Goal: Information Seeking & Learning: Learn about a topic

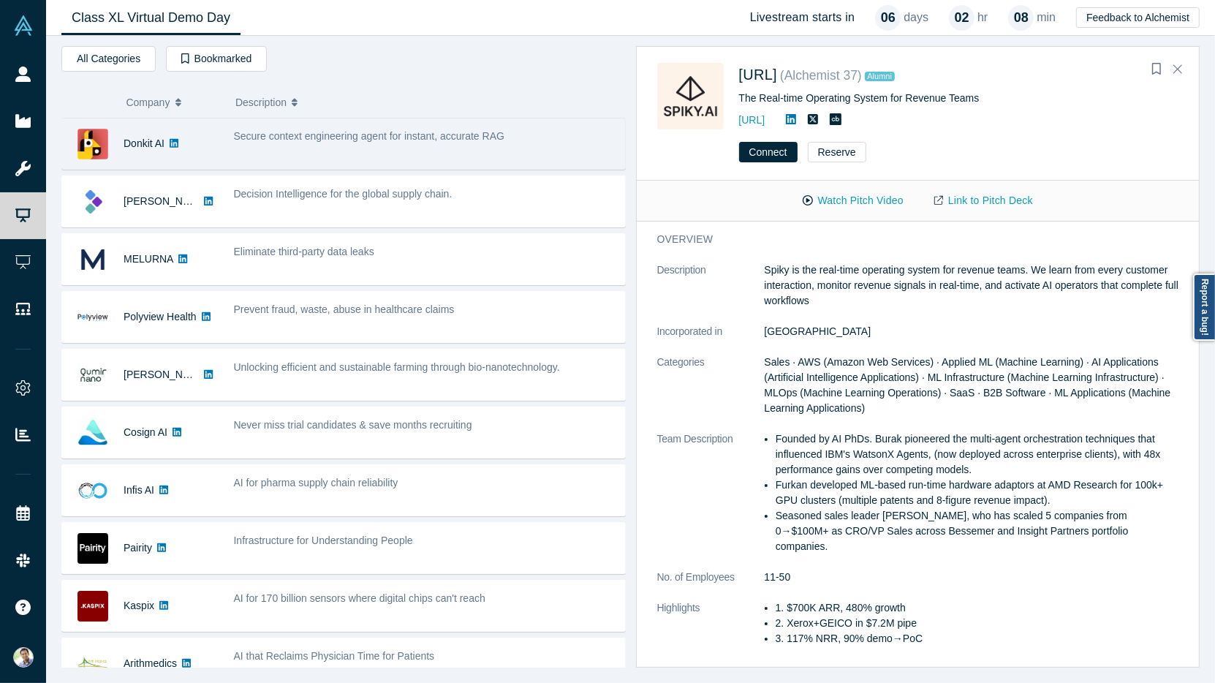
click at [491, 141] on div "Secure context engineering agent for instant, accurate RAG" at bounding box center [426, 136] width 384 height 15
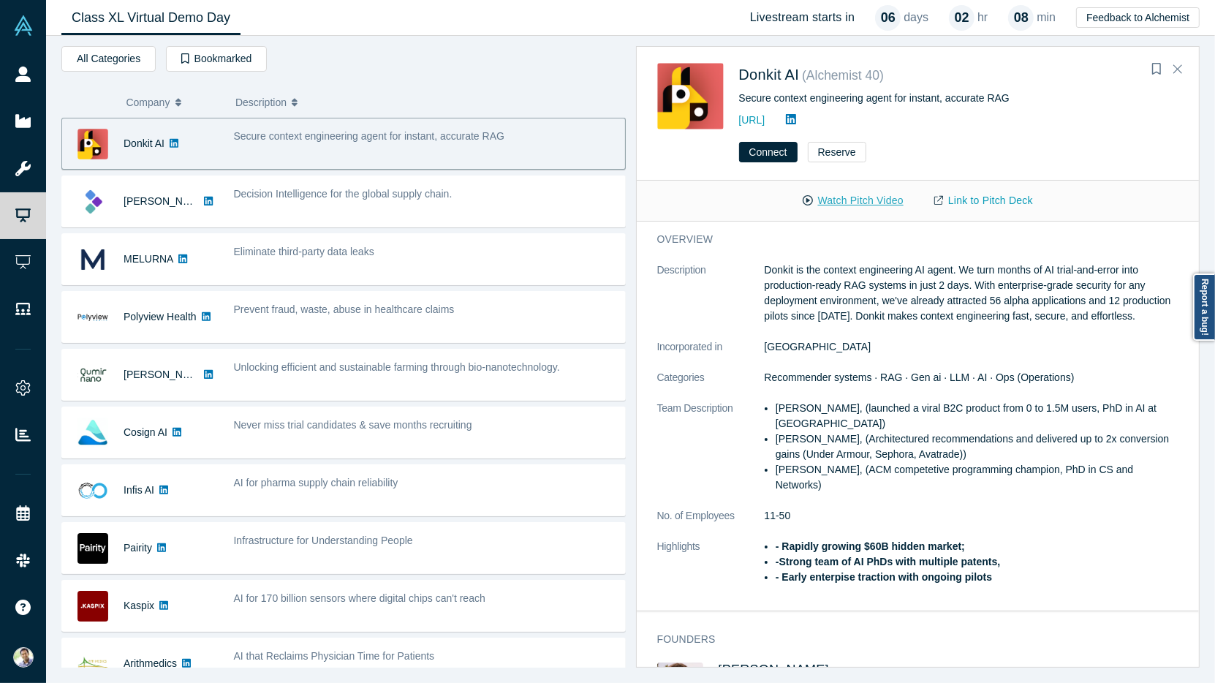
click at [867, 208] on button "Watch Pitch Video" at bounding box center [853, 201] width 132 height 26
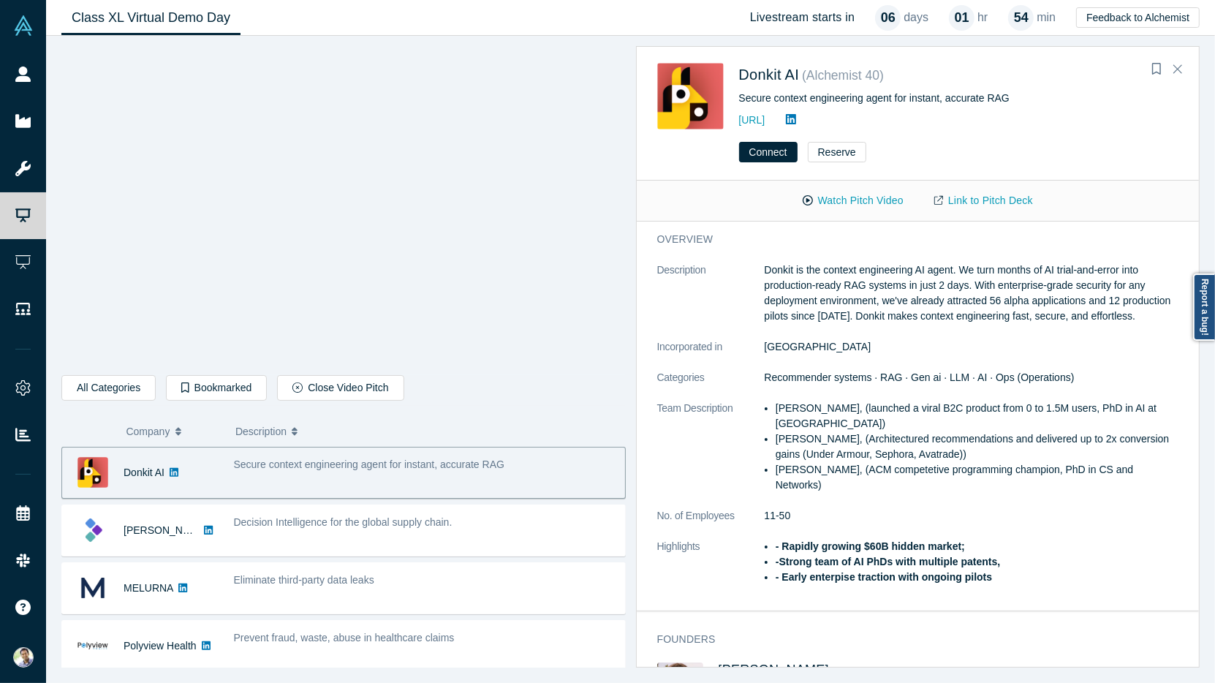
click at [841, 407] on li "Mikhail Baklanov, (launched a viral B2C product from 0 to 1.5M users, PhD in AI…" at bounding box center [976, 416] width 403 height 31
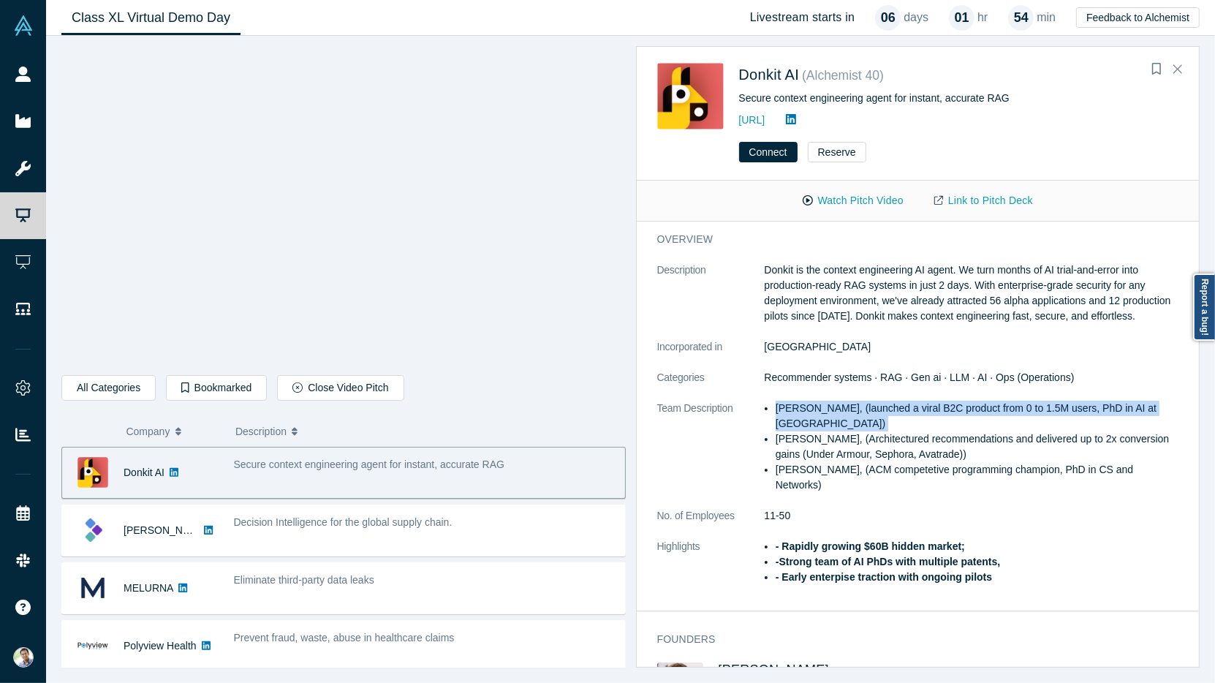
click at [841, 407] on li "Mikhail Baklanov, (launched a viral B2C product from 0 to 1.5M users, PhD in AI…" at bounding box center [976, 416] width 403 height 31
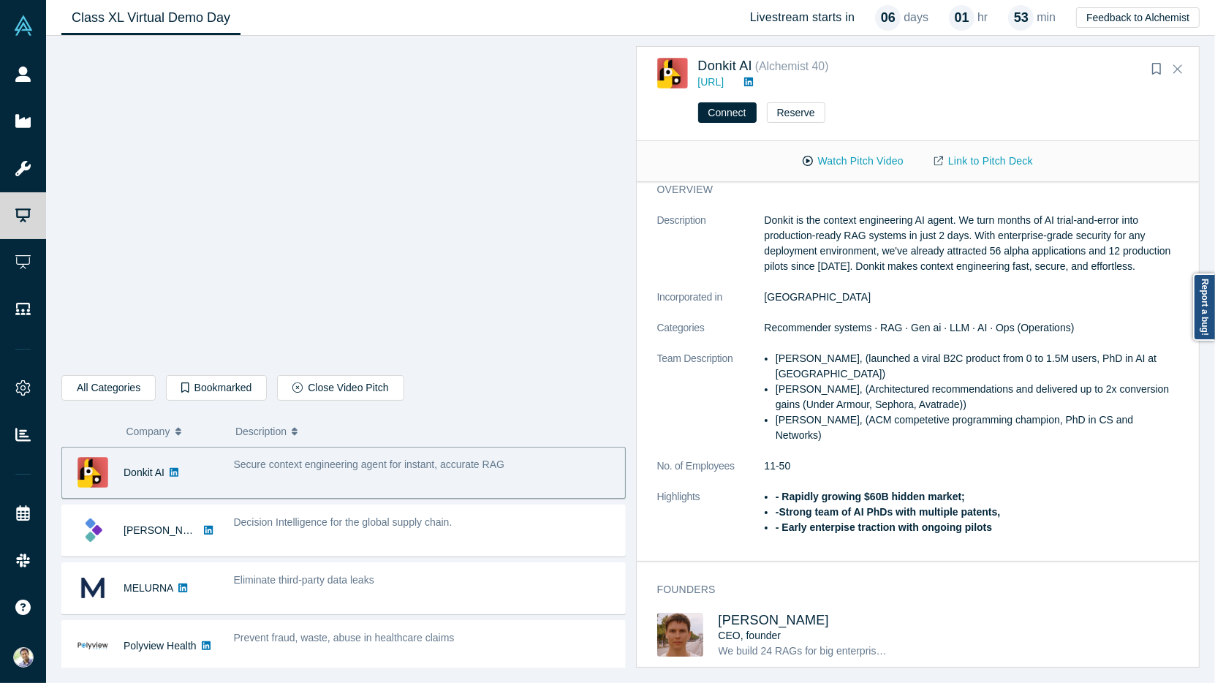
scroll to position [6, 0]
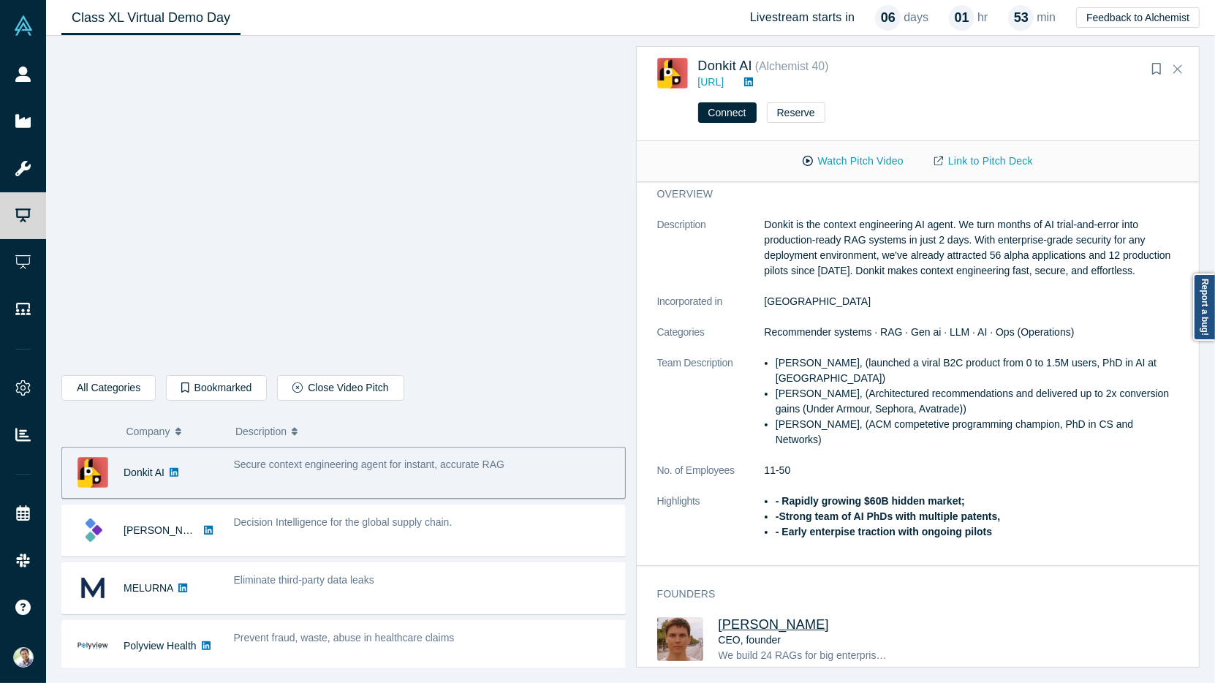
click at [778, 617] on span "Mikhail Baklanov" at bounding box center [773, 624] width 111 height 15
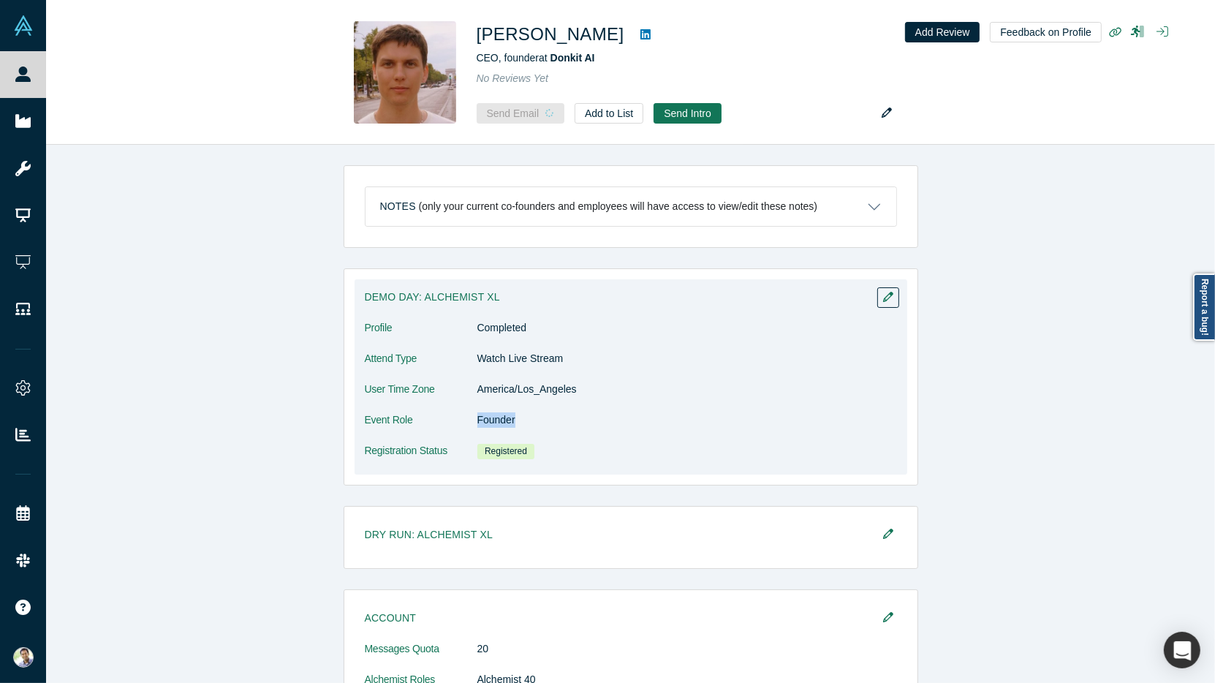
click at [509, 407] on dl "Profile Completed Attend Type Watch Live Stream User Time Zone America/Los_Ange…" at bounding box center [631, 397] width 532 height 154
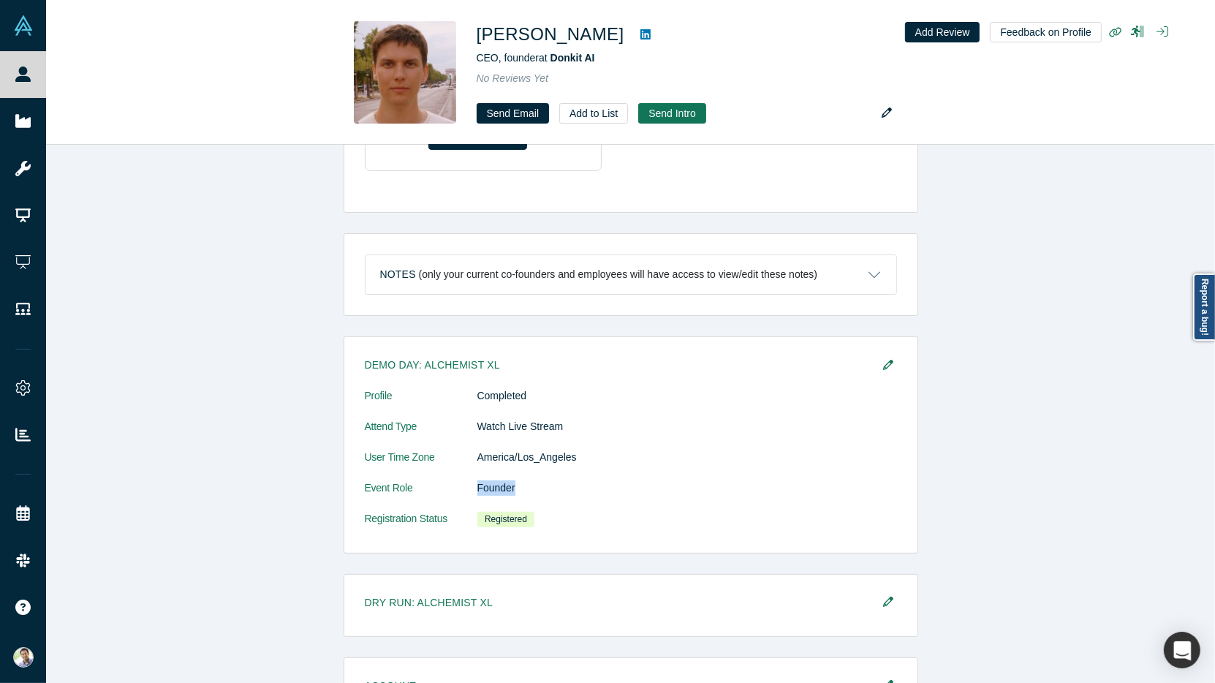
scroll to position [914, 0]
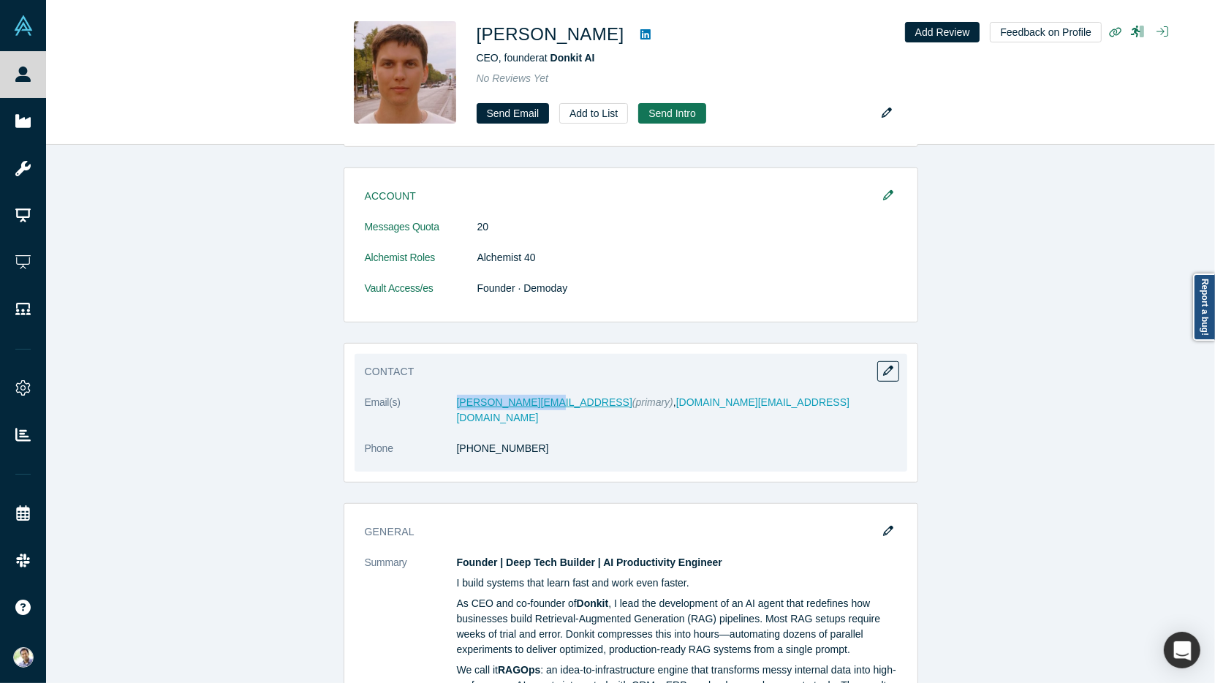
drag, startPoint x: 536, startPoint y: 398, endPoint x: 459, endPoint y: 398, distance: 77.5
click at [459, 398] on dd "mikhail@donkit.ai (primary) , baklanov.ma@gmail.com" at bounding box center [677, 410] width 440 height 31
copy link "mikhail@donkit.ai"
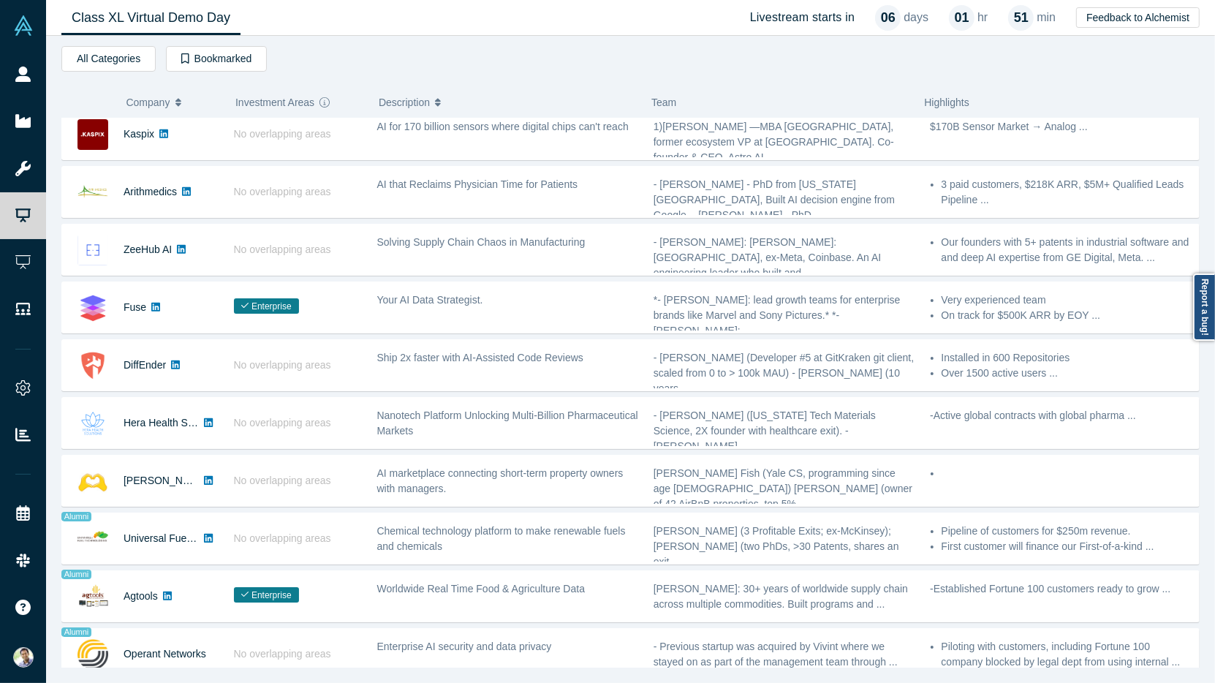
scroll to position [437, 0]
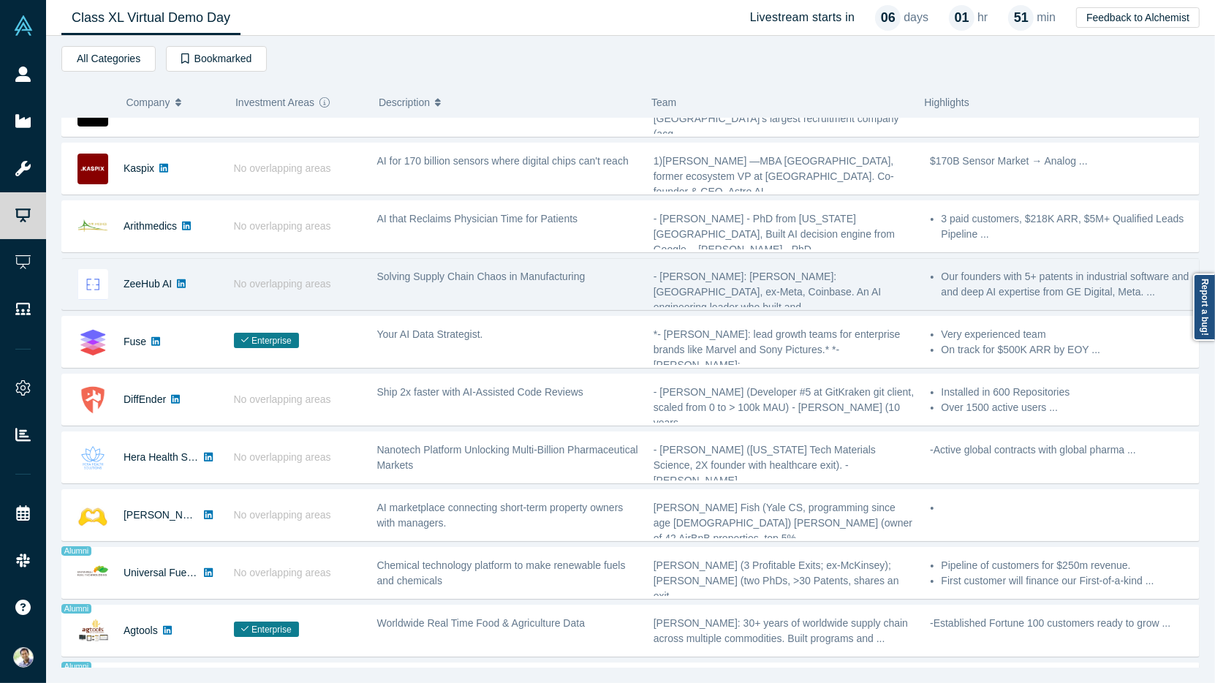
click at [251, 283] on div "No overlapping areas" at bounding box center [297, 284] width 143 height 50
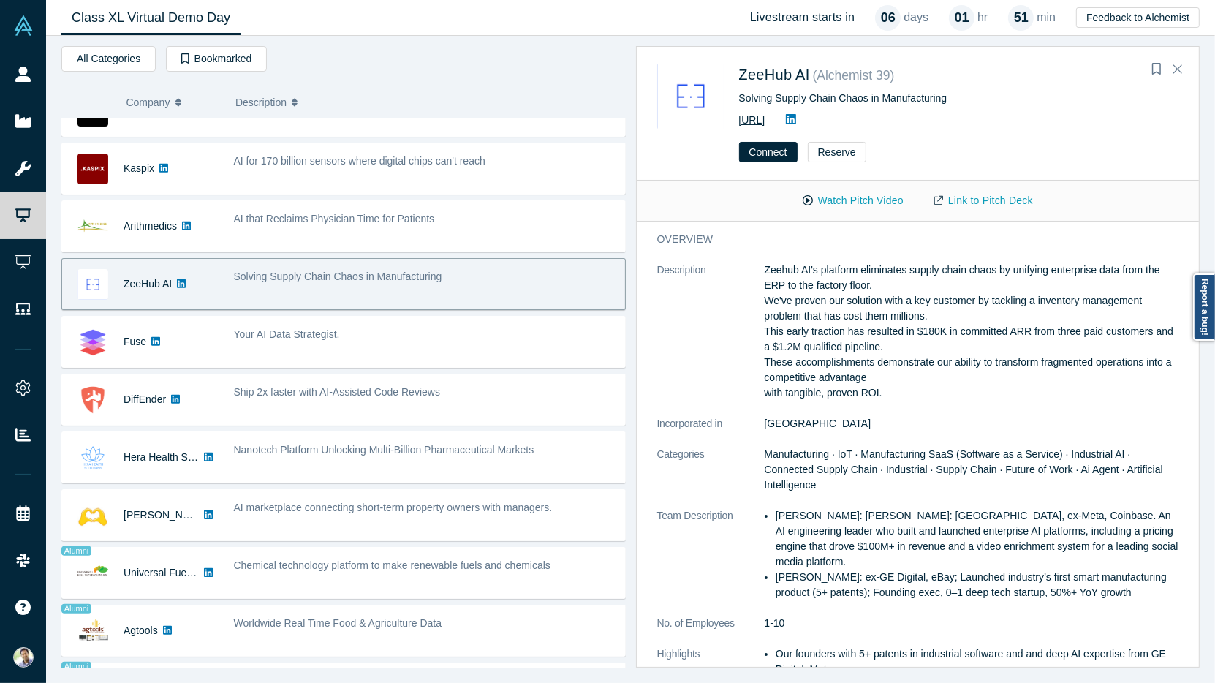
click at [765, 116] on link "https://zeehub.ai" at bounding box center [752, 120] width 26 height 12
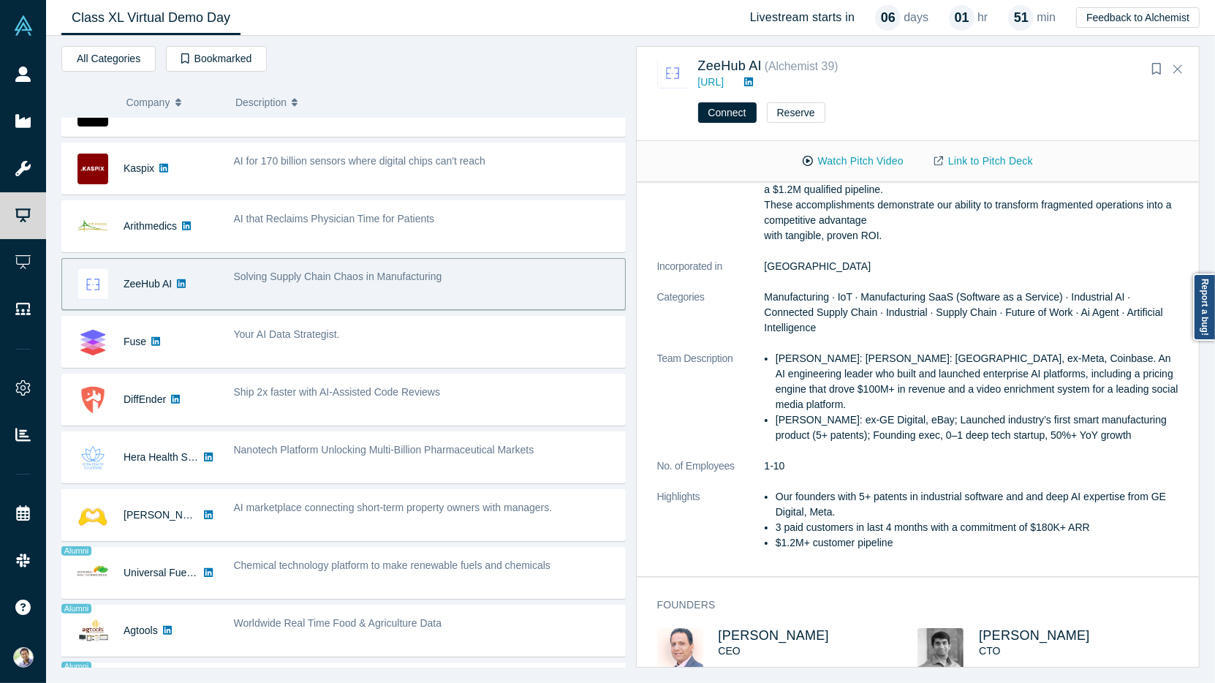
scroll to position [142, 0]
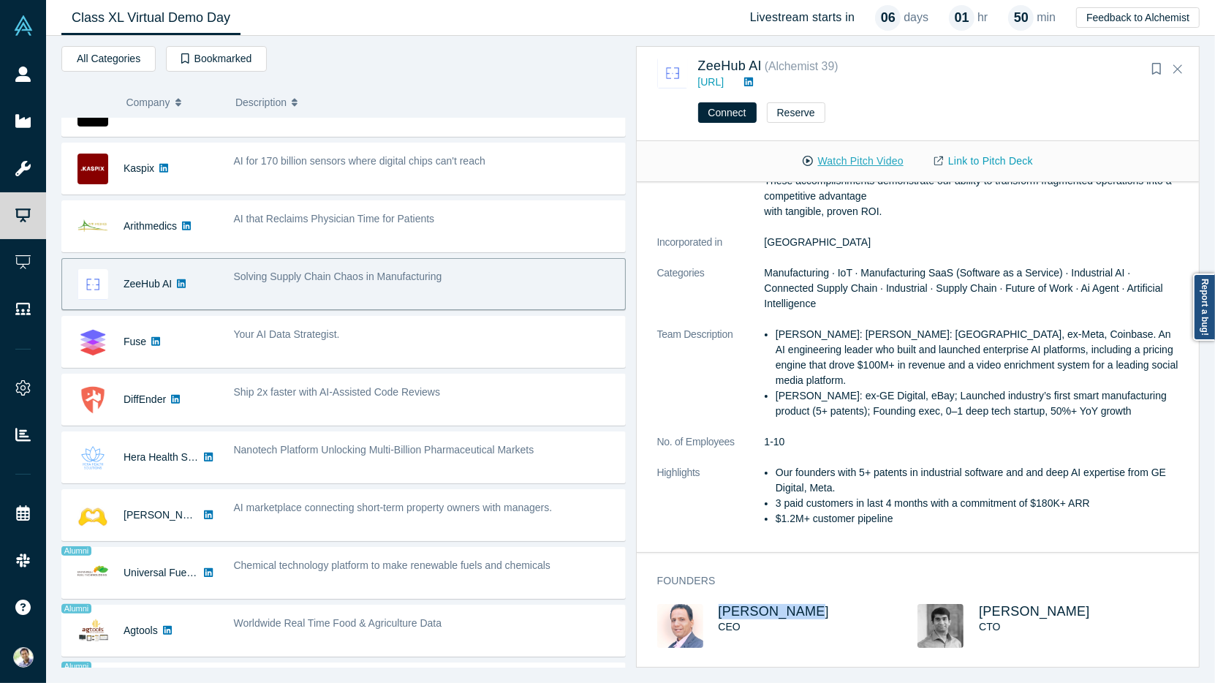
click at [860, 162] on button "Watch Pitch Video" at bounding box center [853, 161] width 132 height 26
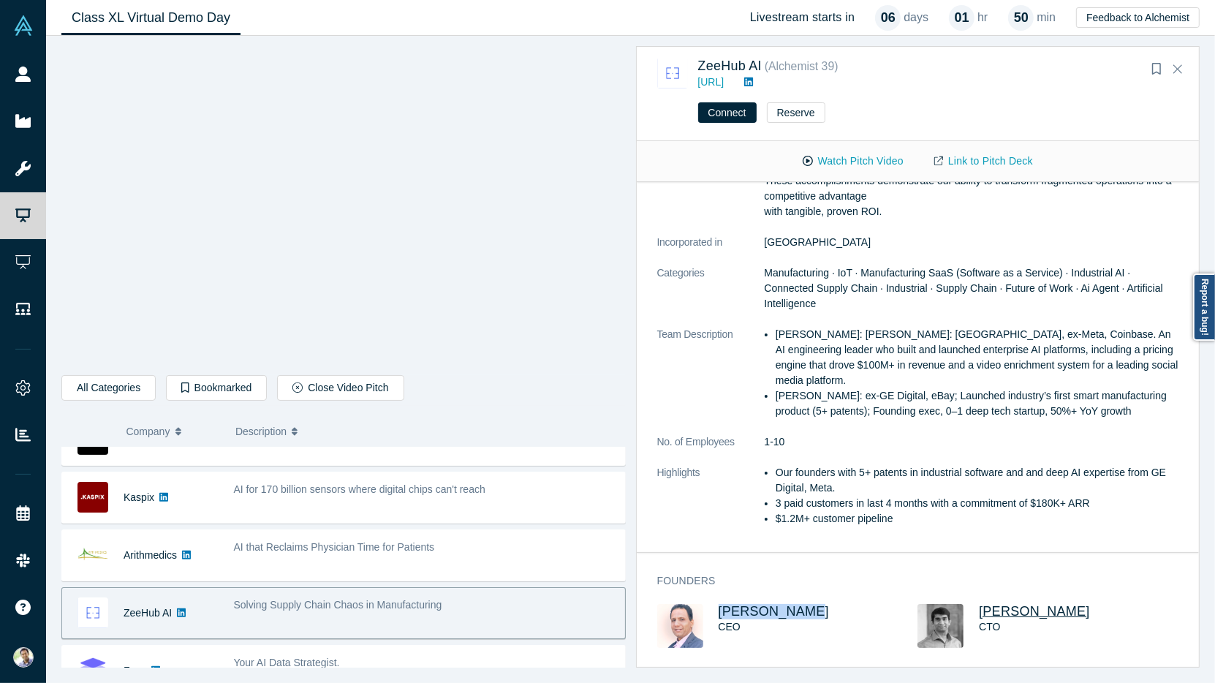
click at [1024, 615] on span "Shekhar Nirkhe" at bounding box center [1034, 611] width 111 height 15
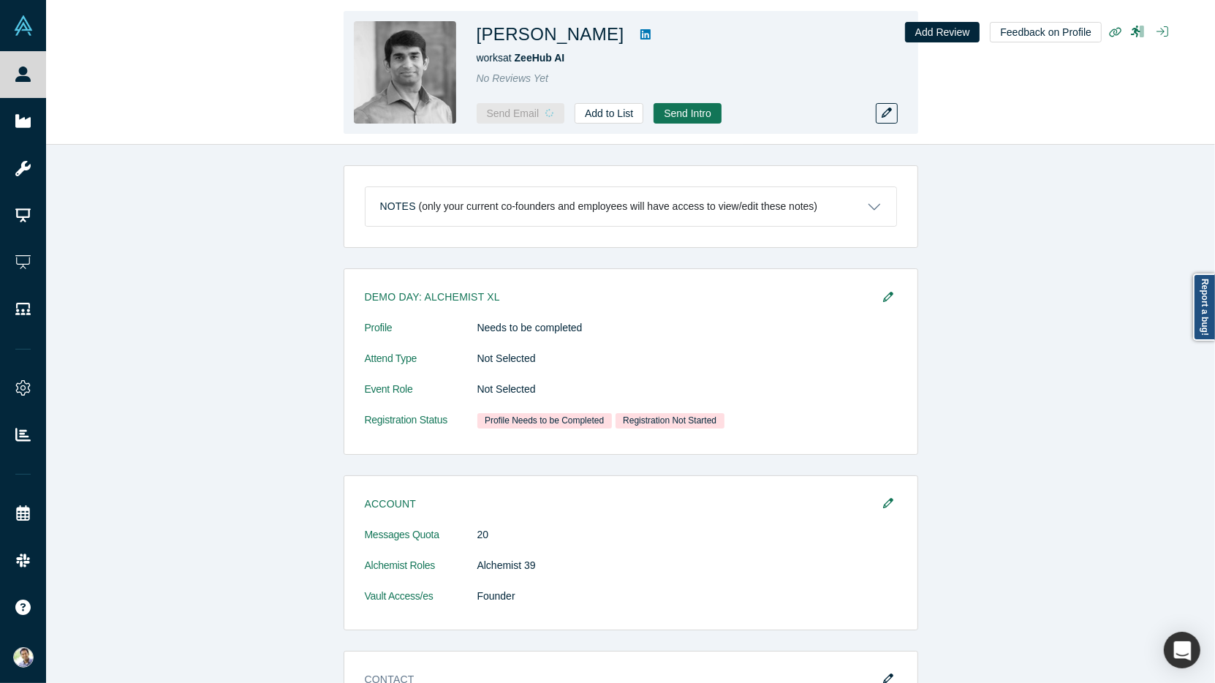
click at [640, 38] on icon at bounding box center [645, 34] width 10 height 10
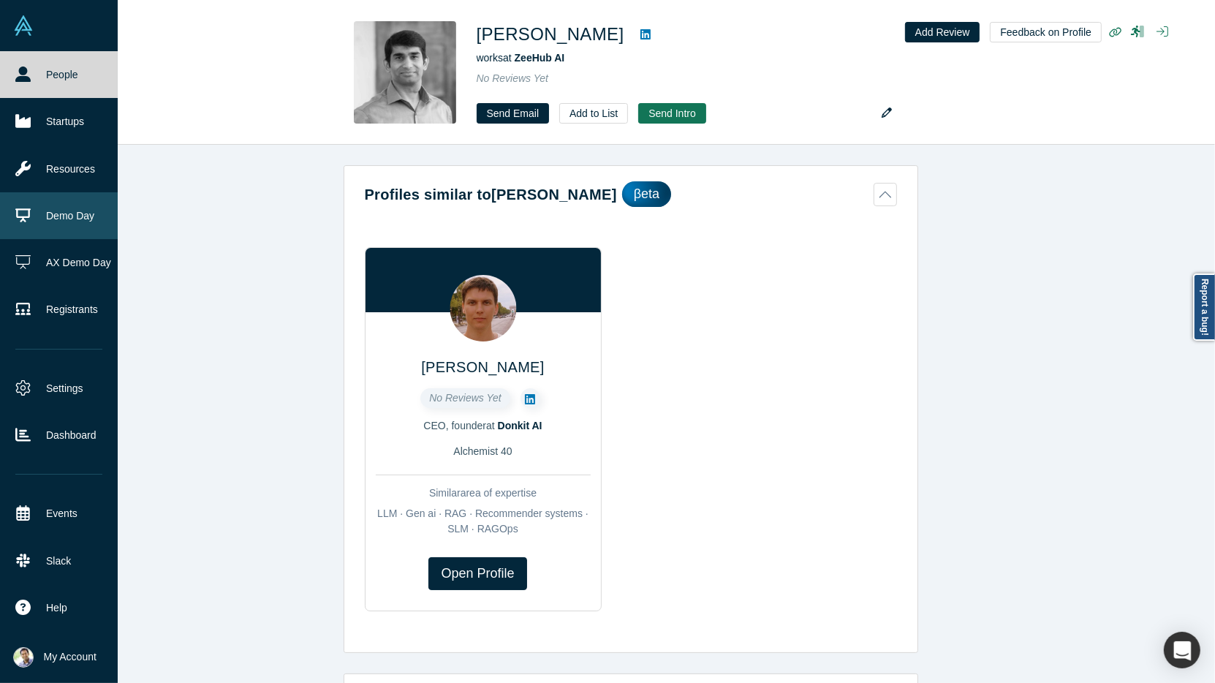
click at [72, 219] on link "Demo Day" at bounding box center [59, 215] width 118 height 47
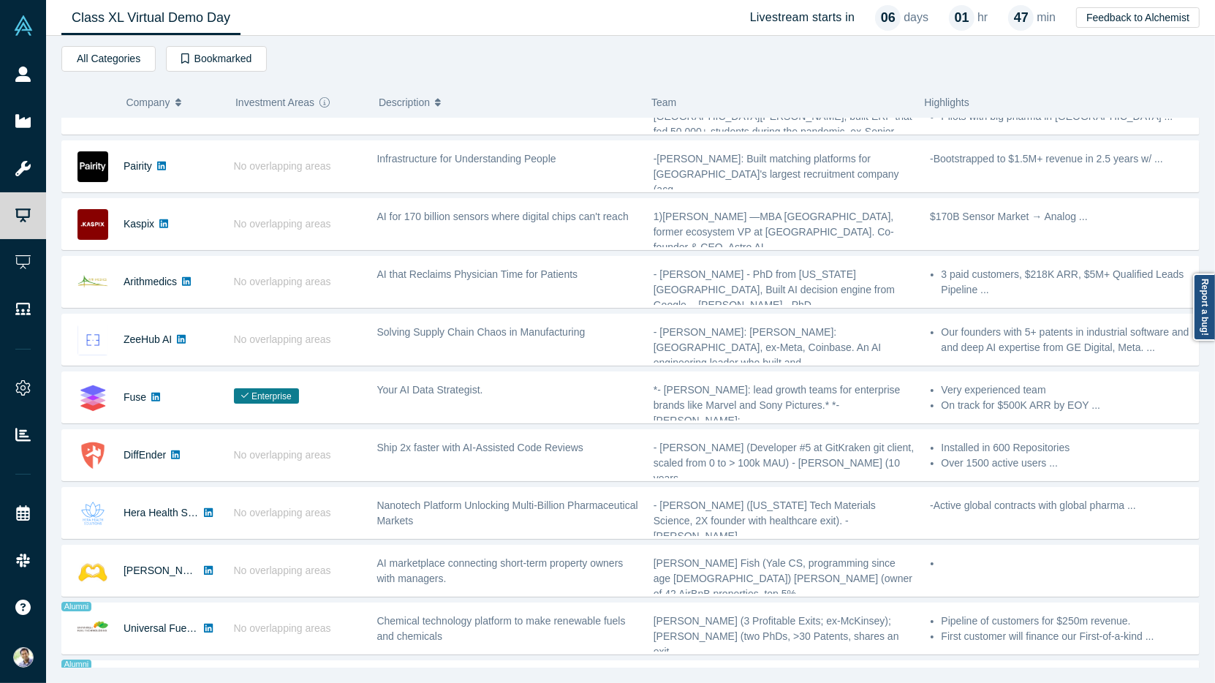
scroll to position [390, 0]
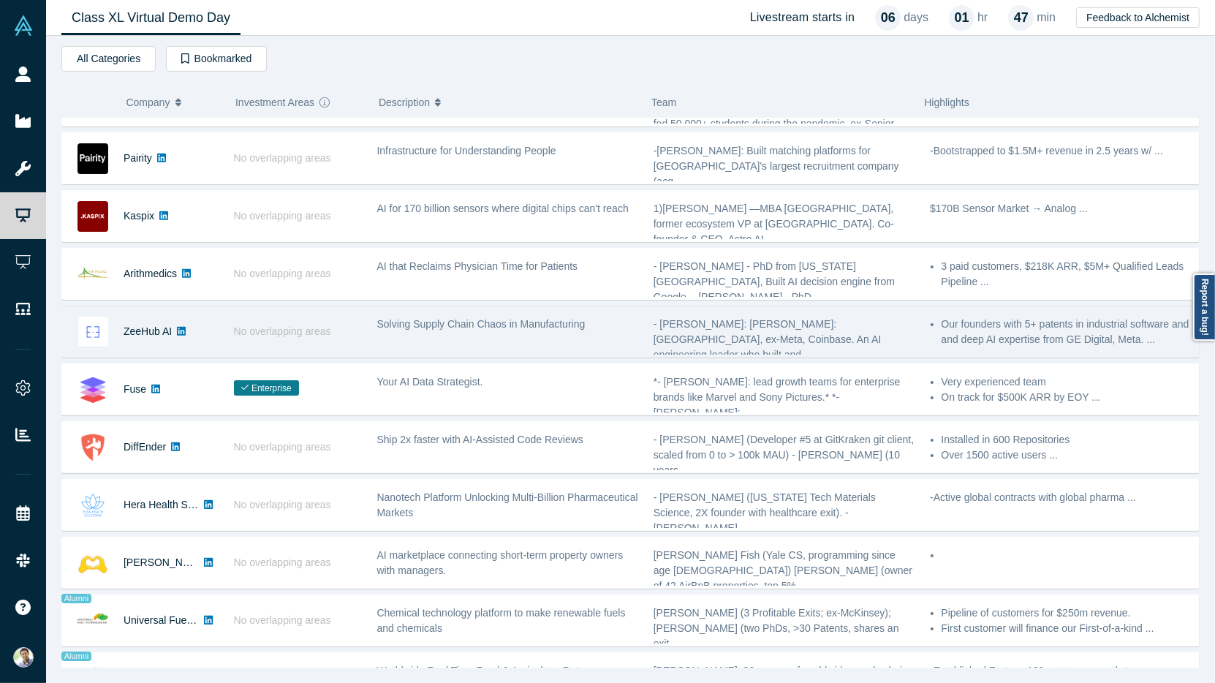
click at [157, 330] on div "ZeeHub AI" at bounding box center [148, 331] width 48 height 50
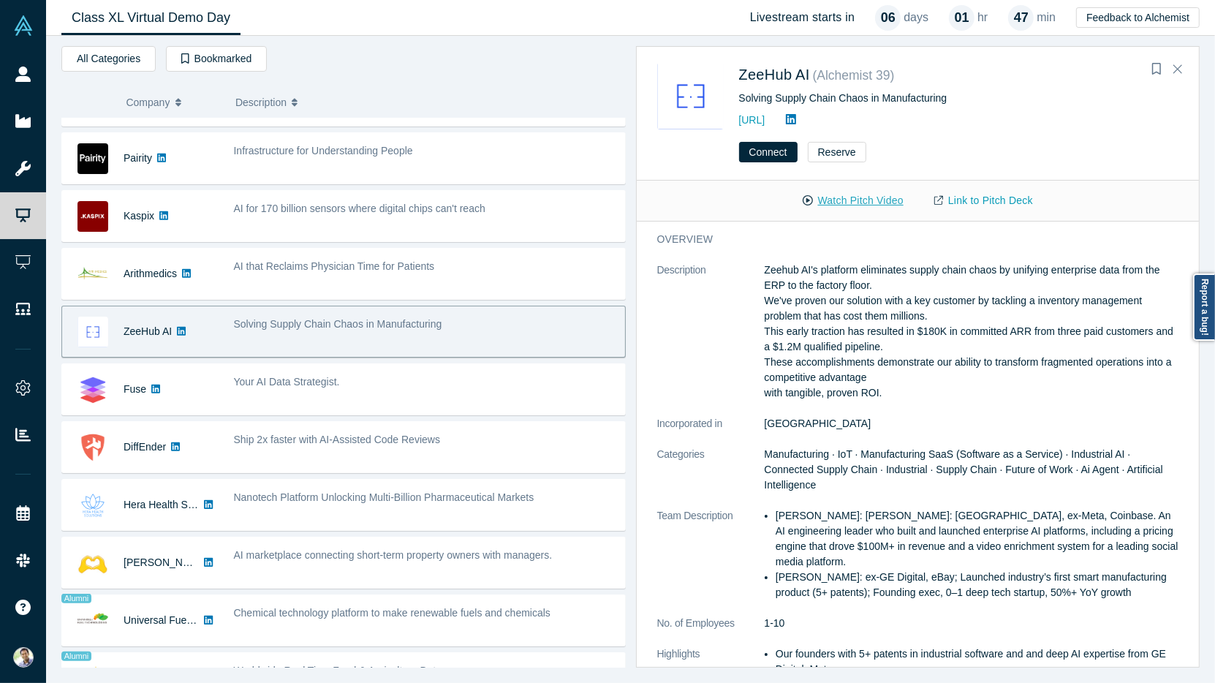
click at [837, 198] on button "Watch Pitch Video" at bounding box center [853, 201] width 132 height 26
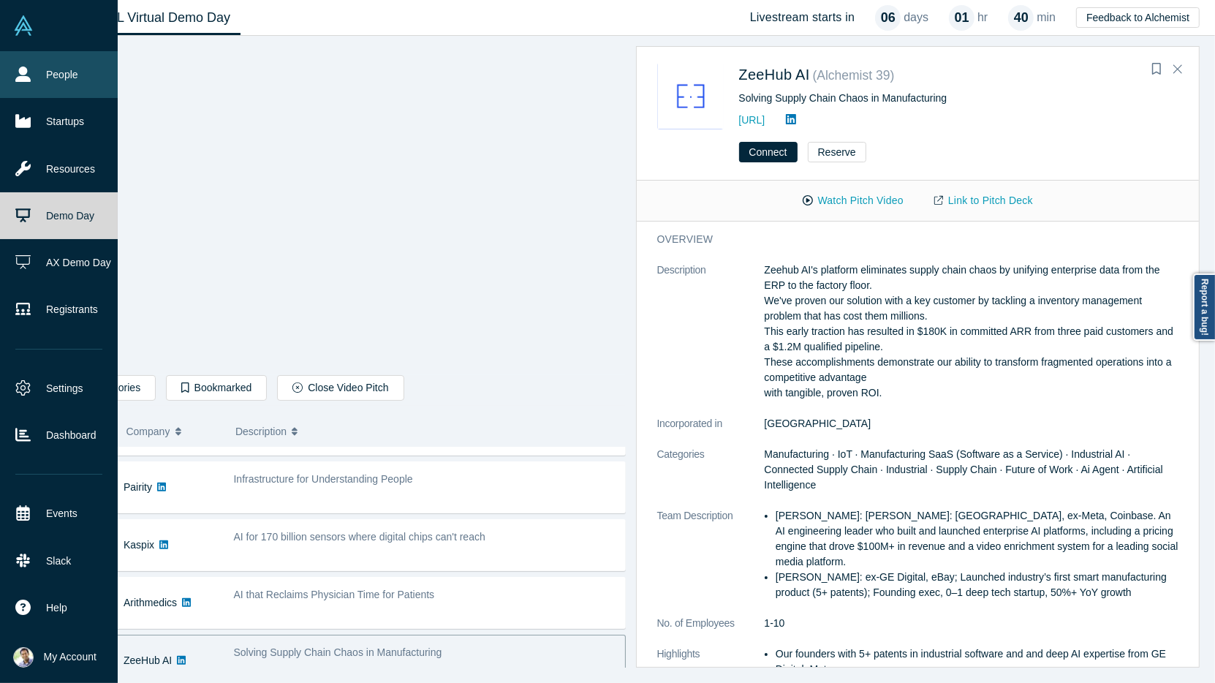
click at [42, 80] on link "People" at bounding box center [59, 74] width 118 height 47
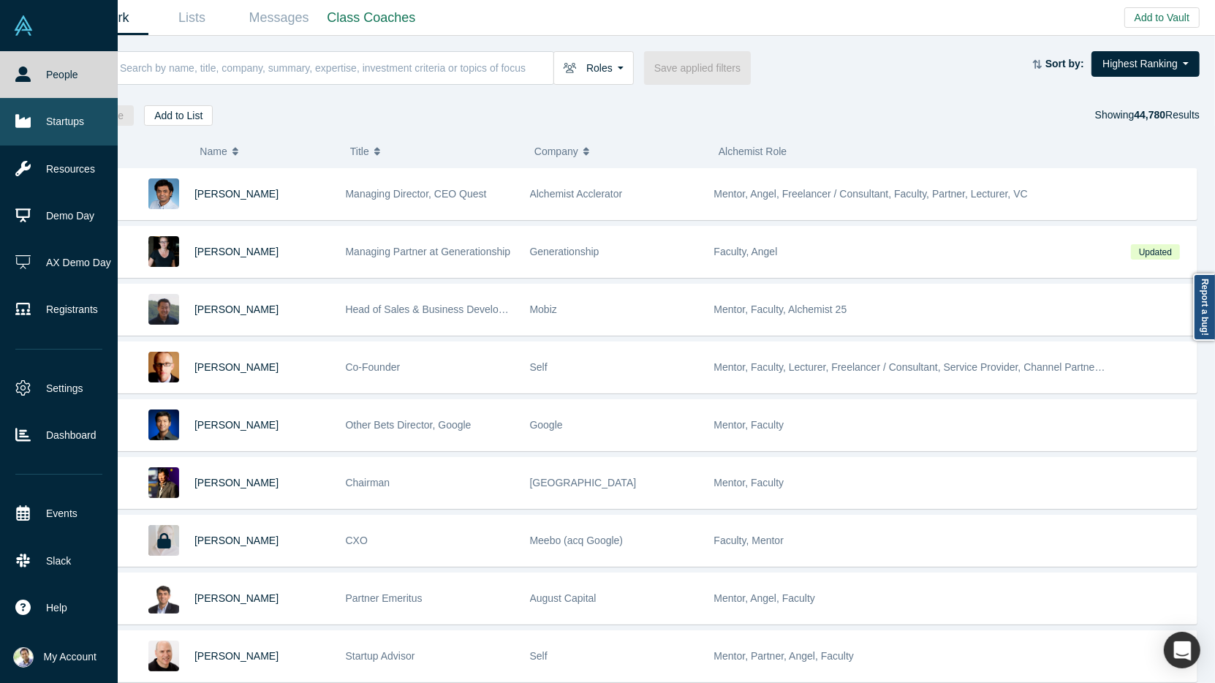
click at [75, 137] on link "Startups" at bounding box center [59, 121] width 118 height 47
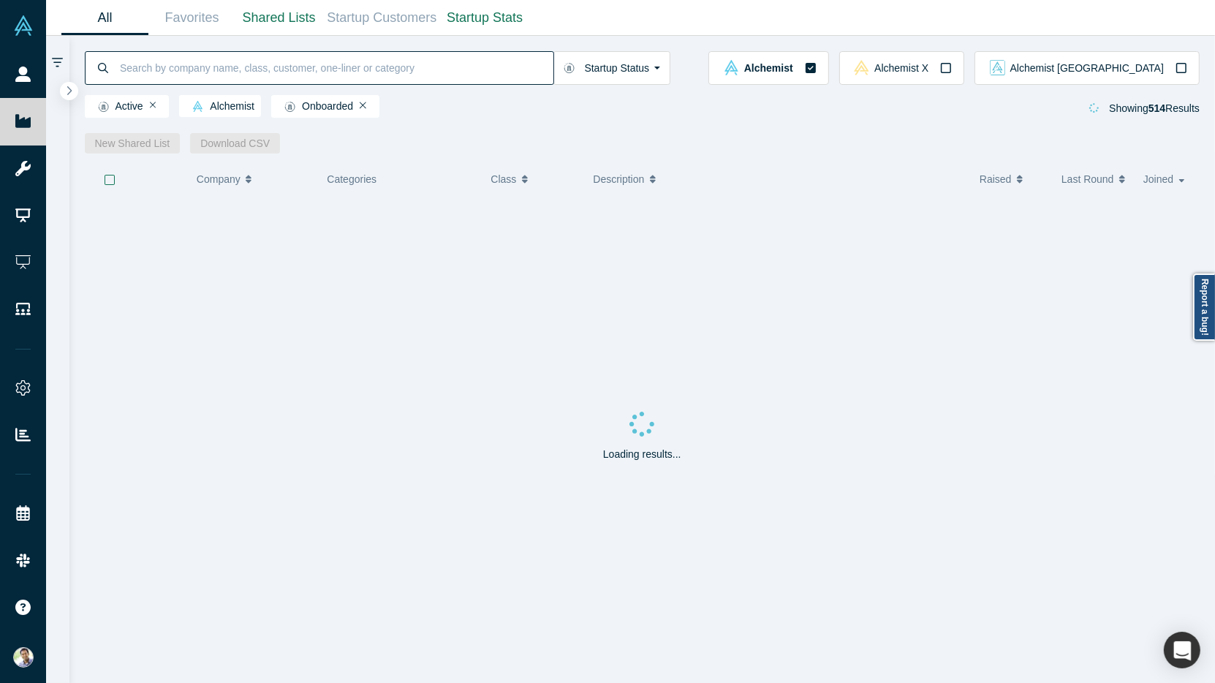
click at [167, 70] on input at bounding box center [335, 67] width 435 height 34
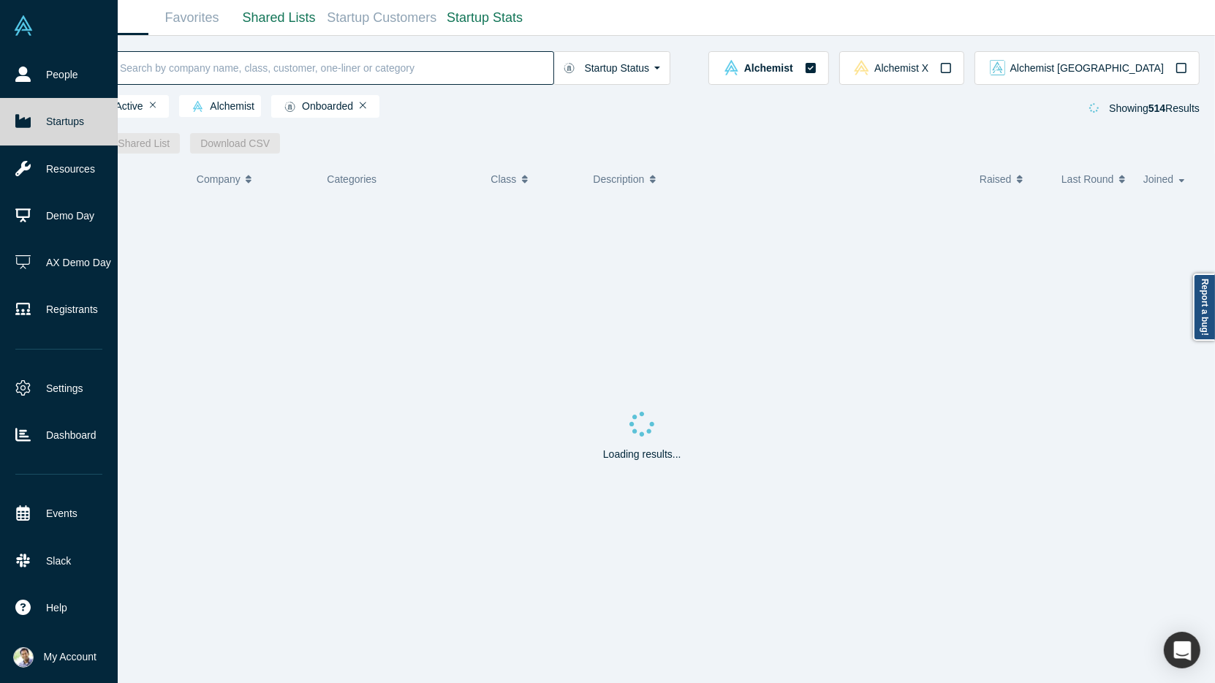
click at [56, 132] on link "Startups" at bounding box center [59, 121] width 118 height 47
click at [64, 203] on link "Demo Day" at bounding box center [59, 215] width 118 height 47
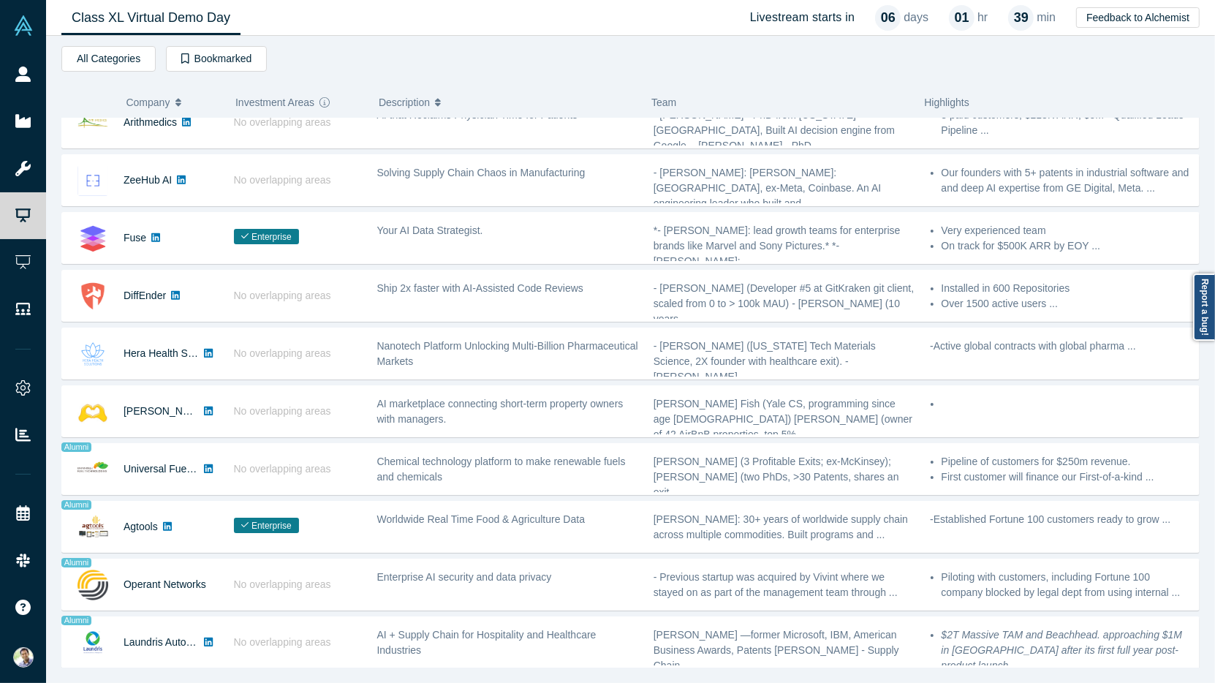
scroll to position [551, 0]
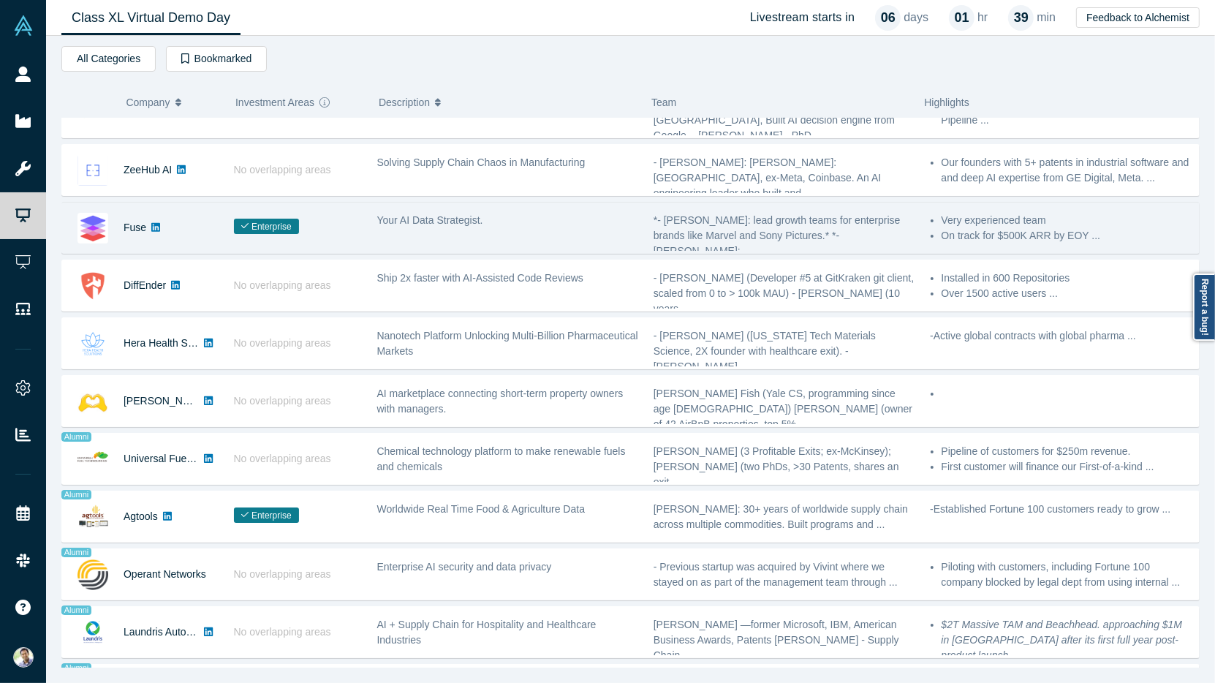
click at [146, 229] on link at bounding box center [155, 227] width 19 height 50
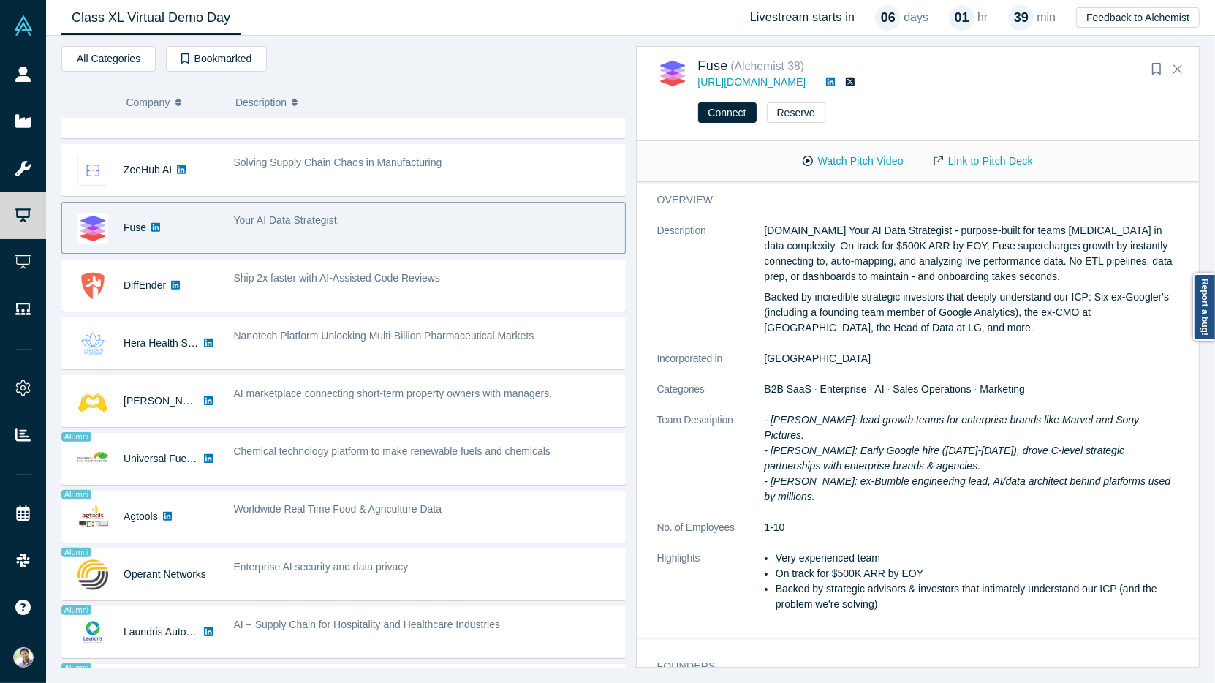
scroll to position [137, 0]
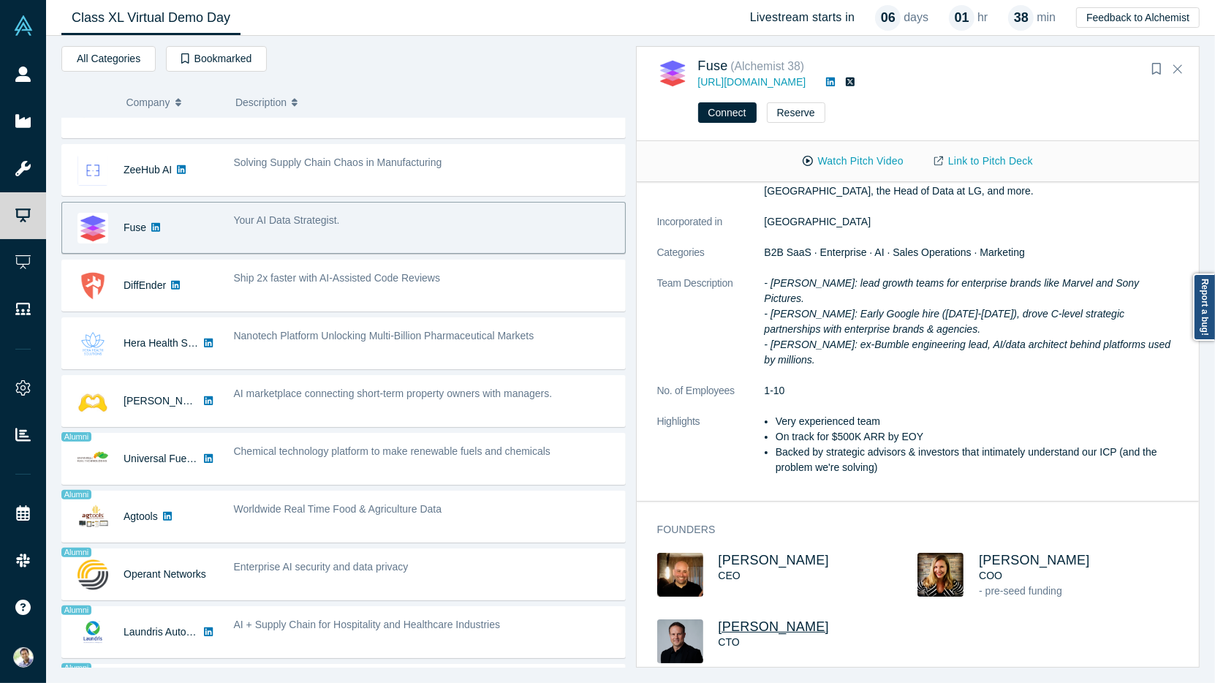
click at [775, 619] on span "Tom Counsell" at bounding box center [773, 626] width 111 height 15
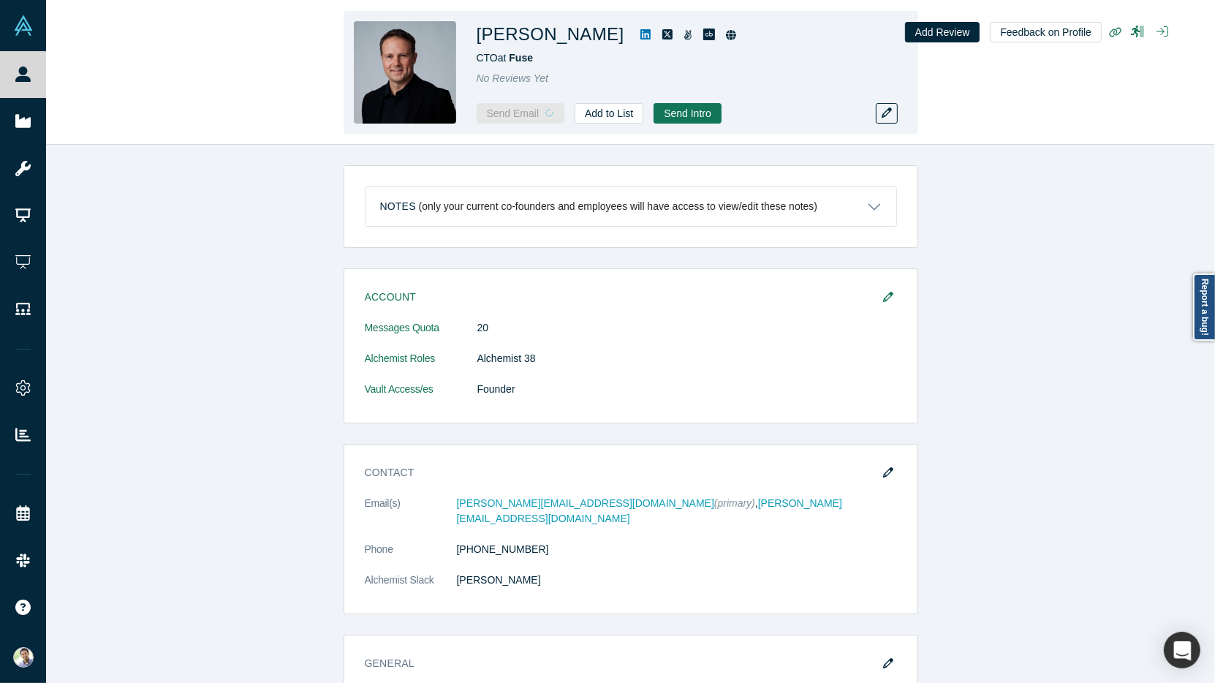
click at [640, 35] on icon at bounding box center [645, 34] width 10 height 10
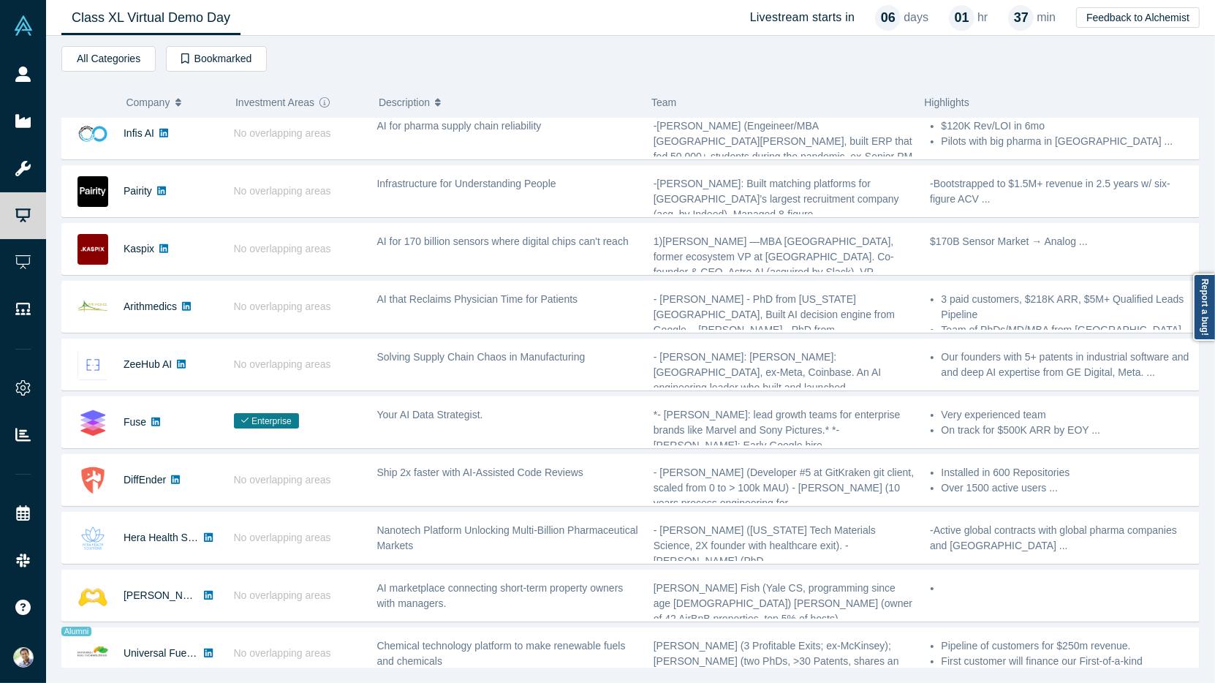
scroll to position [387, 0]
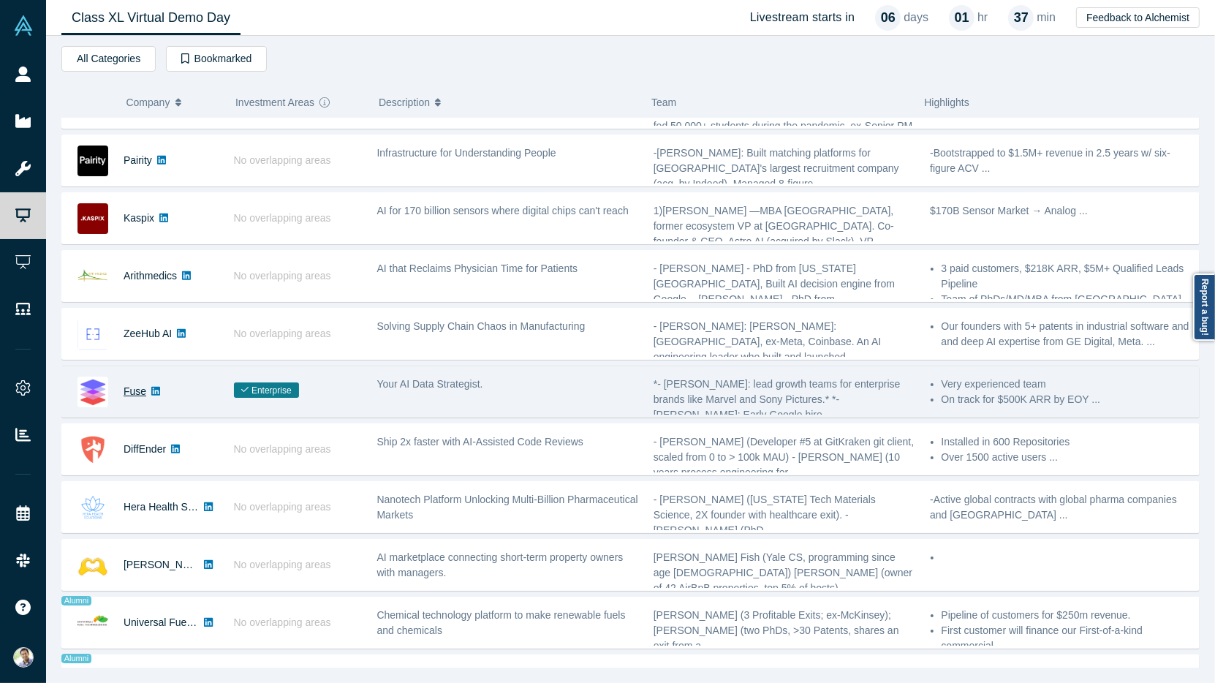
click at [133, 388] on link "Fuse" at bounding box center [135, 391] width 23 height 12
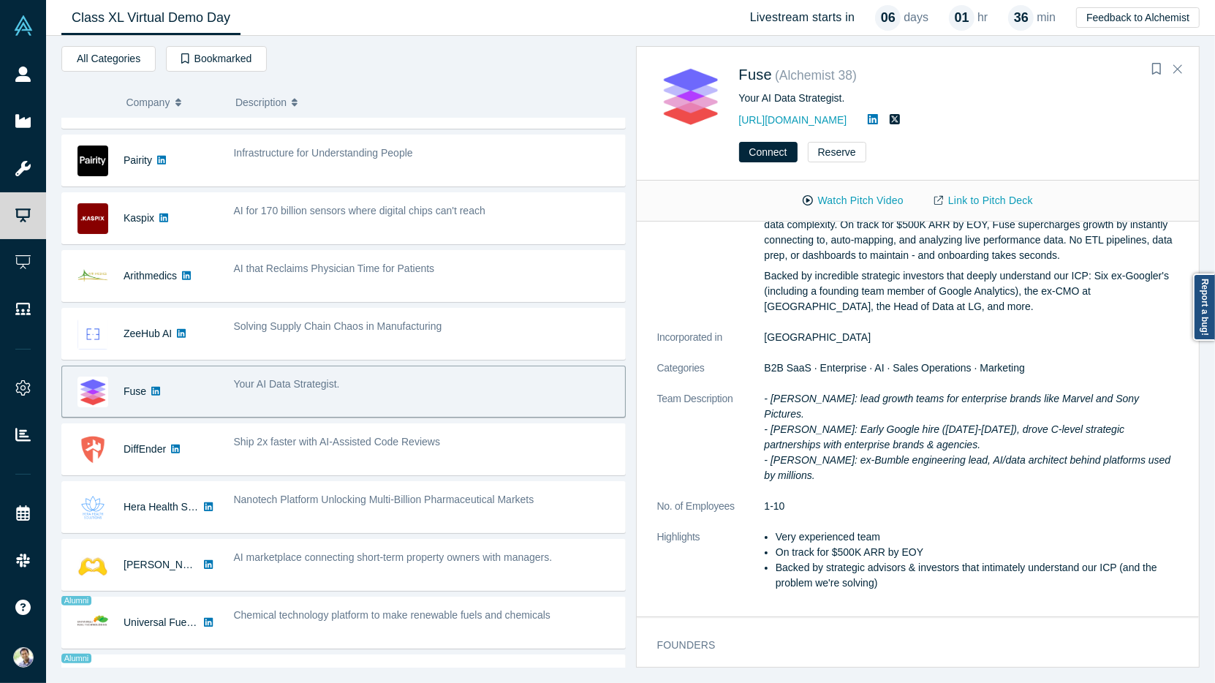
scroll to position [0, 0]
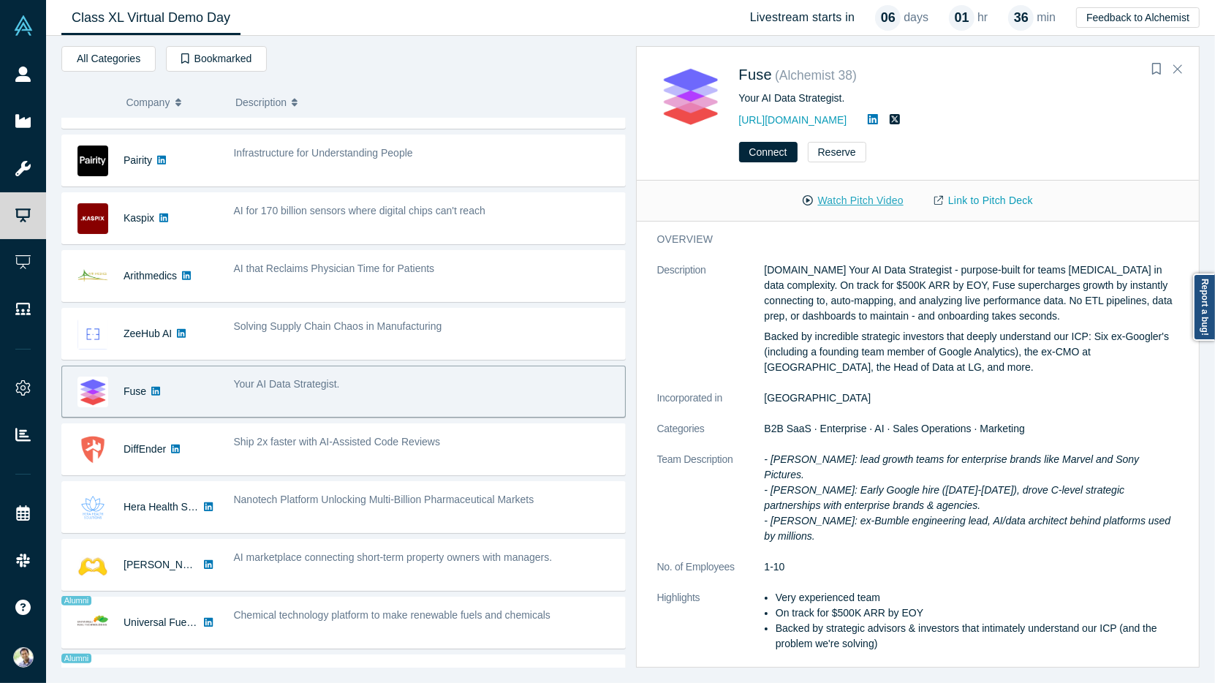
click at [842, 196] on button "Watch Pitch Video" at bounding box center [853, 201] width 132 height 26
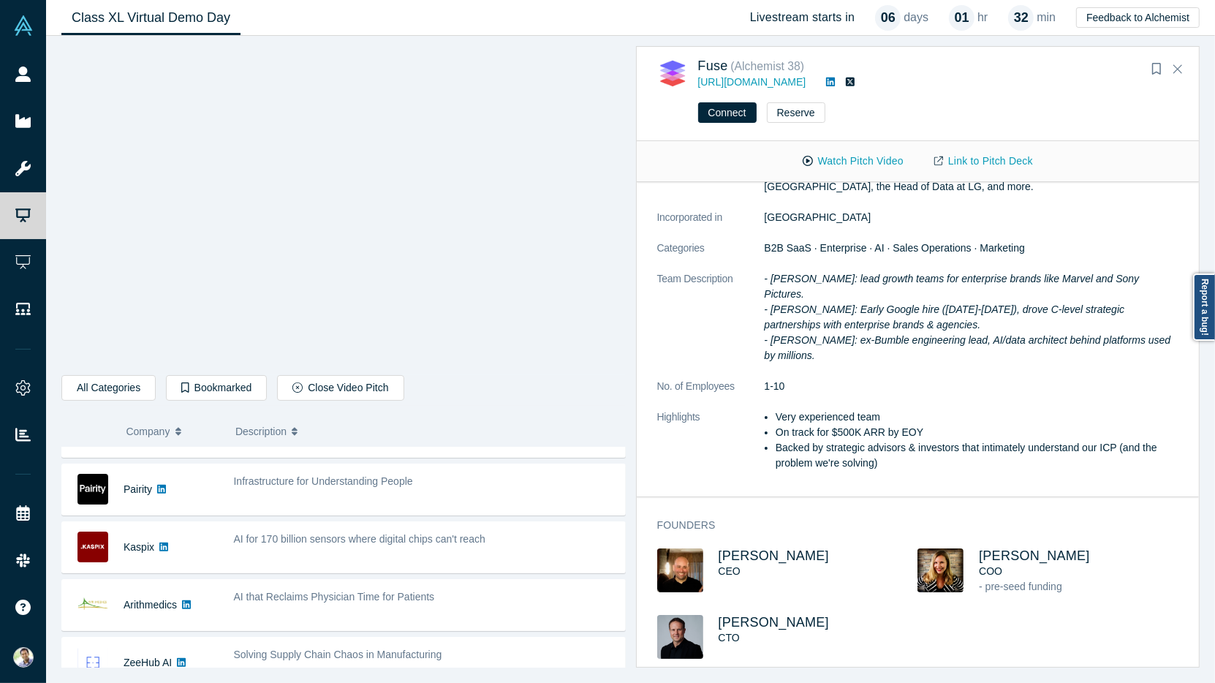
scroll to position [137, 0]
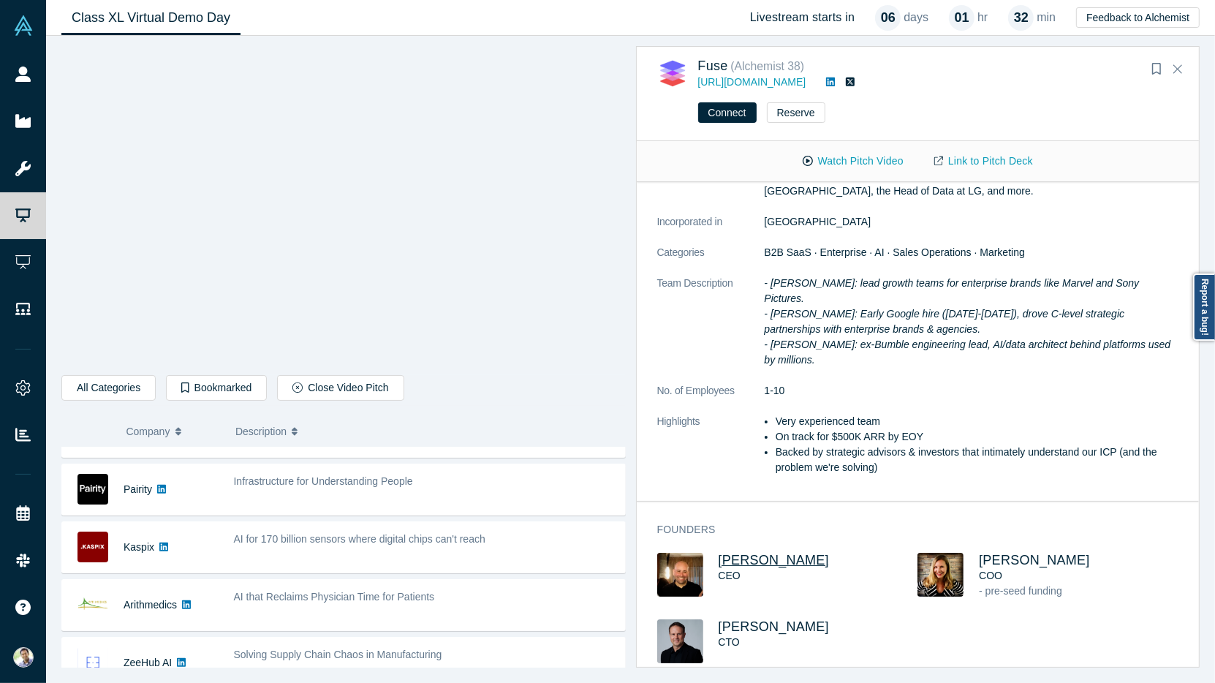
click at [754, 553] on span "Jeff Cherkassky" at bounding box center [773, 560] width 111 height 15
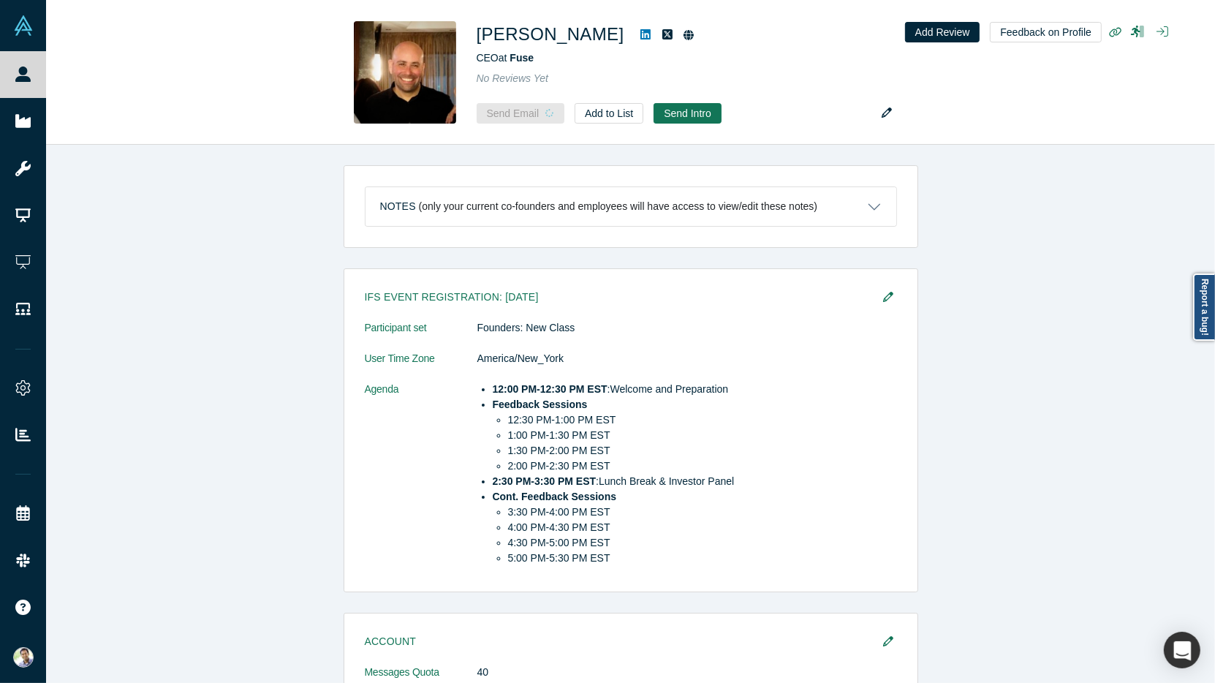
copy dl "jeff@fuse.is"
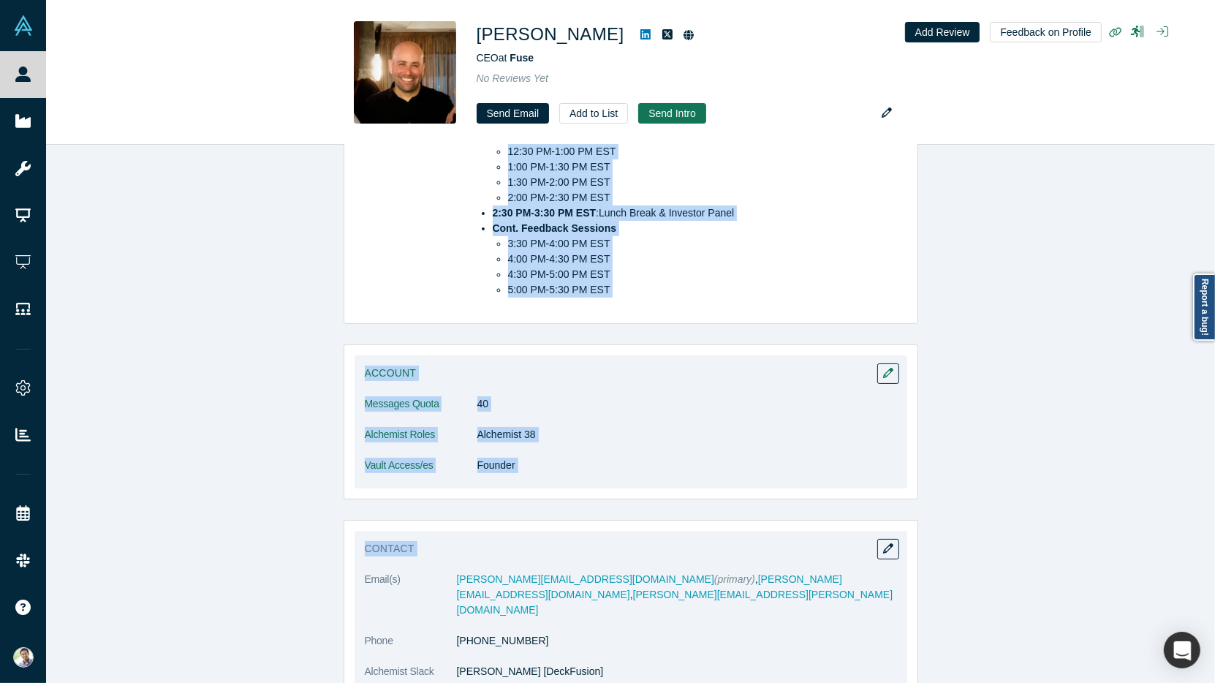
scroll to position [271, 0]
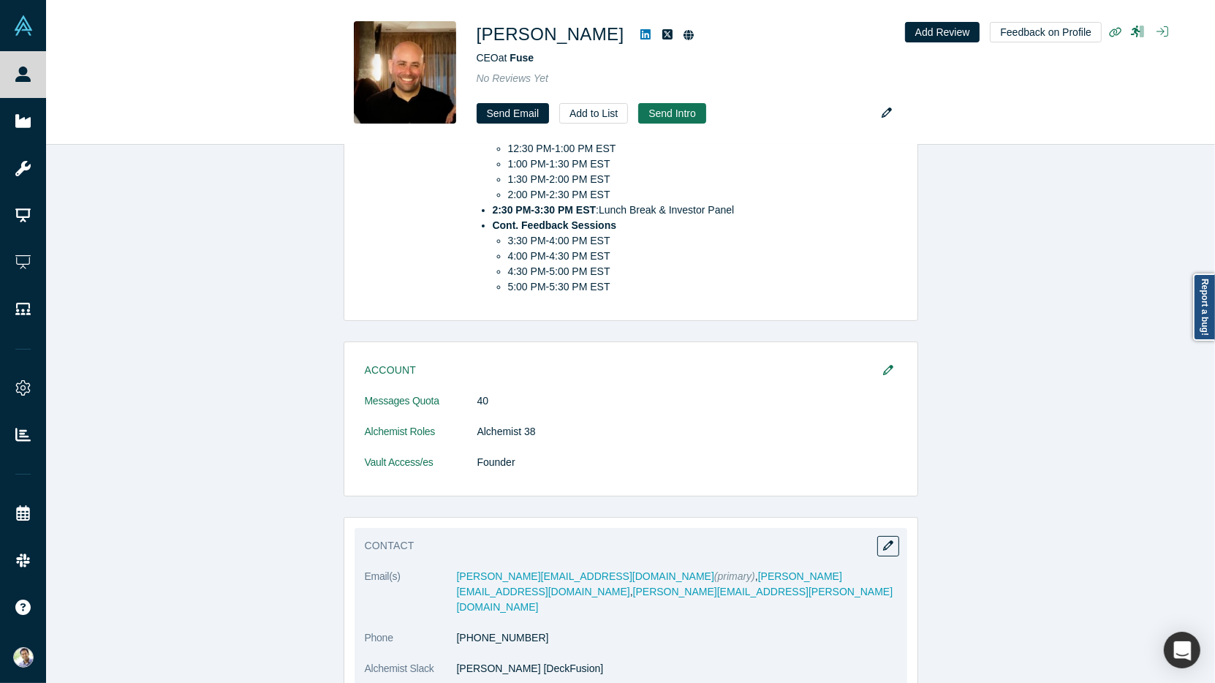
click at [714, 570] on span "(primary)" at bounding box center [734, 576] width 41 height 12
drag, startPoint x: 508, startPoint y: 572, endPoint x: 448, endPoint y: 574, distance: 60.0
click at [448, 574] on dl "Email(s) jeff@fuse.is (primary) , jeff@deckfusion.com , jeff.cherkassky@gmail.c…" at bounding box center [631, 630] width 532 height 123
copy dl "jeff@fuse.is"
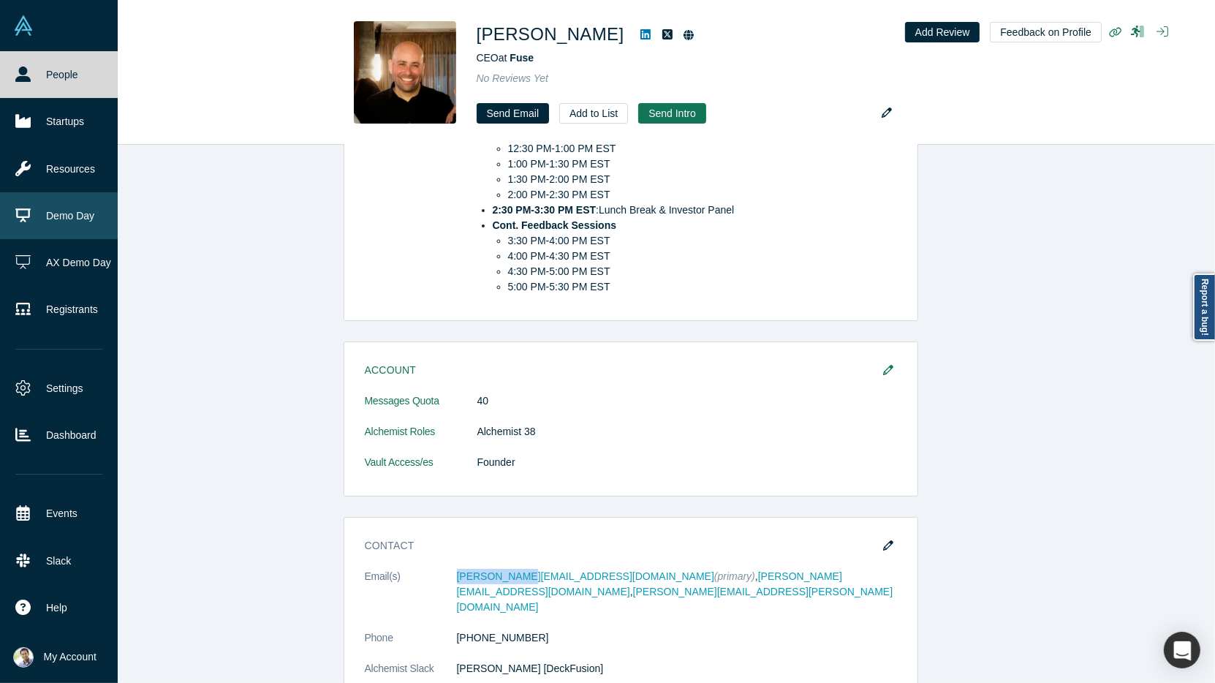
click at [56, 213] on link "Demo Day" at bounding box center [59, 215] width 118 height 47
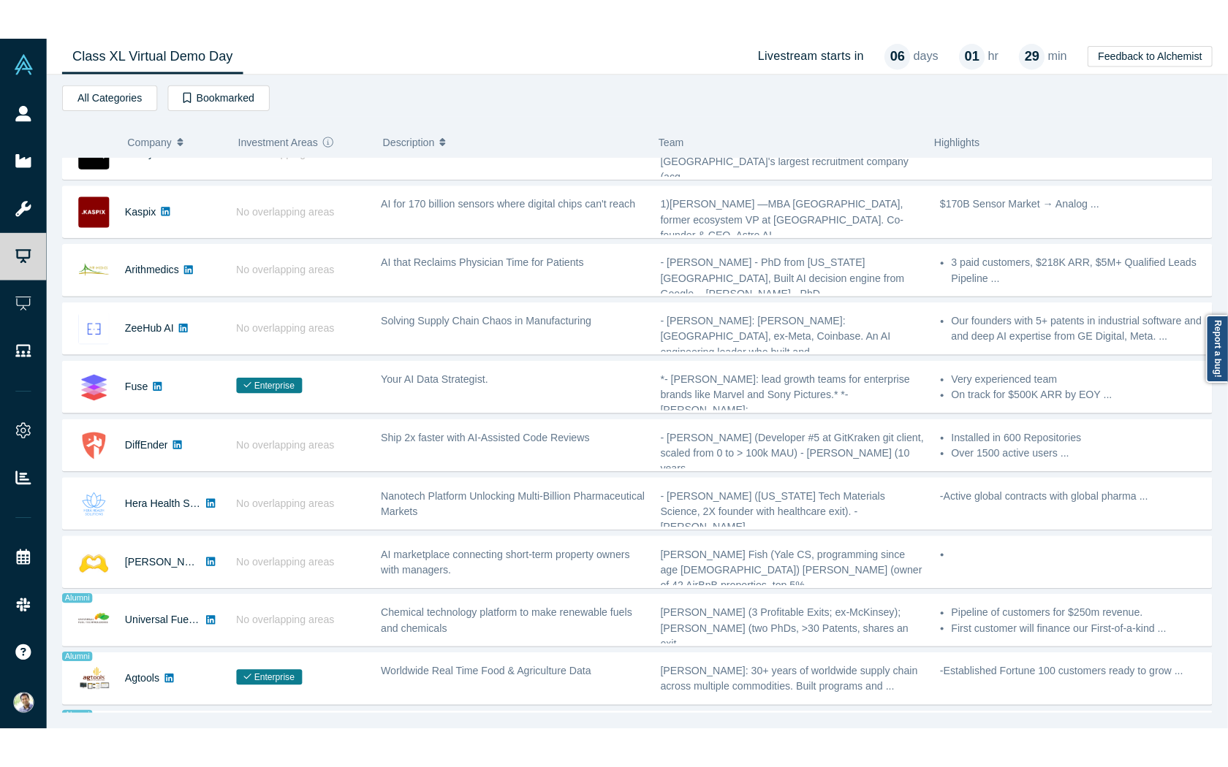
scroll to position [448, 0]
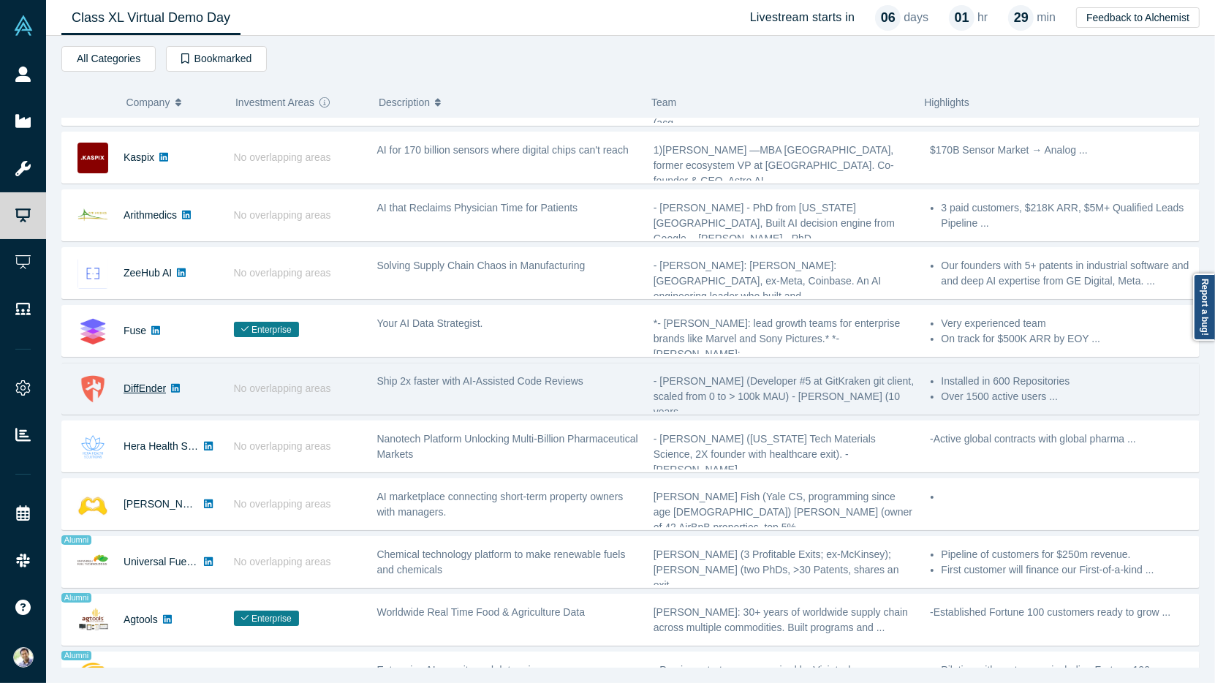
click at [153, 382] on link "DiffEnder" at bounding box center [145, 388] width 42 height 12
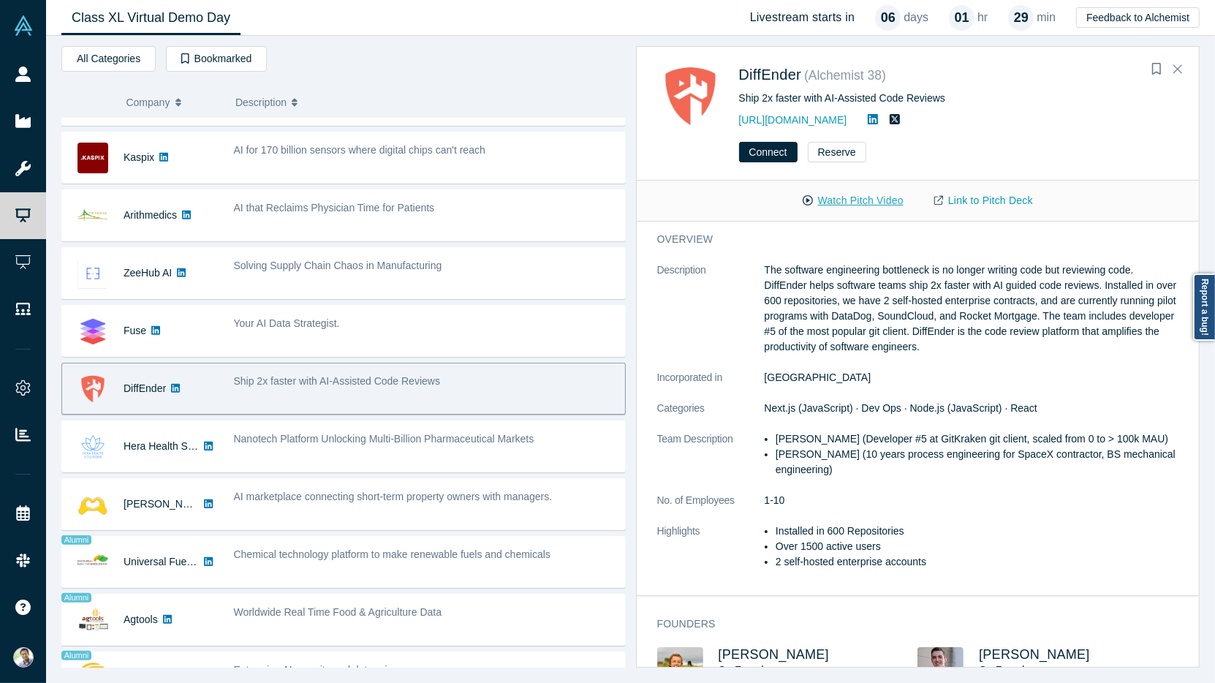
click at [854, 203] on button "Watch Pitch Video" at bounding box center [853, 201] width 132 height 26
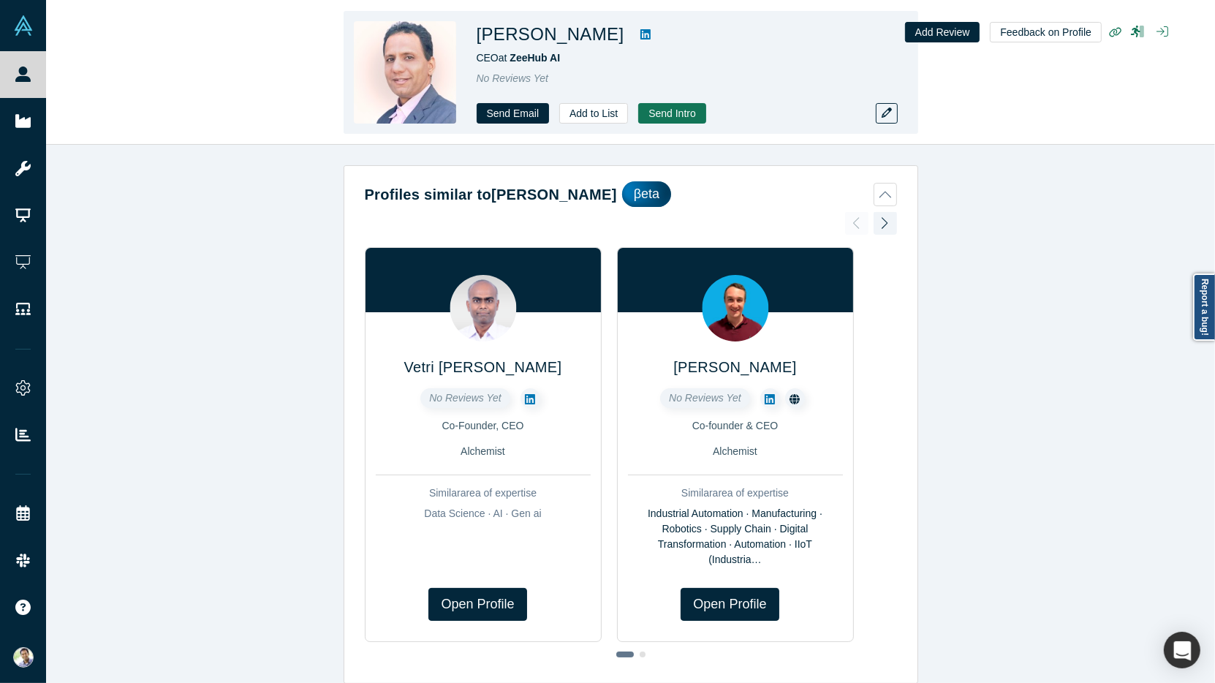
click at [640, 36] on icon at bounding box center [645, 35] width 10 height 12
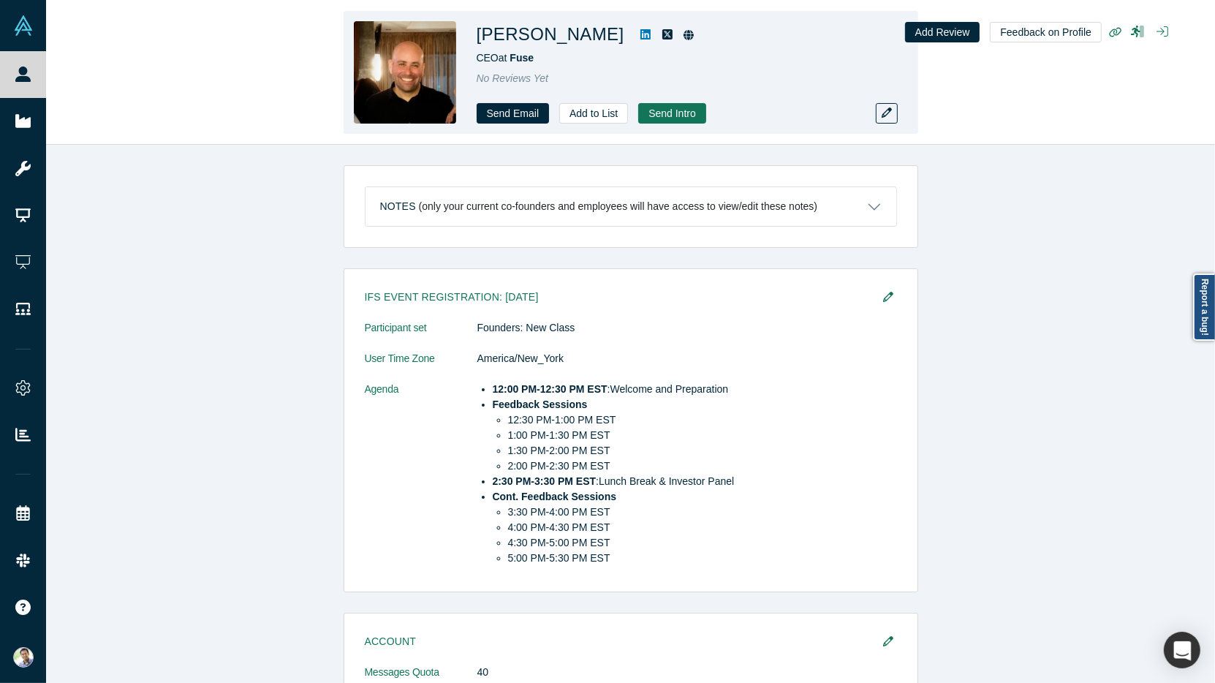
click at [640, 39] on icon at bounding box center [645, 34] width 10 height 10
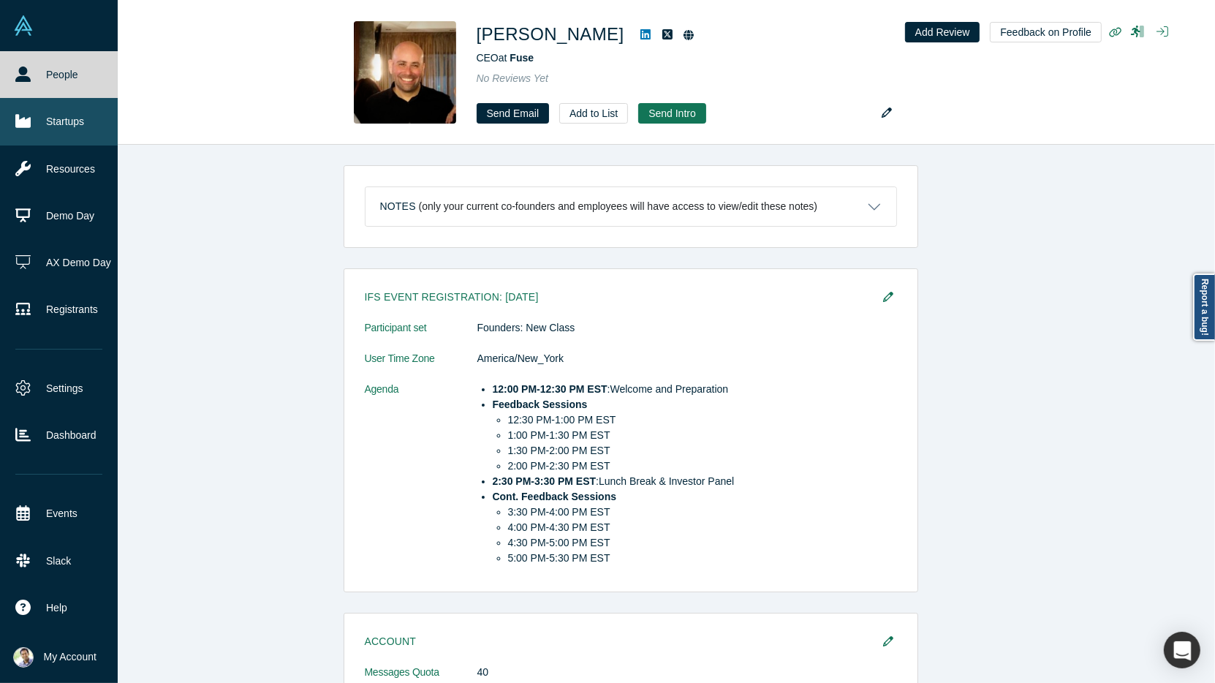
click at [67, 118] on link "Startups" at bounding box center [59, 121] width 118 height 47
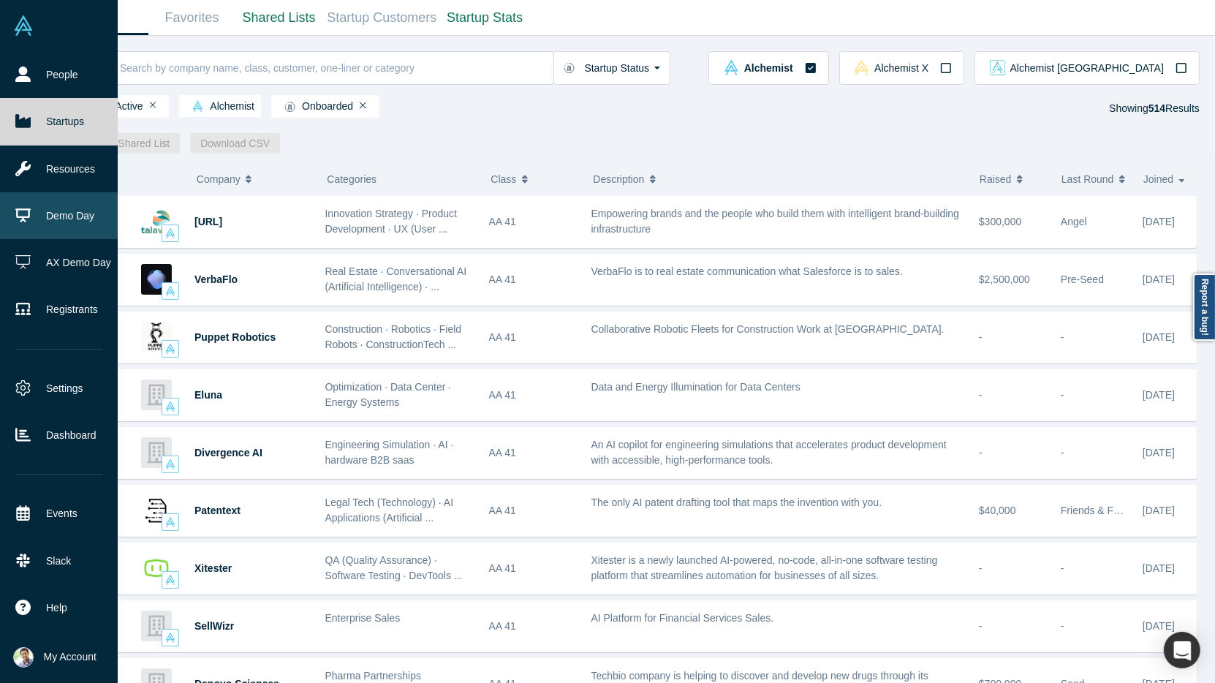
click at [58, 221] on link "Demo Day" at bounding box center [59, 215] width 118 height 47
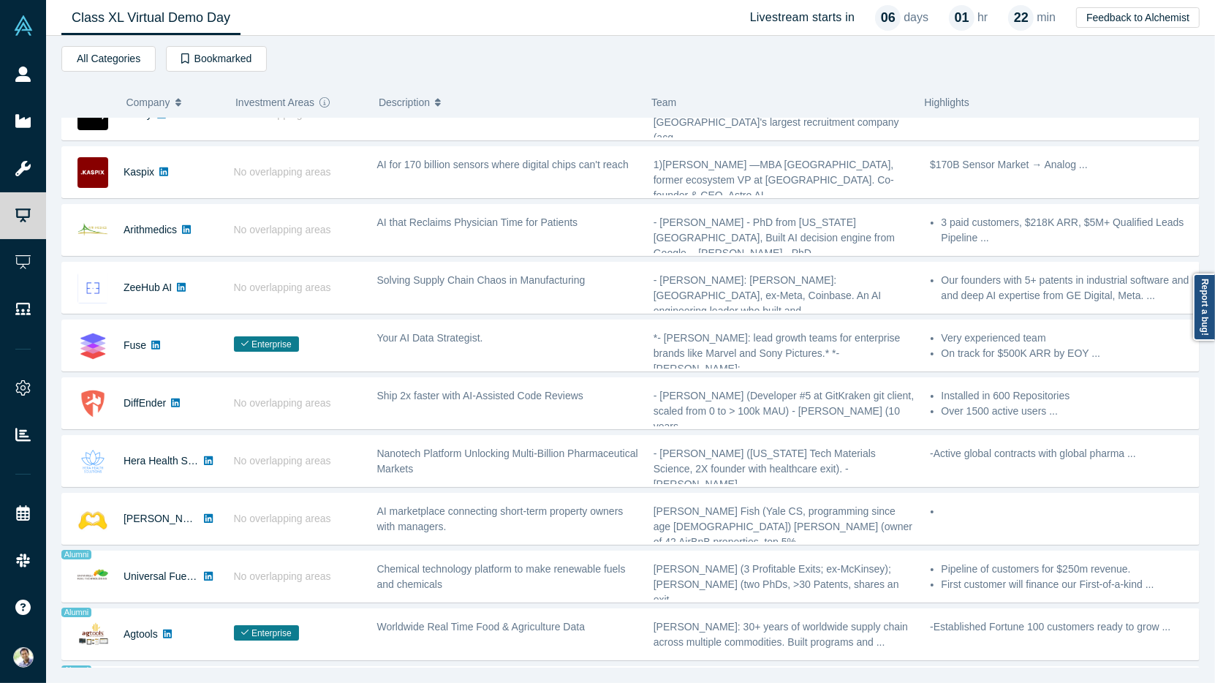
scroll to position [463, 0]
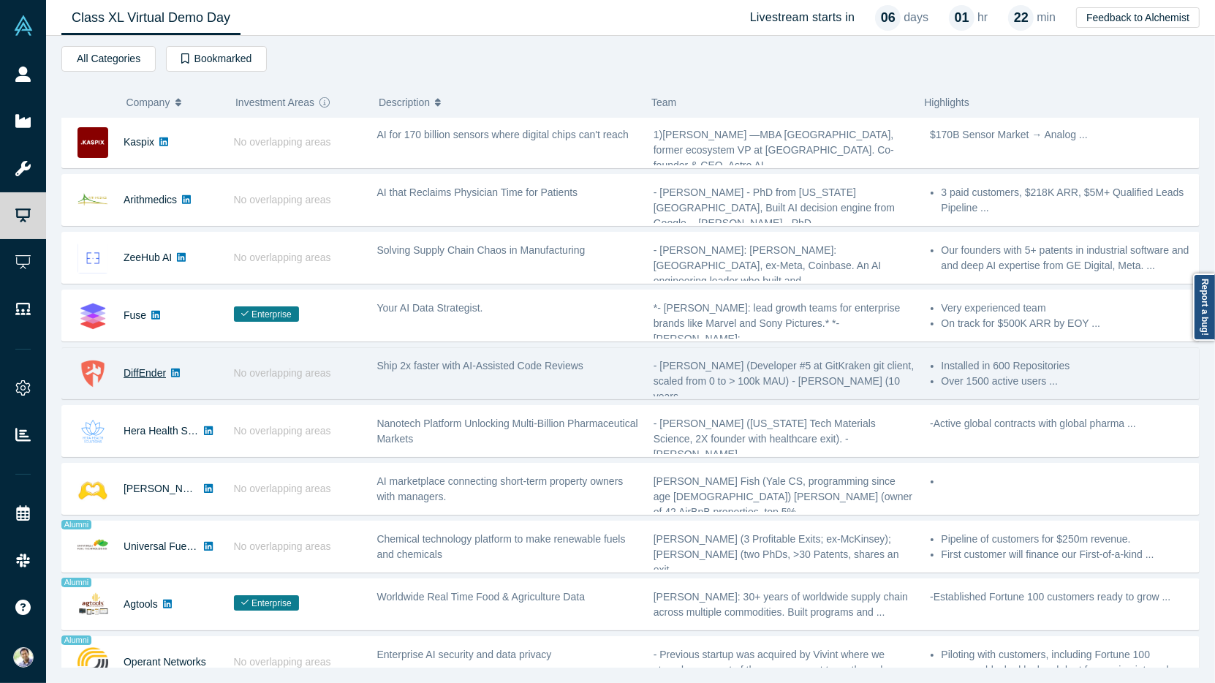
click at [152, 367] on link "DiffEnder" at bounding box center [145, 373] width 42 height 12
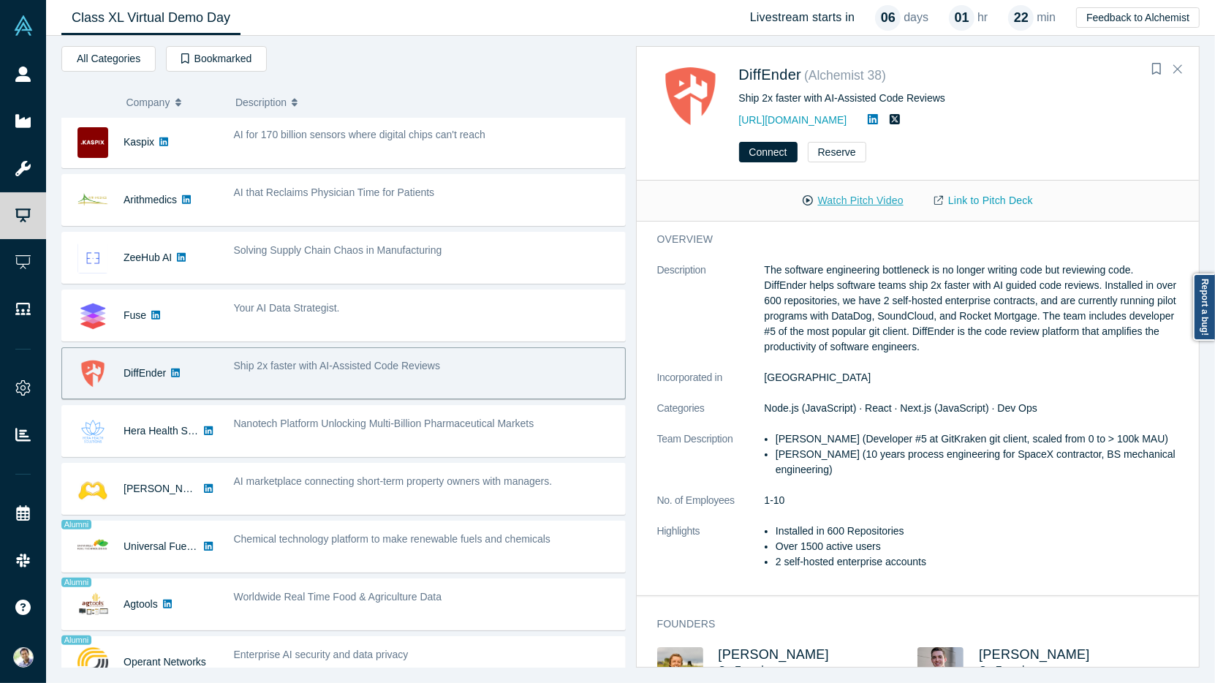
click at [837, 203] on button "Watch Pitch Video" at bounding box center [853, 201] width 132 height 26
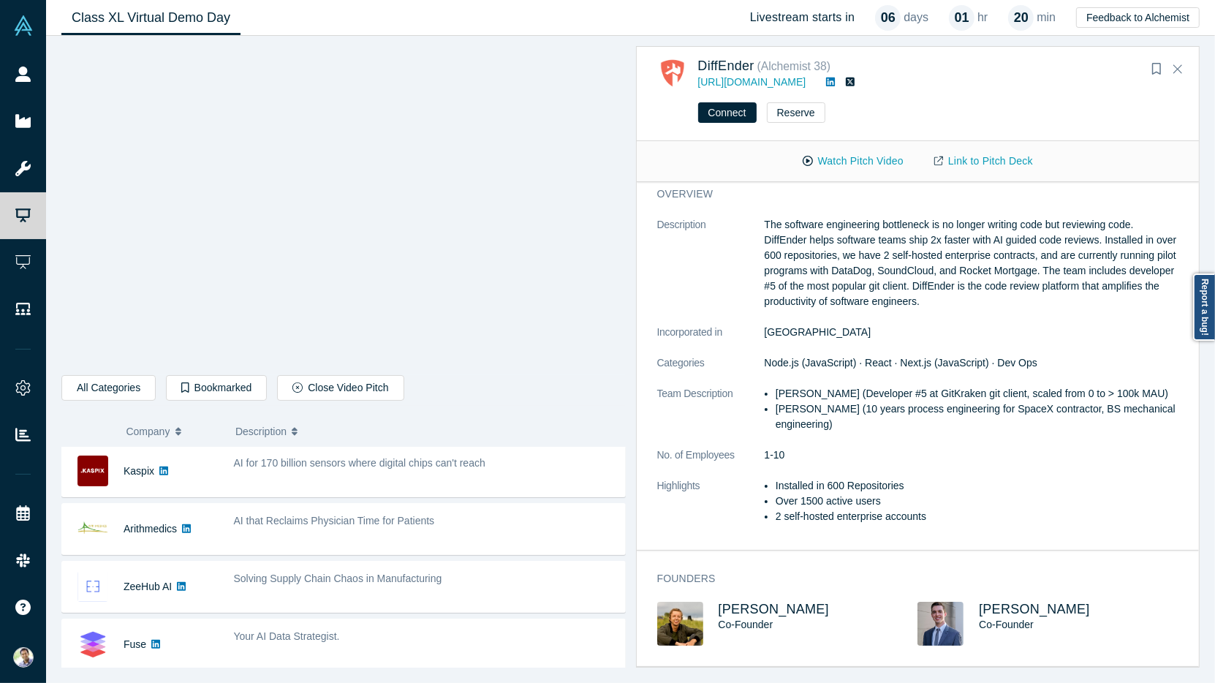
scroll to position [4, 0]
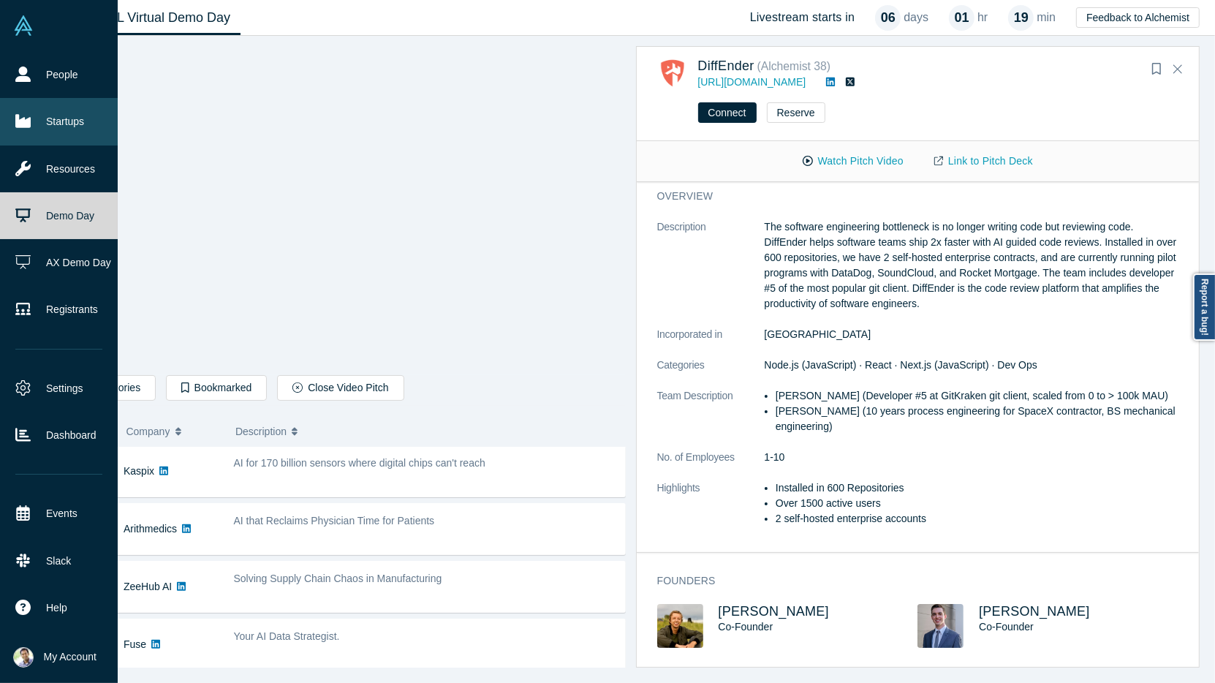
click at [56, 134] on link "Startups" at bounding box center [59, 121] width 118 height 47
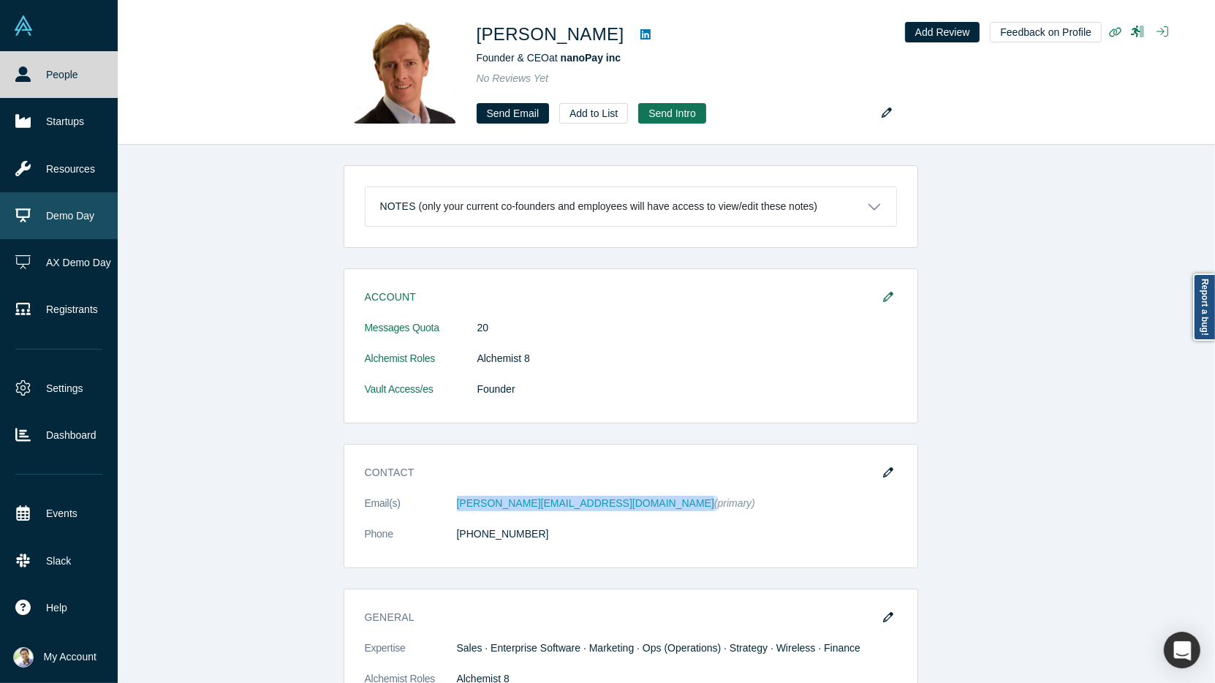
click at [48, 206] on link "Demo Day" at bounding box center [59, 215] width 118 height 47
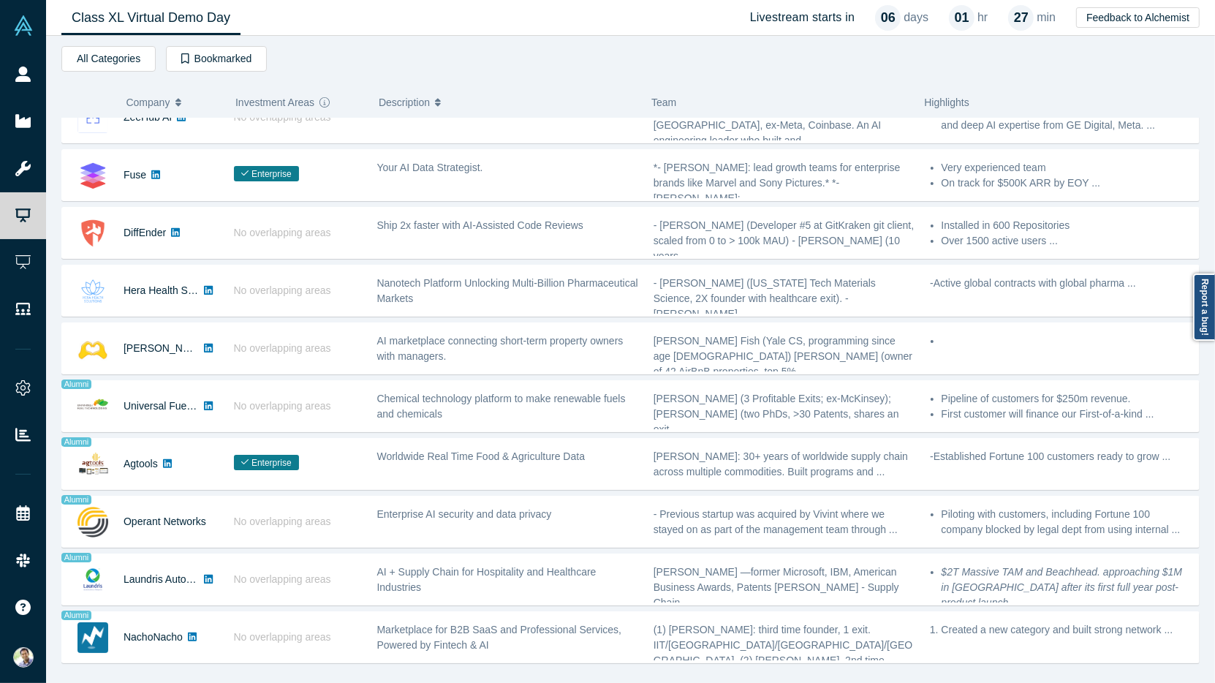
scroll to position [568, 0]
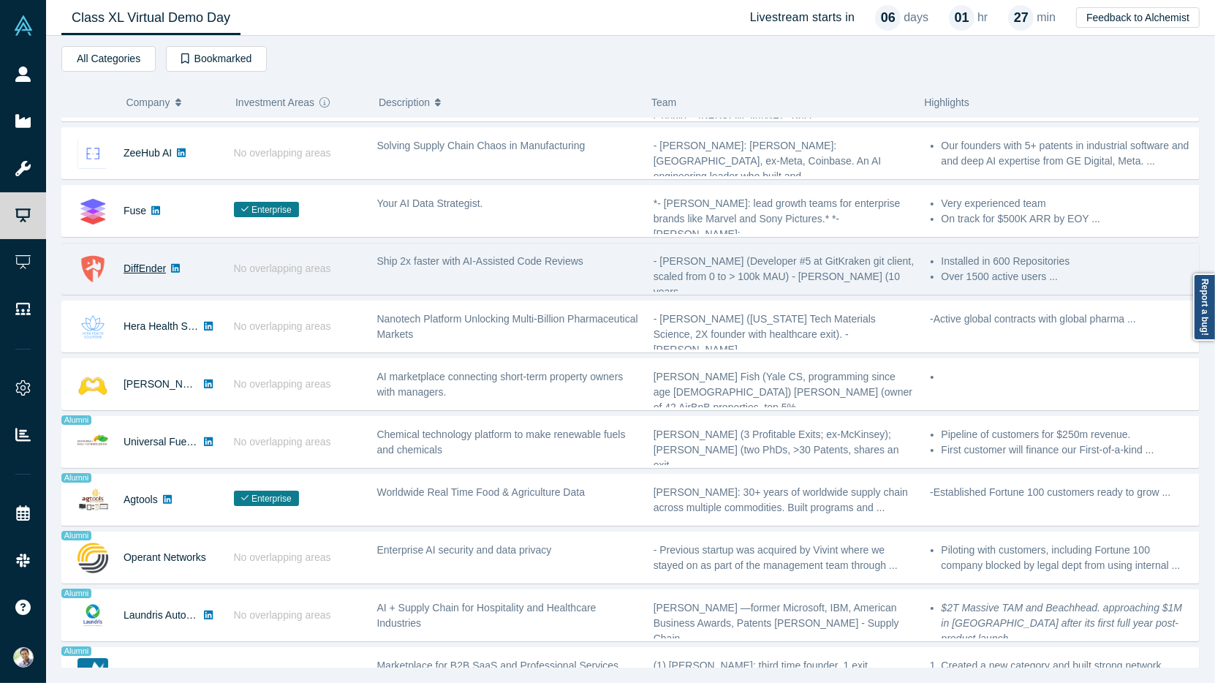
click at [149, 262] on link "DiffEnder" at bounding box center [145, 268] width 42 height 12
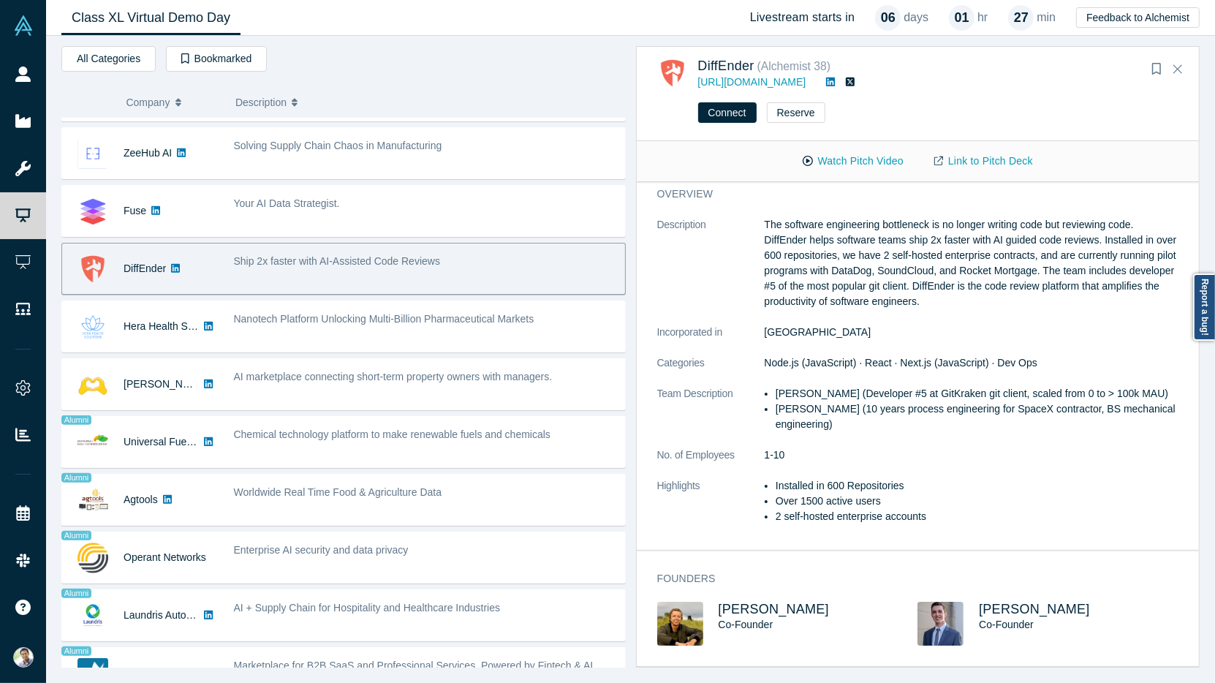
scroll to position [4, 0]
click at [1005, 610] on span "Connor Owen" at bounding box center [1034, 611] width 111 height 15
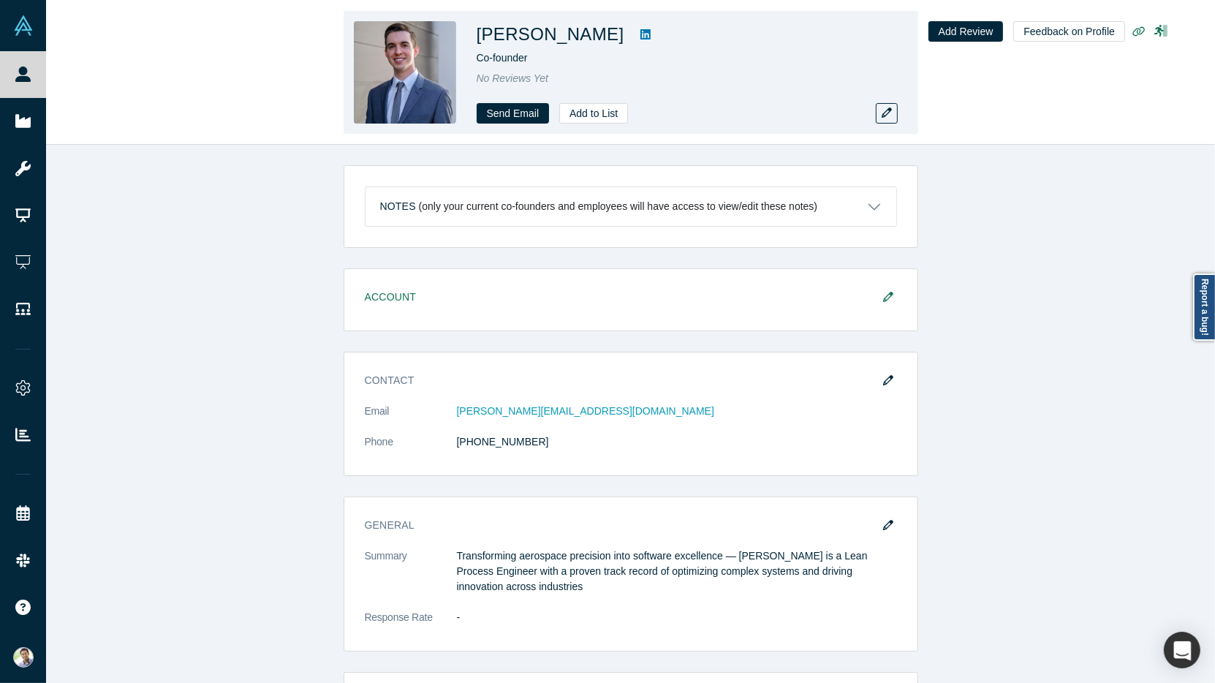
click at [640, 37] on icon at bounding box center [645, 35] width 10 height 12
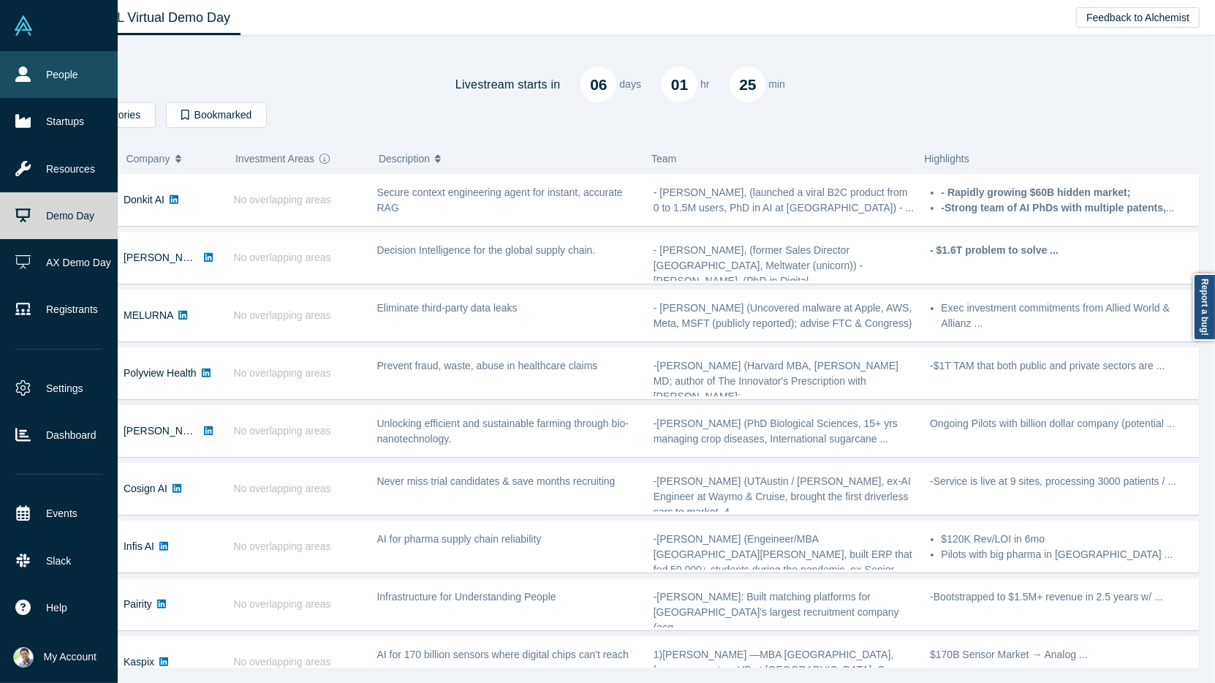
click at [52, 76] on link "People" at bounding box center [59, 74] width 118 height 47
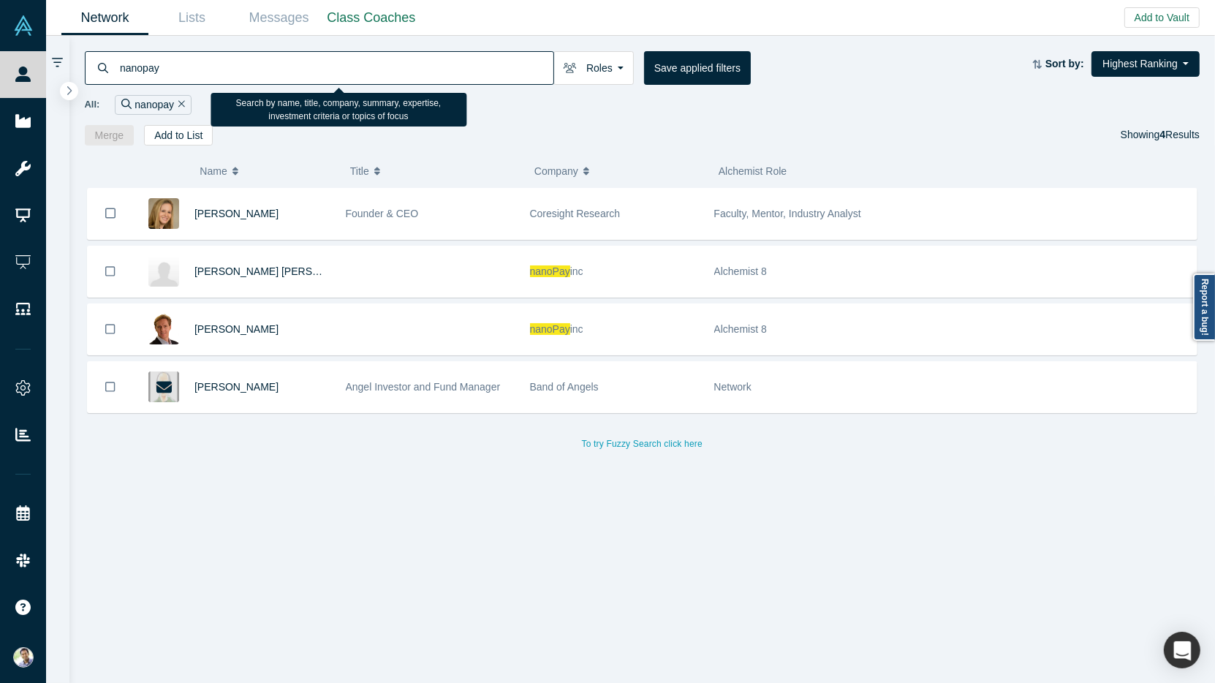
click at [145, 69] on input "nanopay" at bounding box center [335, 67] width 435 height 34
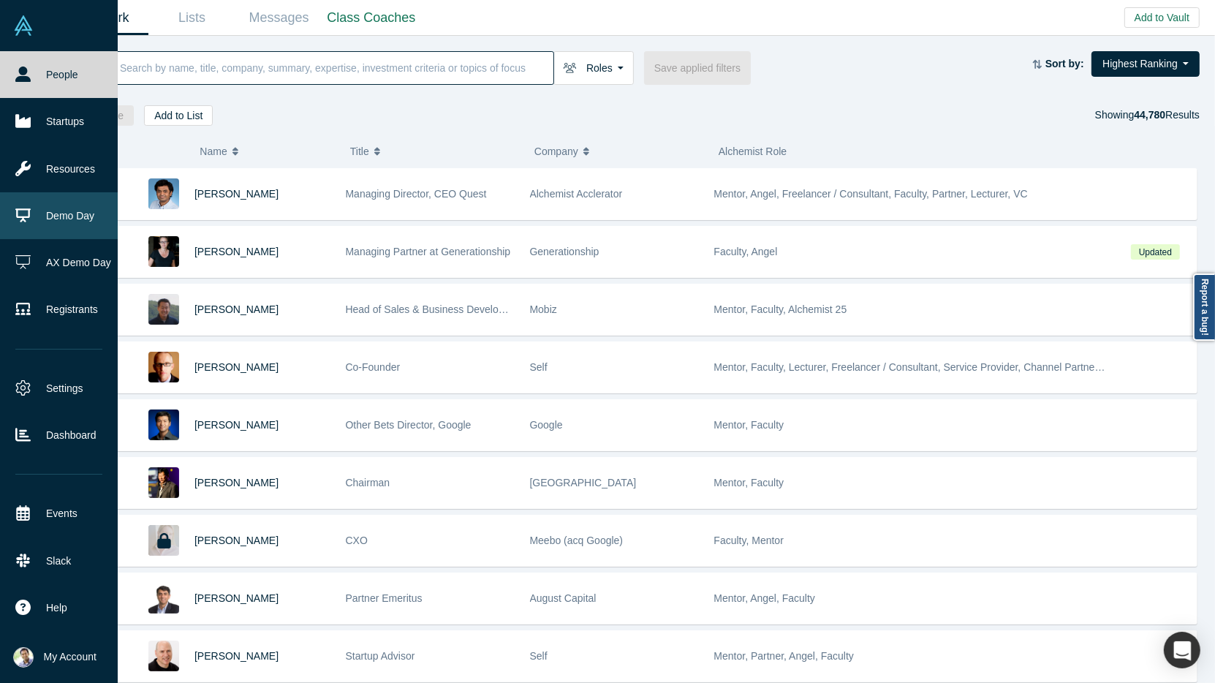
click at [61, 219] on link "Demo Day" at bounding box center [59, 215] width 118 height 47
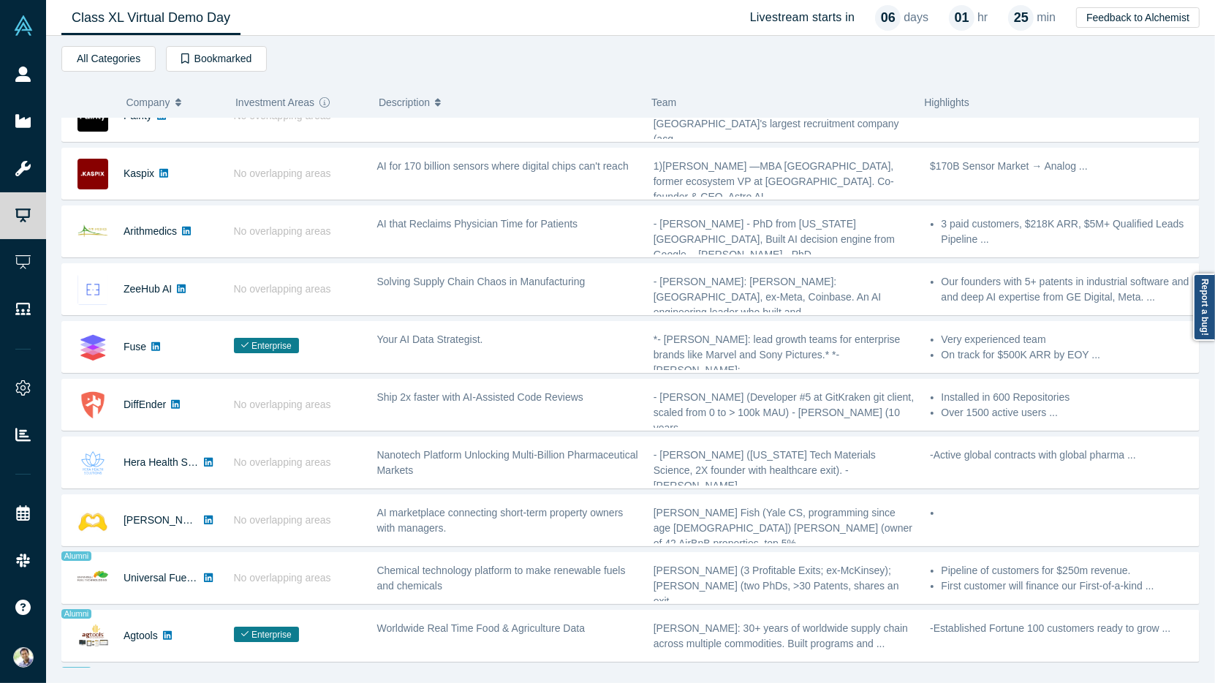
scroll to position [451, 0]
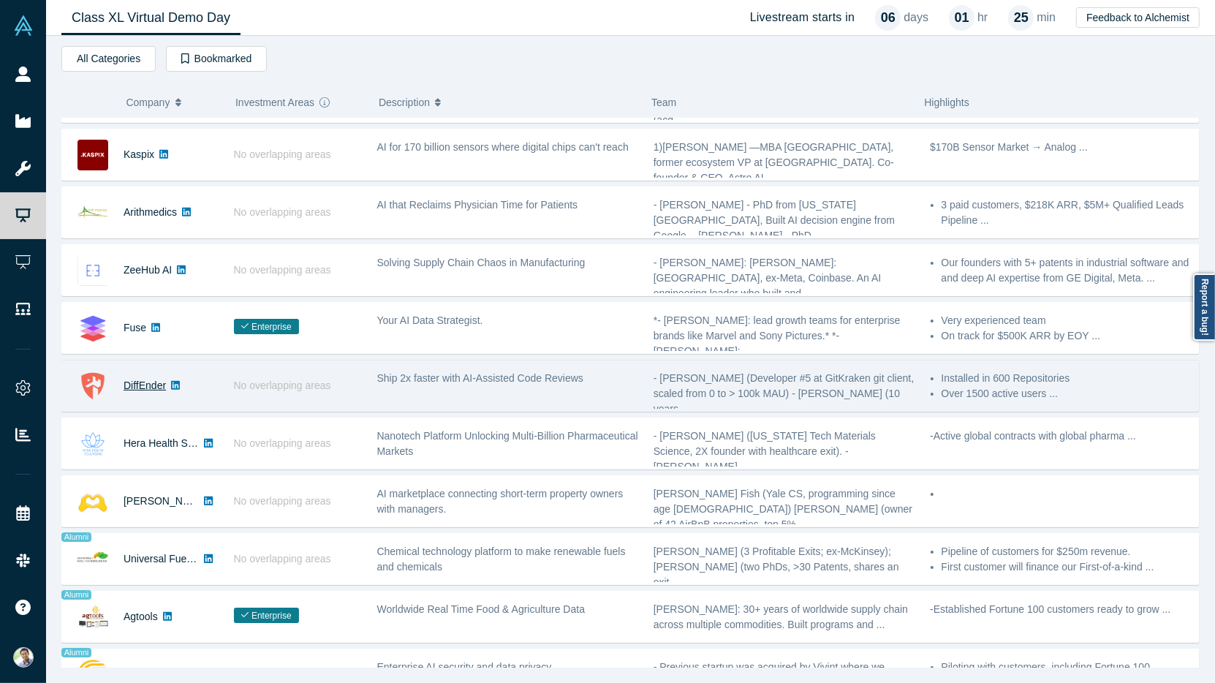
click at [145, 379] on link "DiffEnder" at bounding box center [145, 385] width 42 height 12
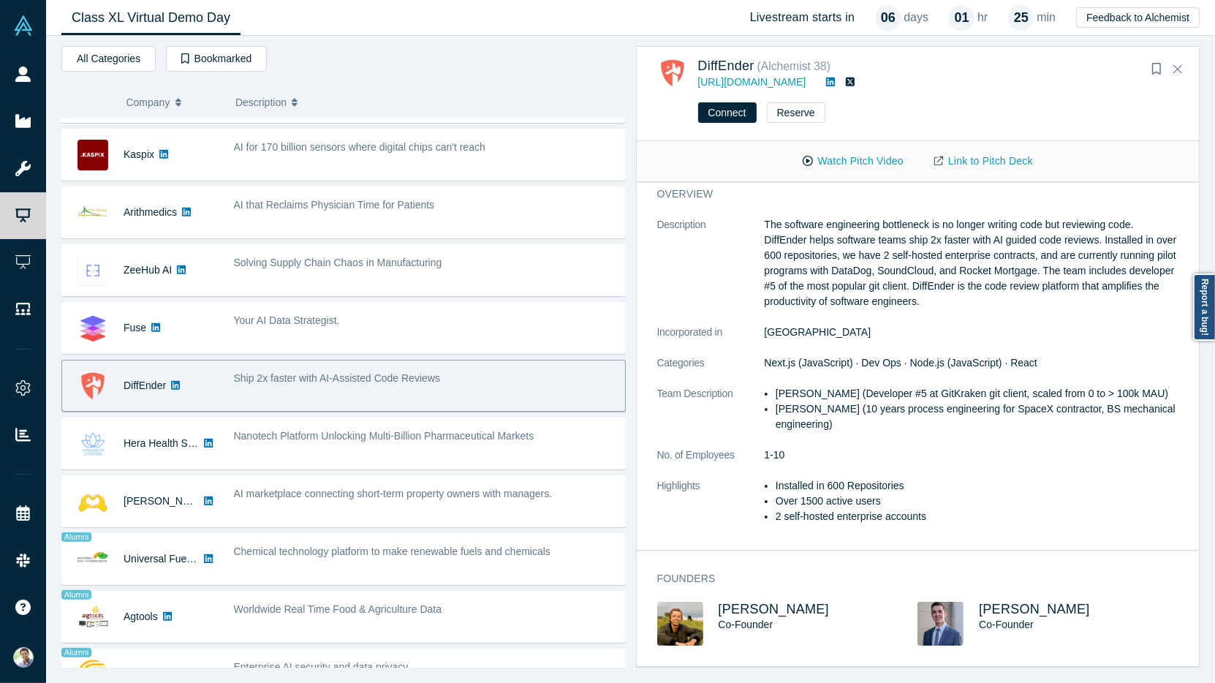
scroll to position [4, 0]
click at [756, 604] on span "Kyle Smith" at bounding box center [773, 611] width 111 height 15
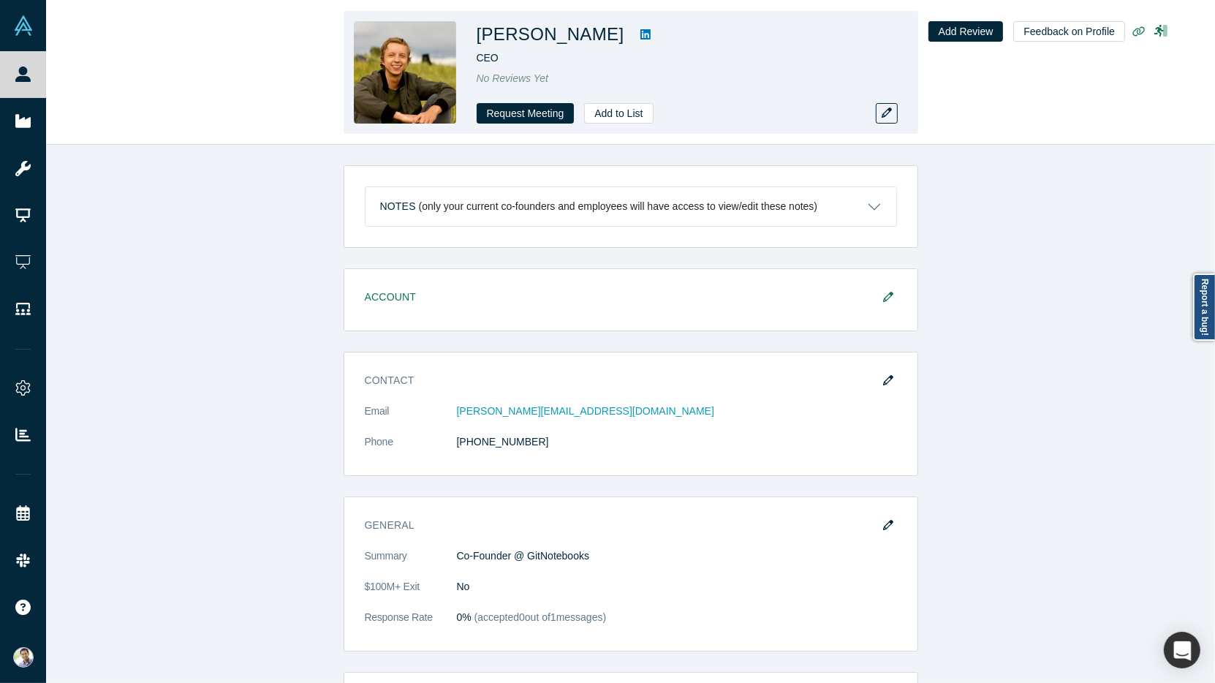
click at [640, 31] on icon at bounding box center [645, 34] width 10 height 10
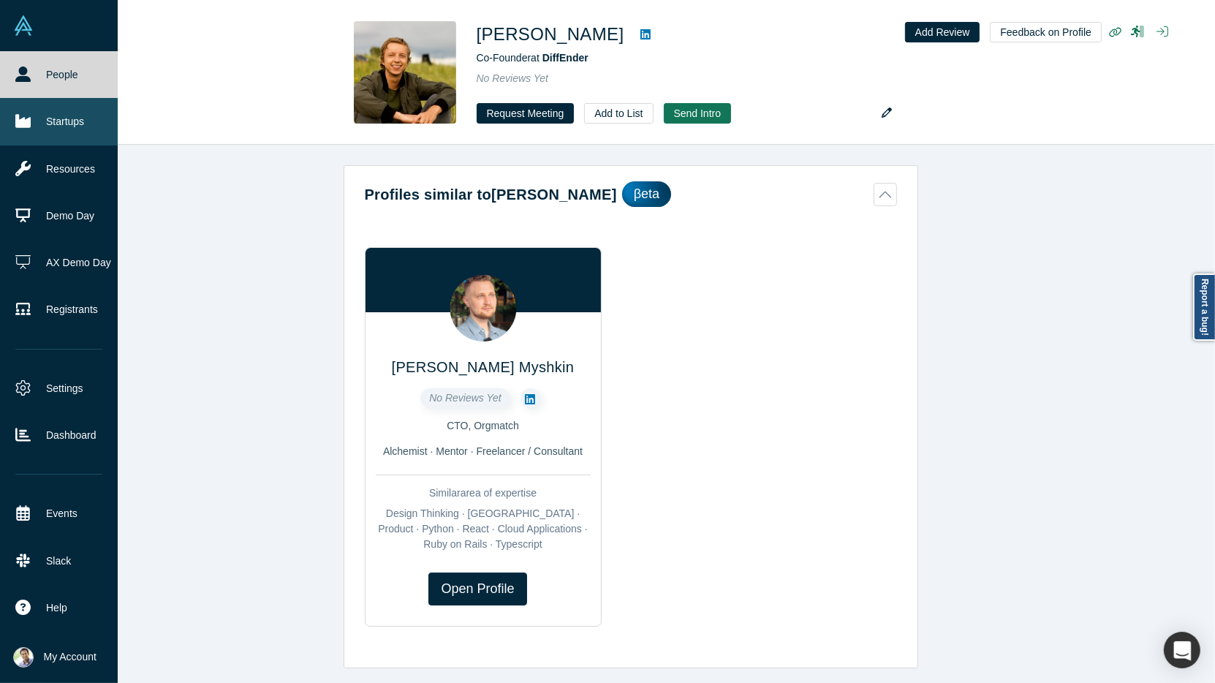
click at [67, 133] on link "Startups" at bounding box center [59, 121] width 118 height 47
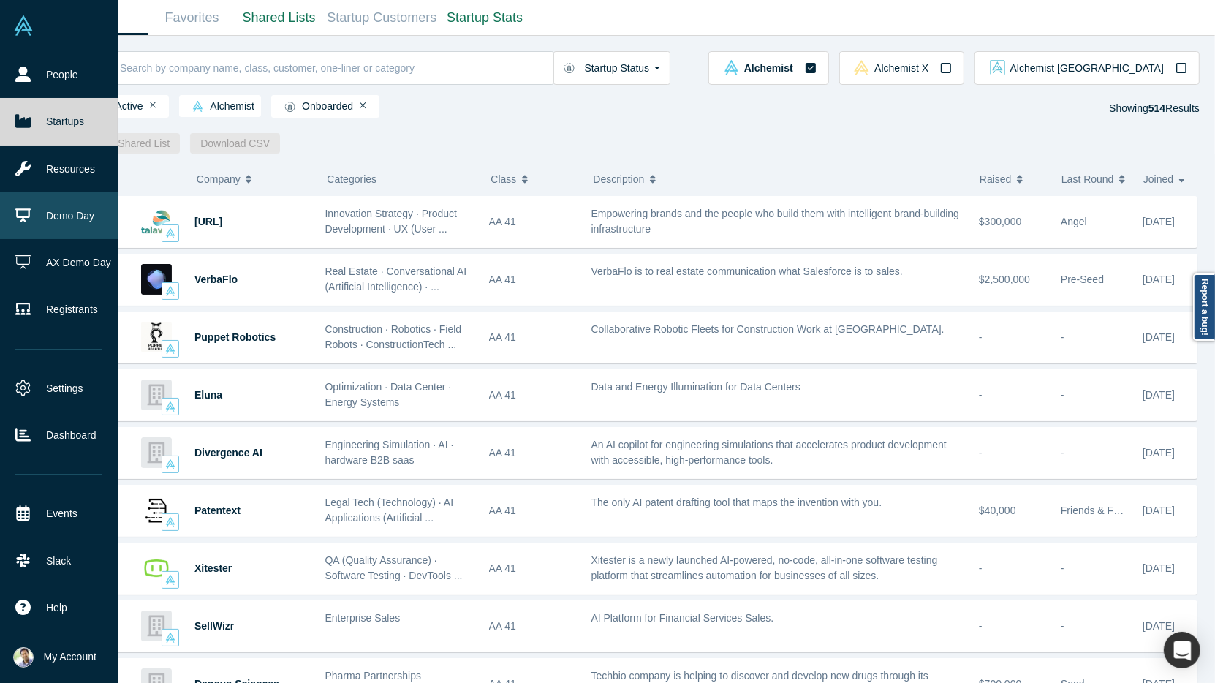
click at [55, 230] on link "Demo Day" at bounding box center [59, 215] width 118 height 47
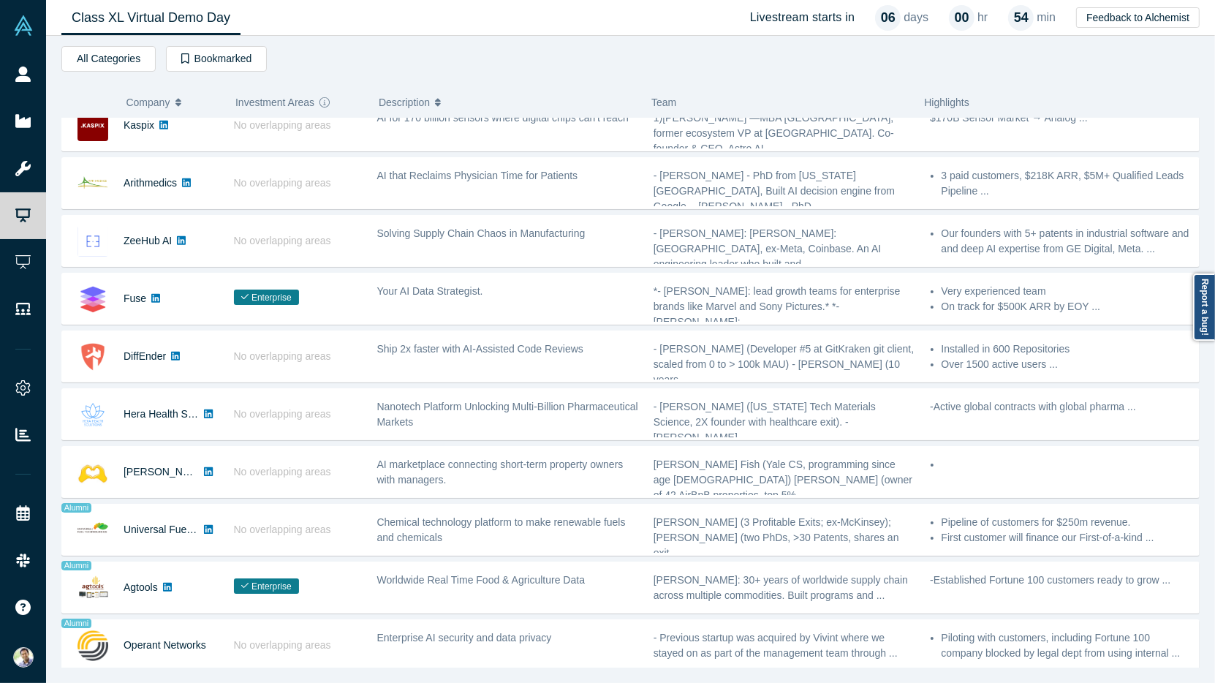
scroll to position [501, 0]
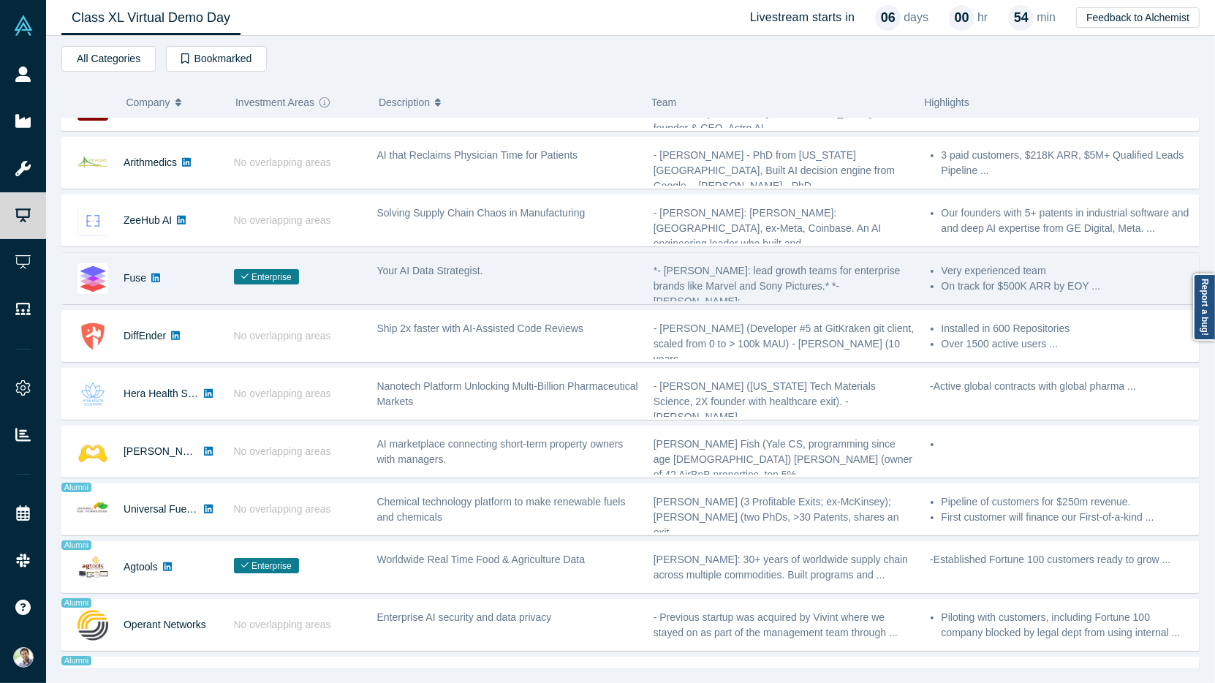
click at [428, 265] on span "Your AI Data Strategist." at bounding box center [430, 271] width 106 height 12
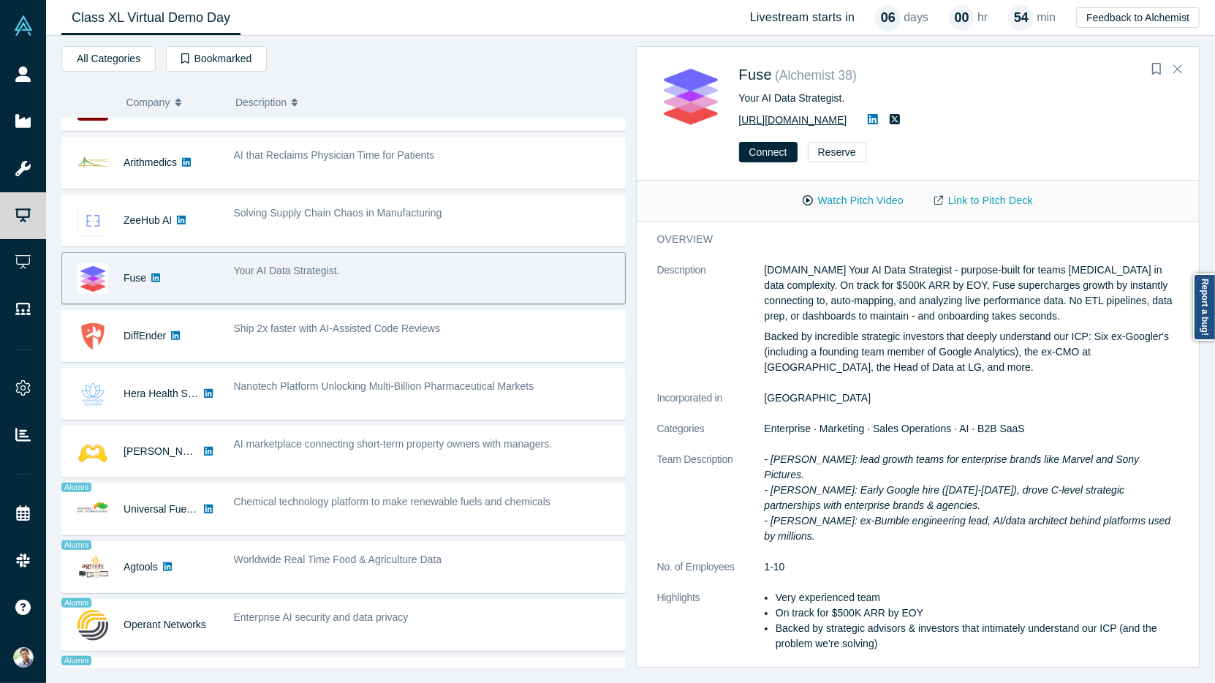
click at [781, 119] on link "[URL][DOMAIN_NAME]" at bounding box center [793, 120] width 108 height 12
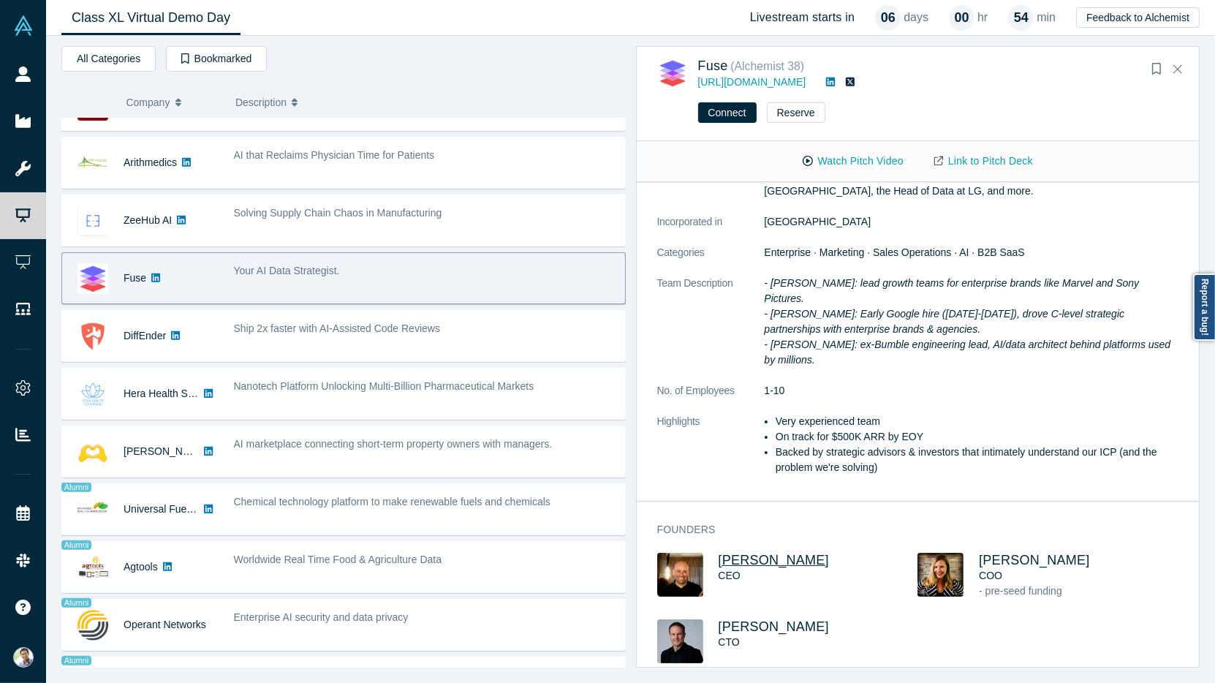
click at [773, 553] on span "Jeff Cherkassky" at bounding box center [773, 560] width 111 height 15
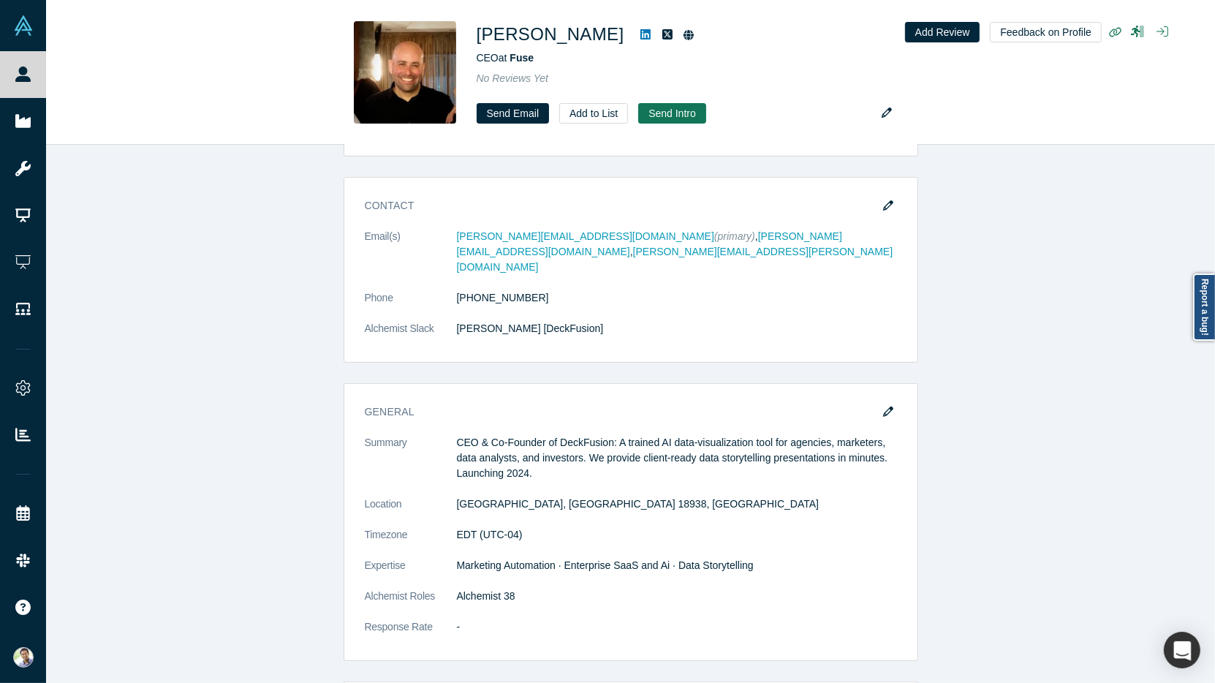
scroll to position [616, 0]
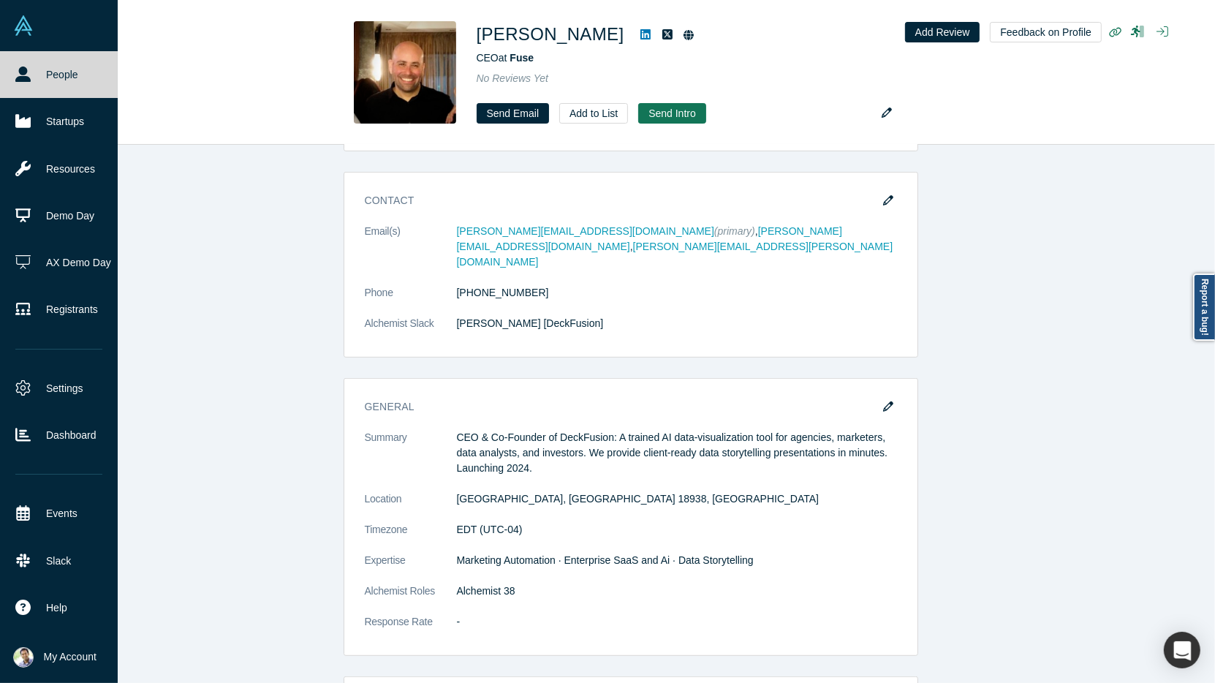
click at [71, 80] on link "People" at bounding box center [59, 74] width 118 height 47
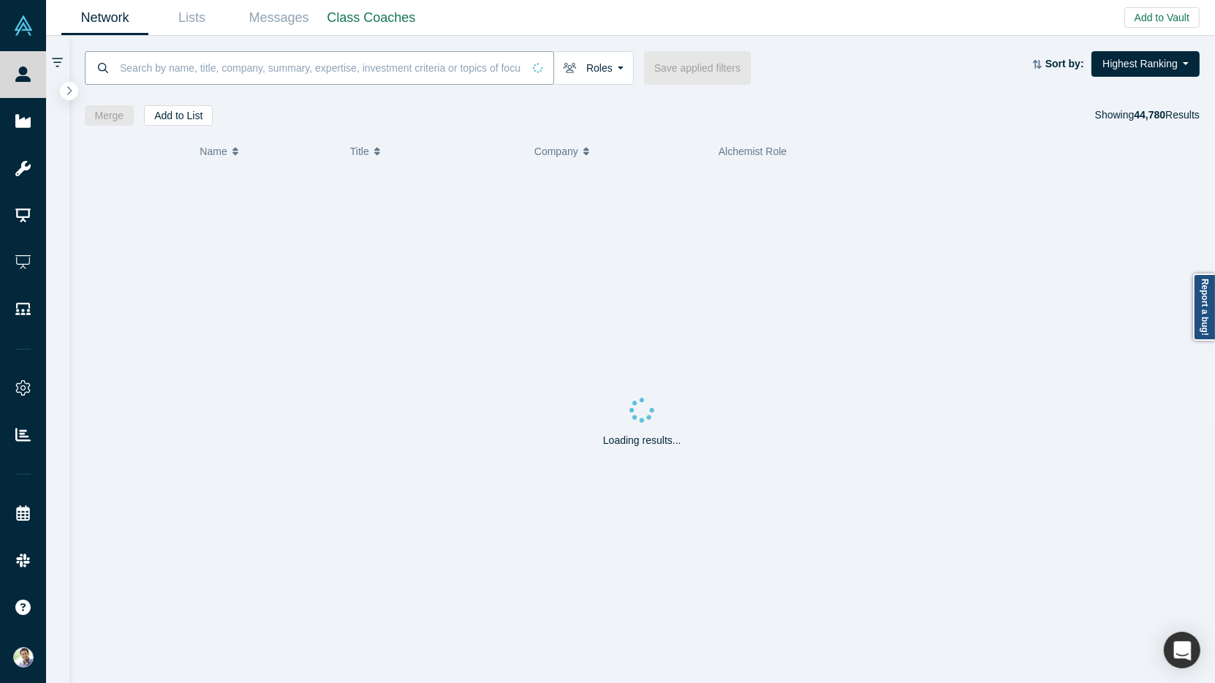
click at [218, 61] on input at bounding box center [320, 67] width 404 height 34
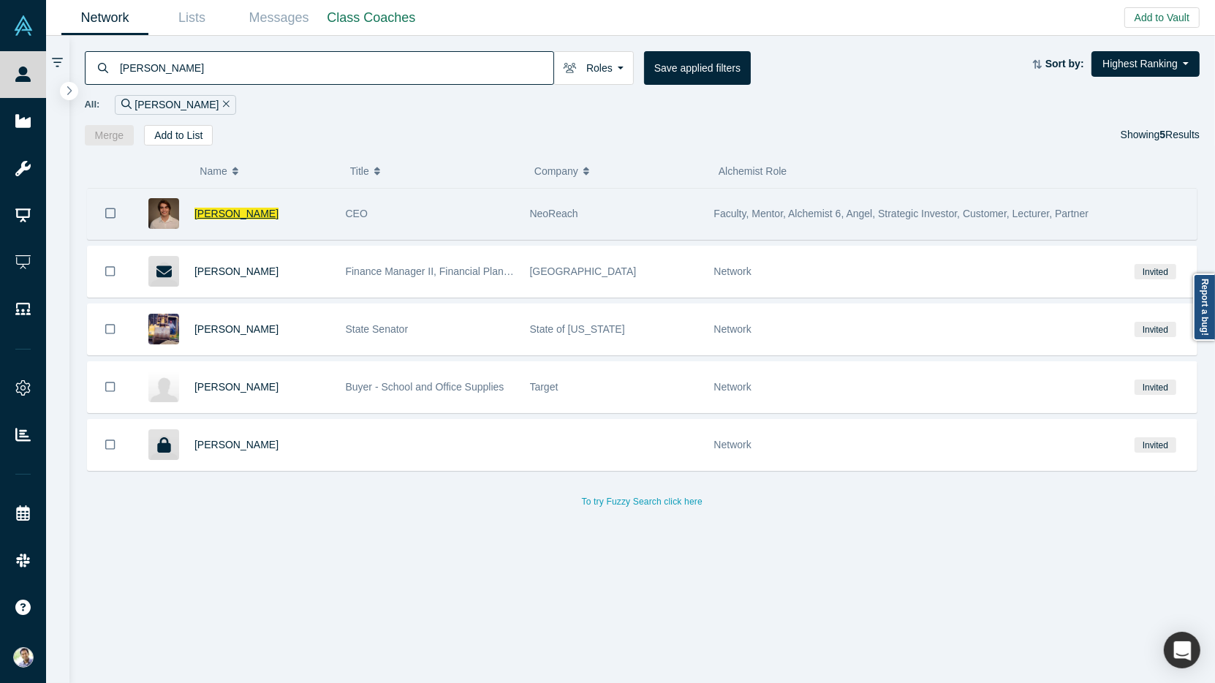
type input "Jesse Leimgruber"
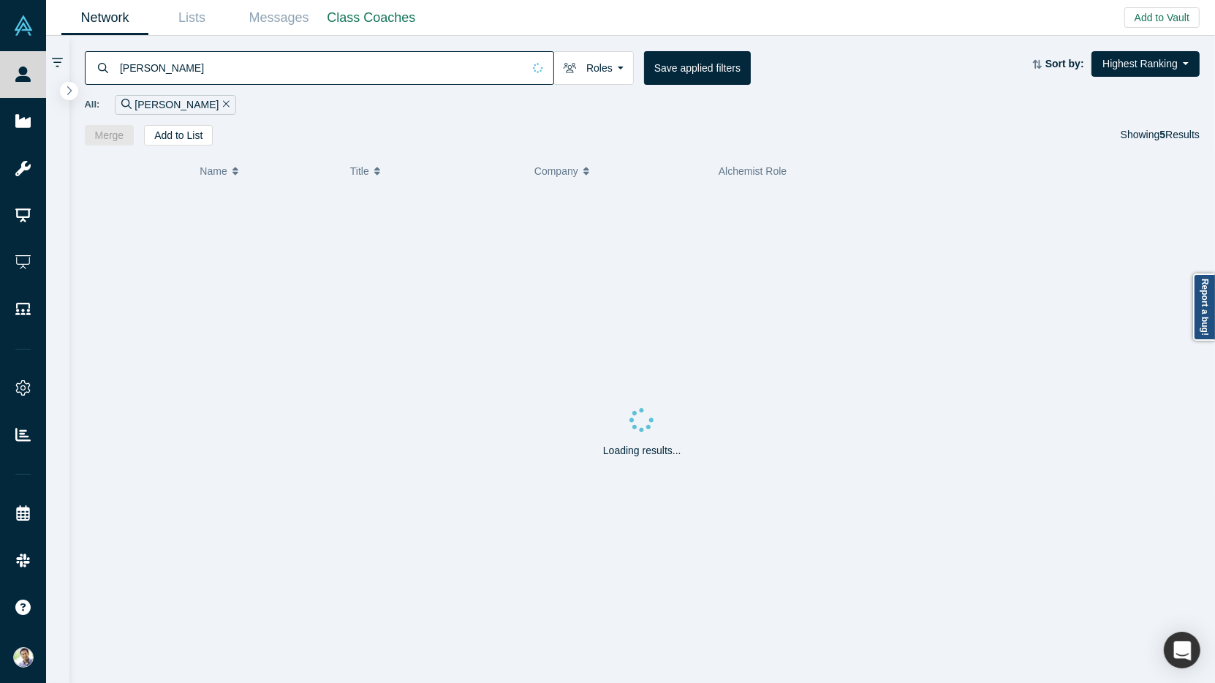
click at [240, 213] on div "Loading results..." at bounding box center [642, 436] width 1115 height 495
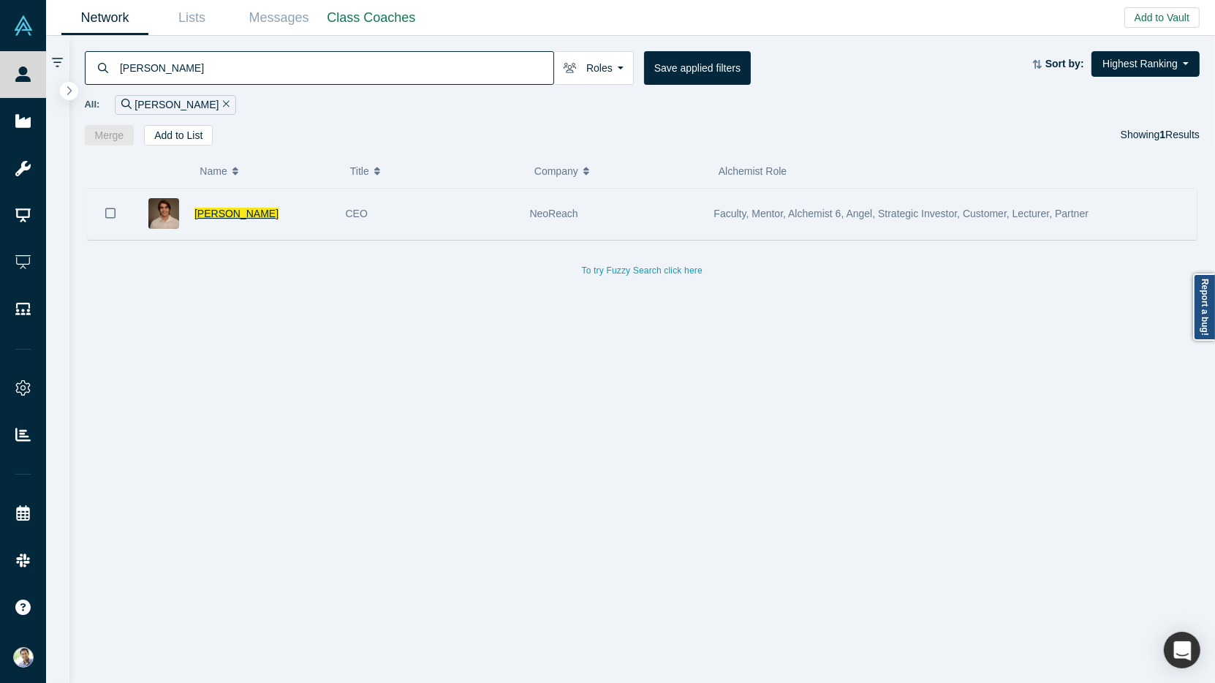
click at [232, 214] on span "Jesse Leimgruber" at bounding box center [236, 214] width 84 height 12
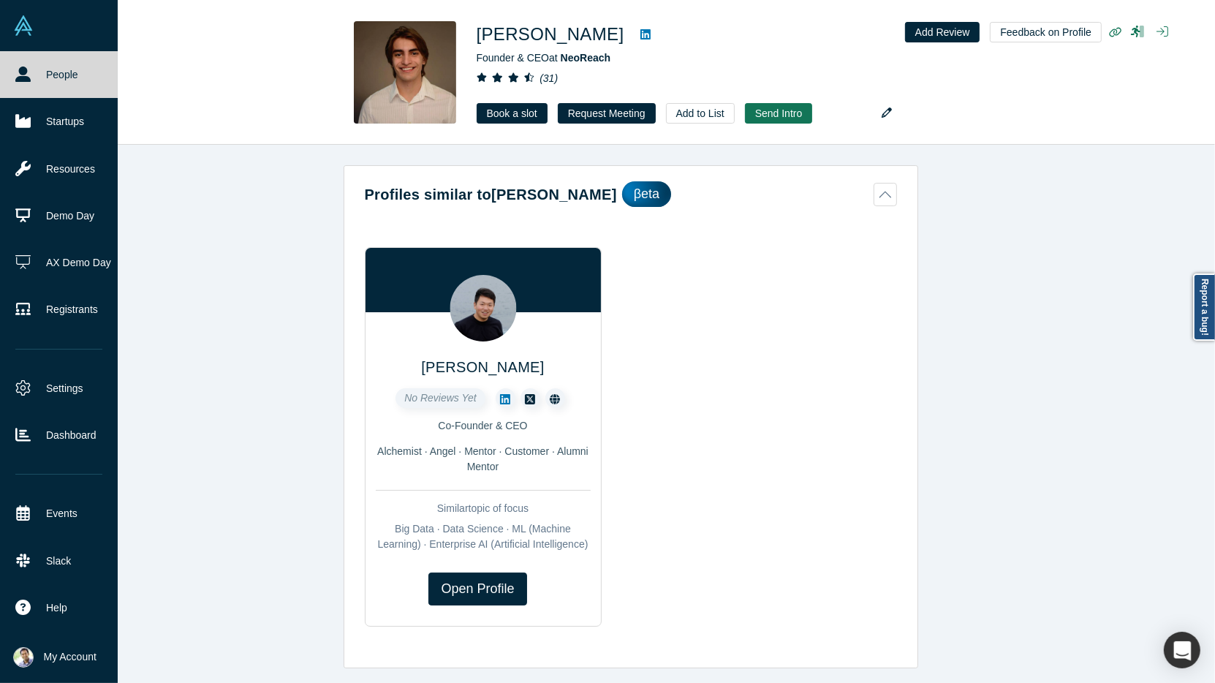
click at [61, 68] on link "People" at bounding box center [59, 74] width 118 height 47
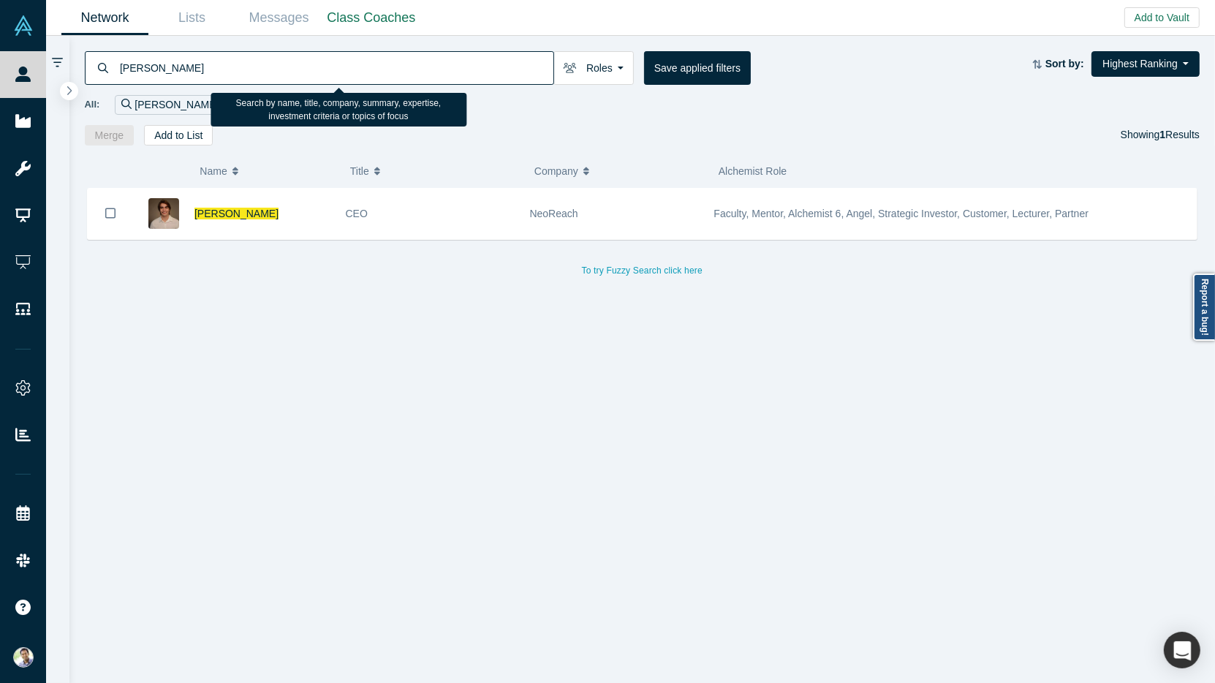
click at [152, 64] on input "Jesse Leimgruber" at bounding box center [335, 67] width 435 height 34
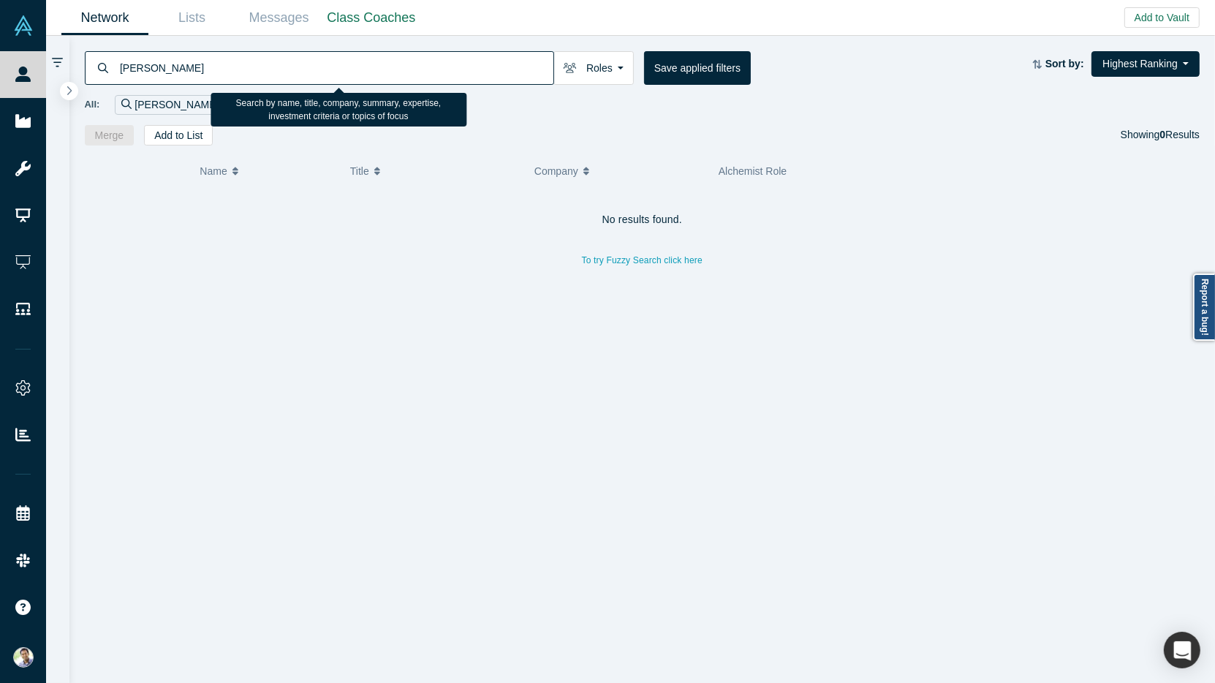
click at [141, 69] on input "Pete Kim" at bounding box center [335, 67] width 435 height 34
type input "Peter Kim"
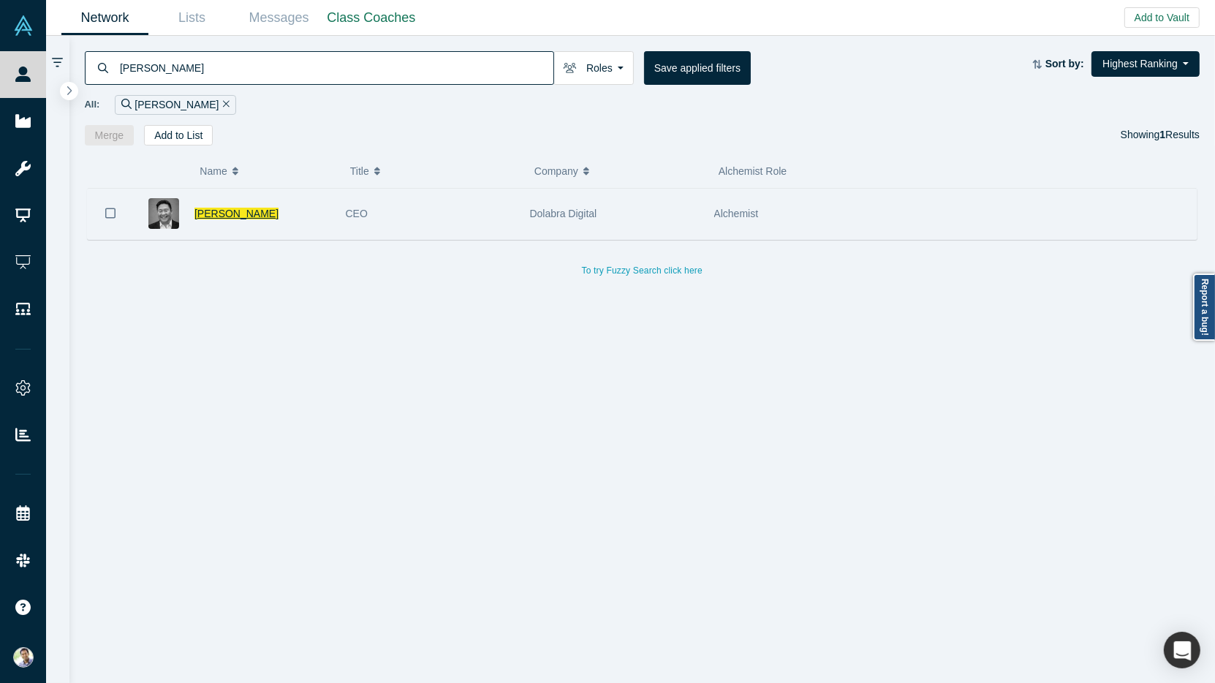
click at [213, 214] on span "Peter Kim" at bounding box center [236, 214] width 84 height 12
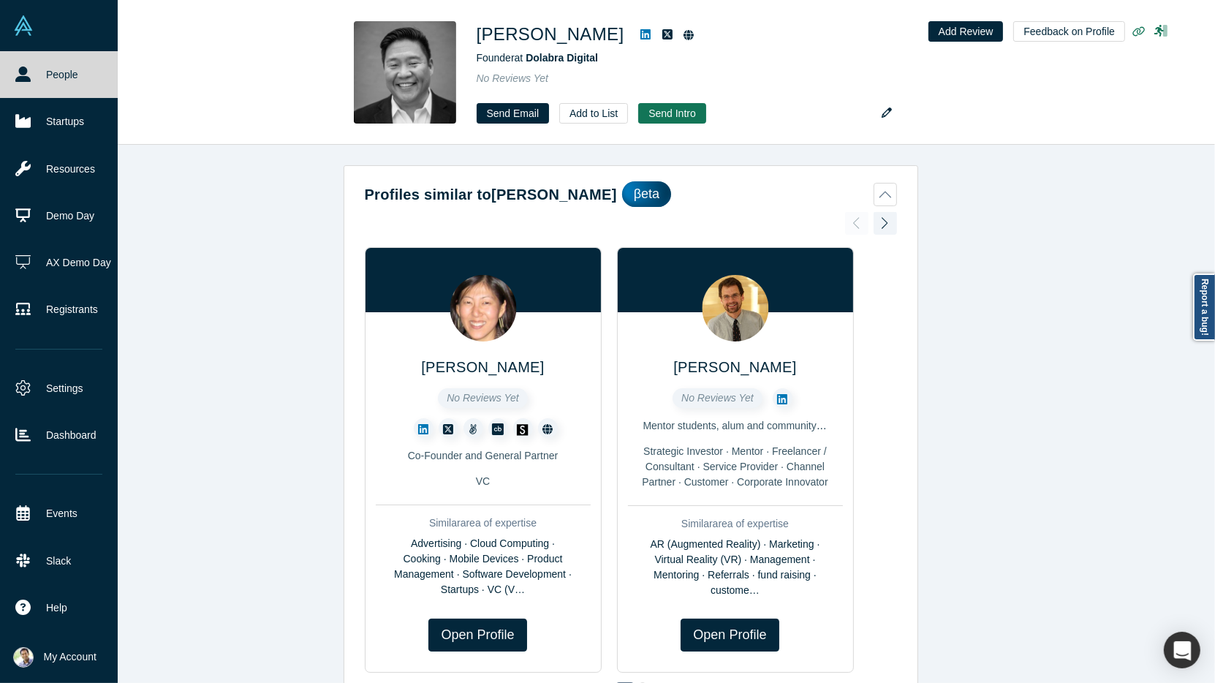
click at [45, 79] on link "People" at bounding box center [59, 74] width 118 height 47
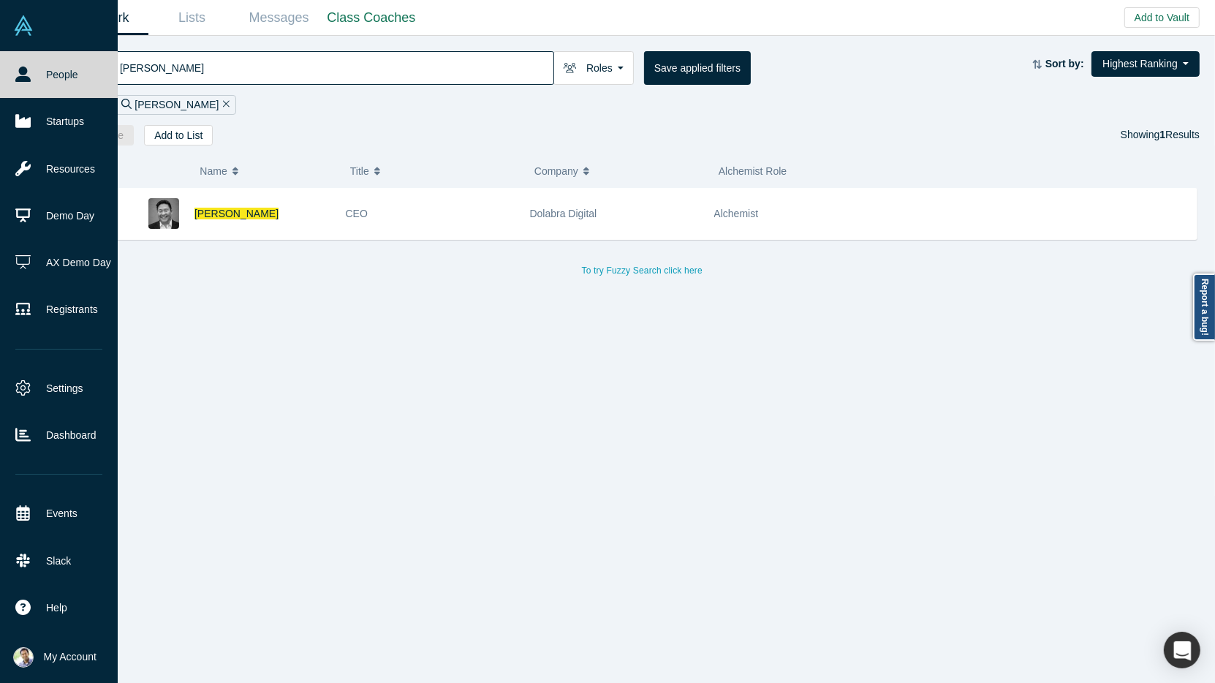
click at [35, 77] on link "People" at bounding box center [59, 74] width 118 height 47
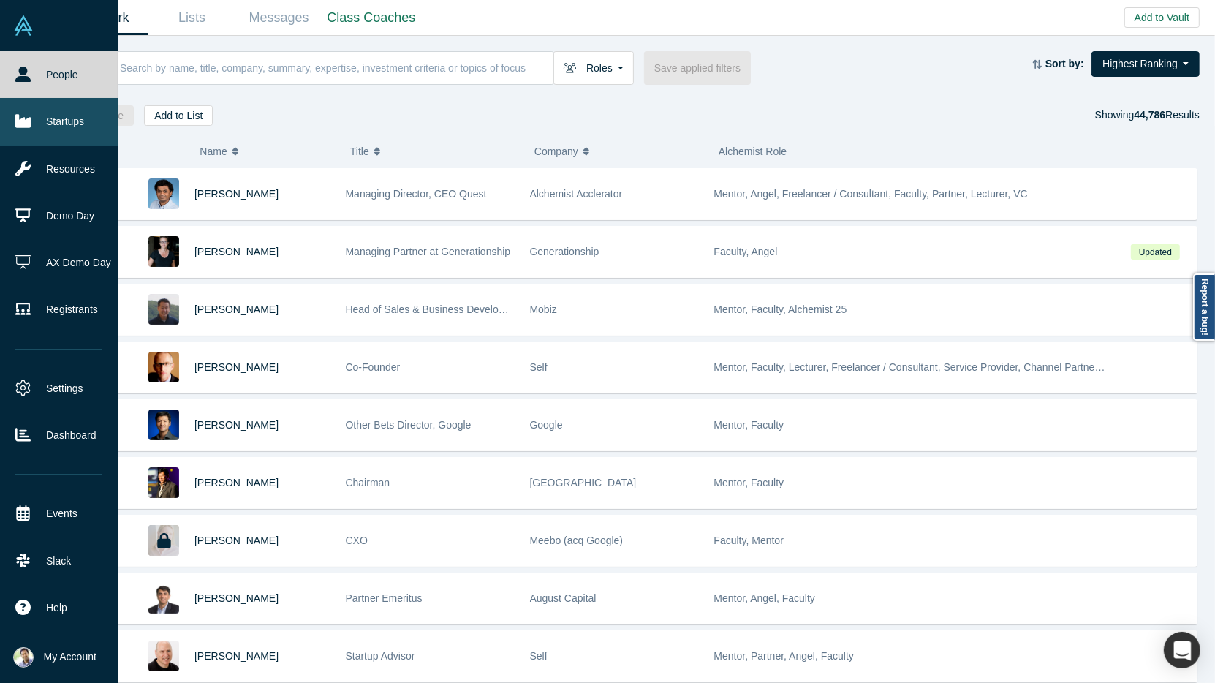
click at [45, 123] on link "Startups" at bounding box center [59, 121] width 118 height 47
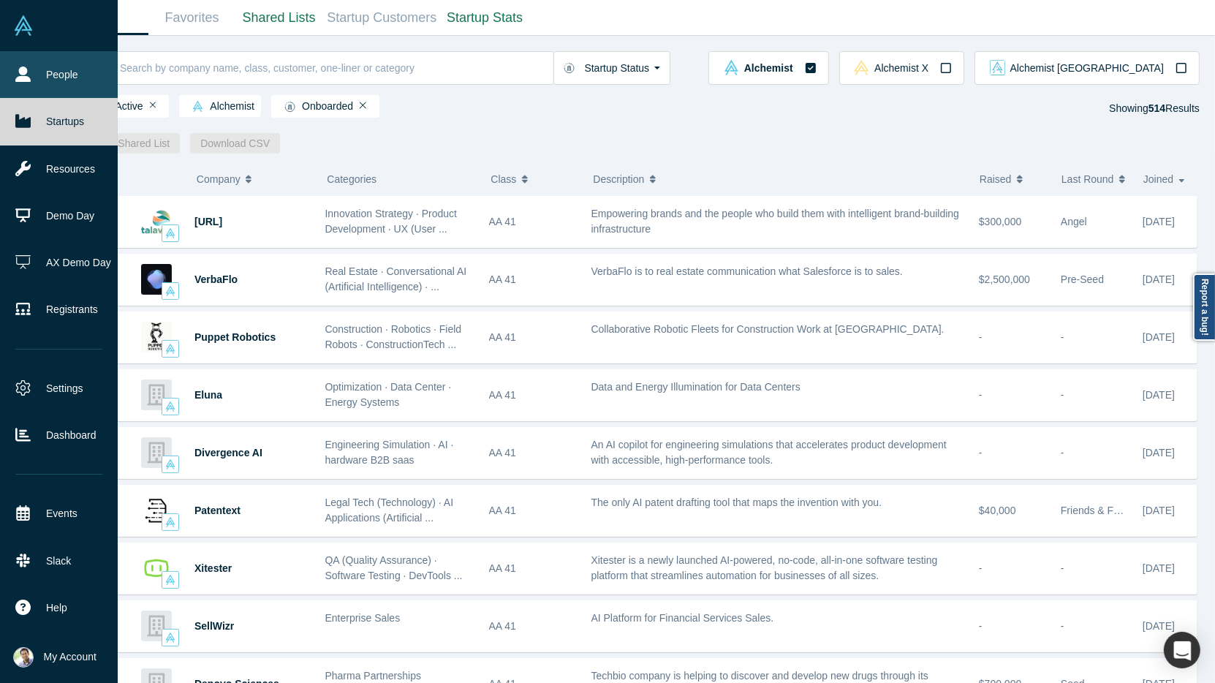
click at [49, 85] on link "People" at bounding box center [59, 74] width 118 height 47
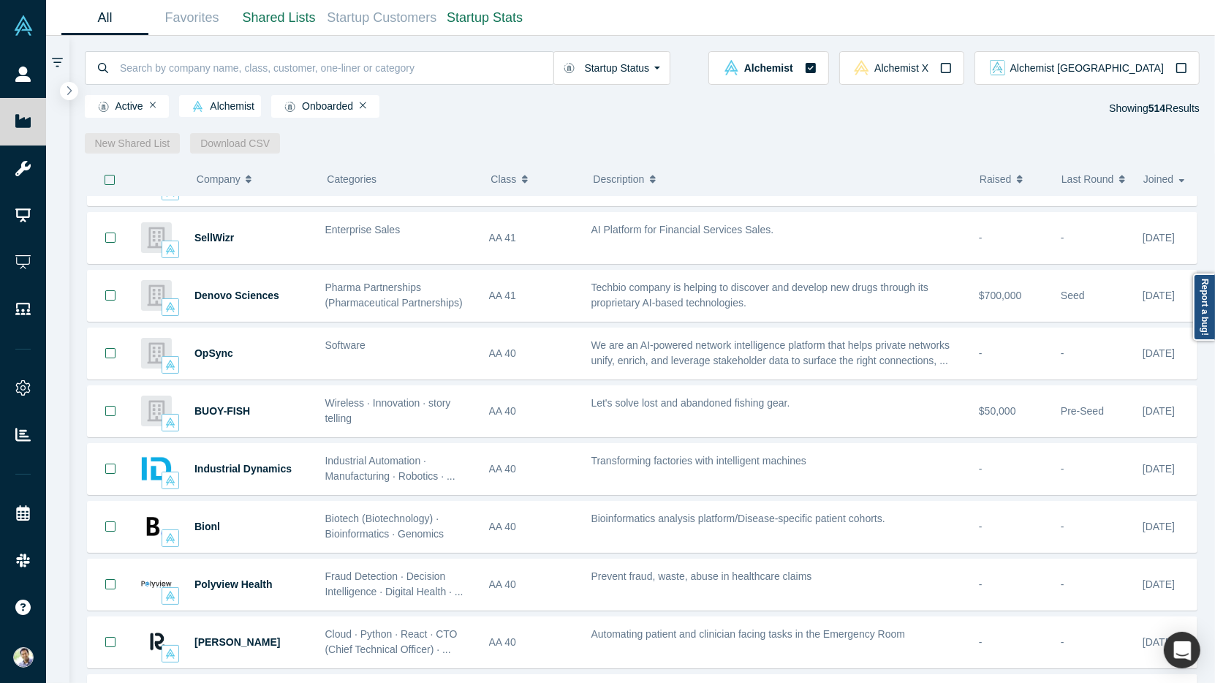
scroll to position [379, 0]
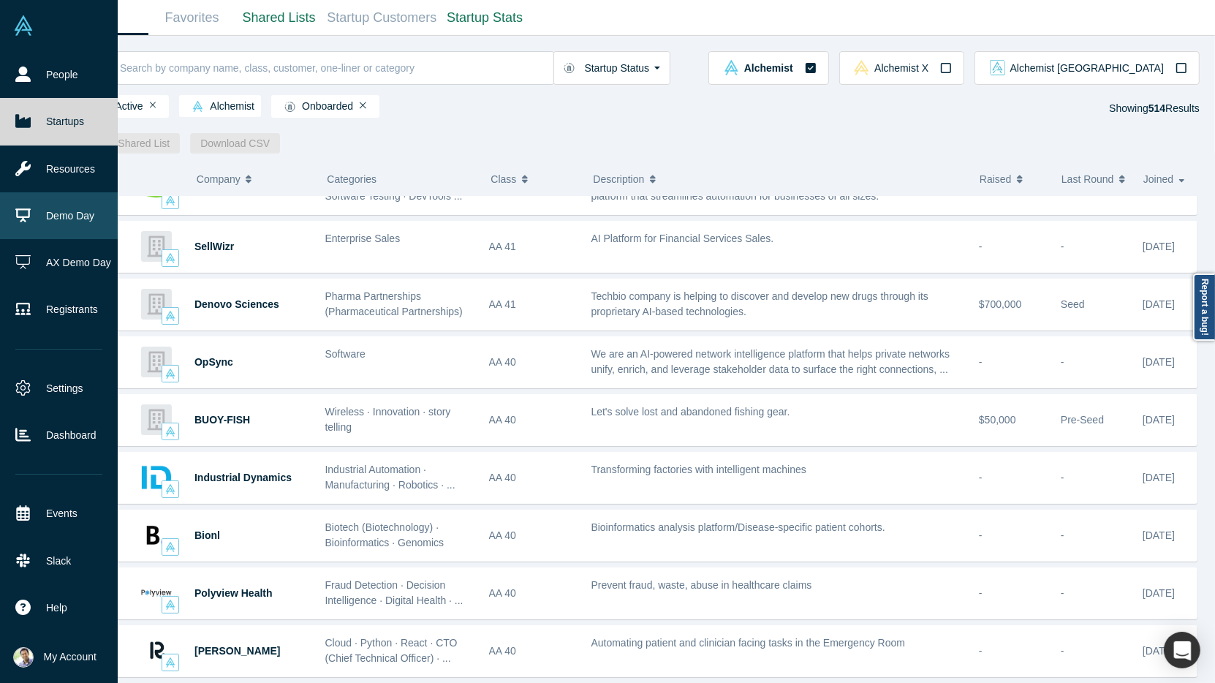
click at [43, 216] on link "Demo Day" at bounding box center [59, 215] width 118 height 47
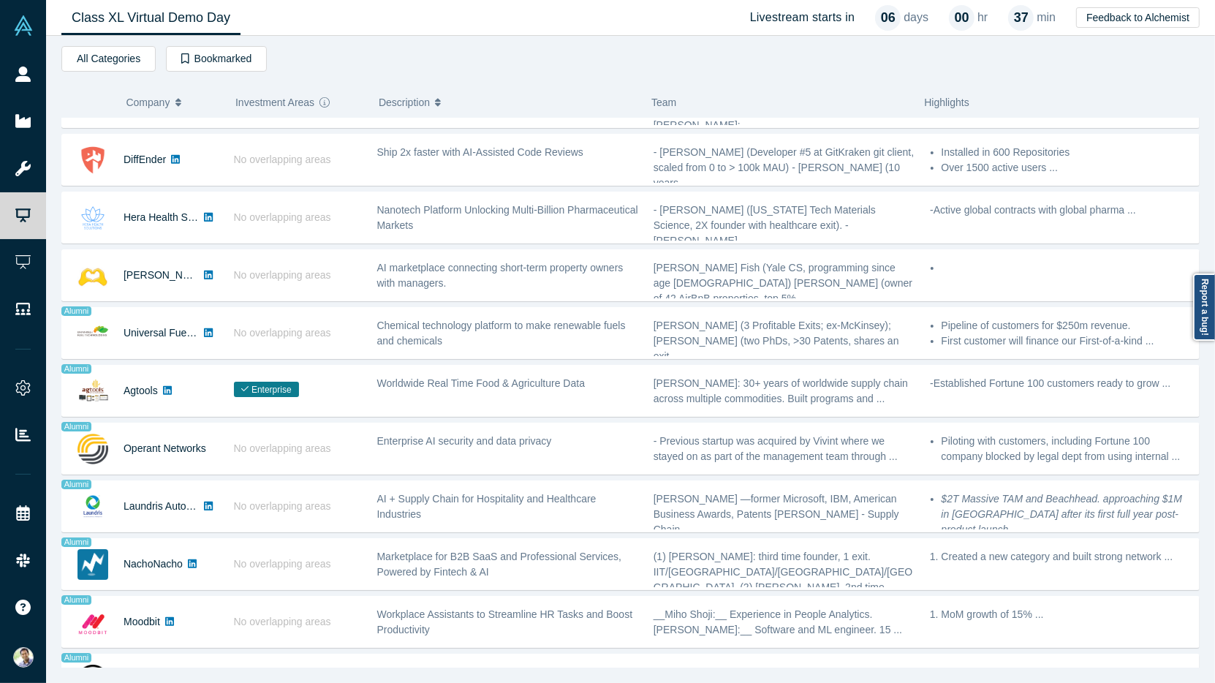
scroll to position [705, 0]
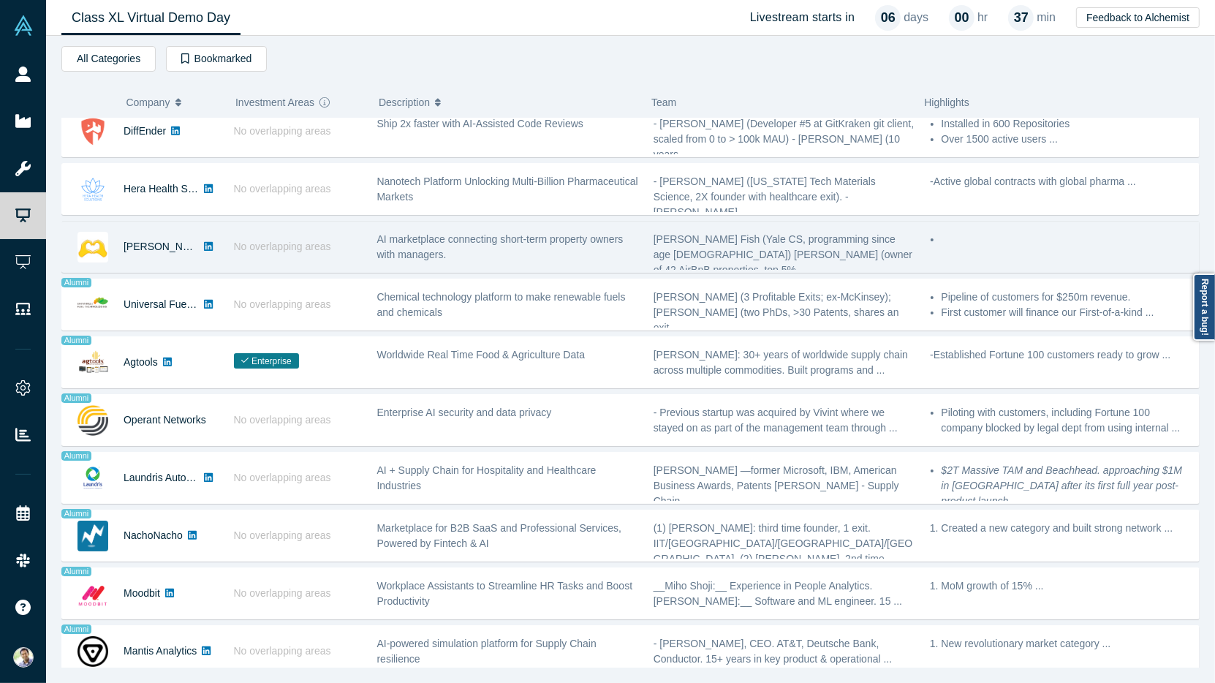
click at [363, 232] on div "No overlapping areas" at bounding box center [297, 246] width 143 height 50
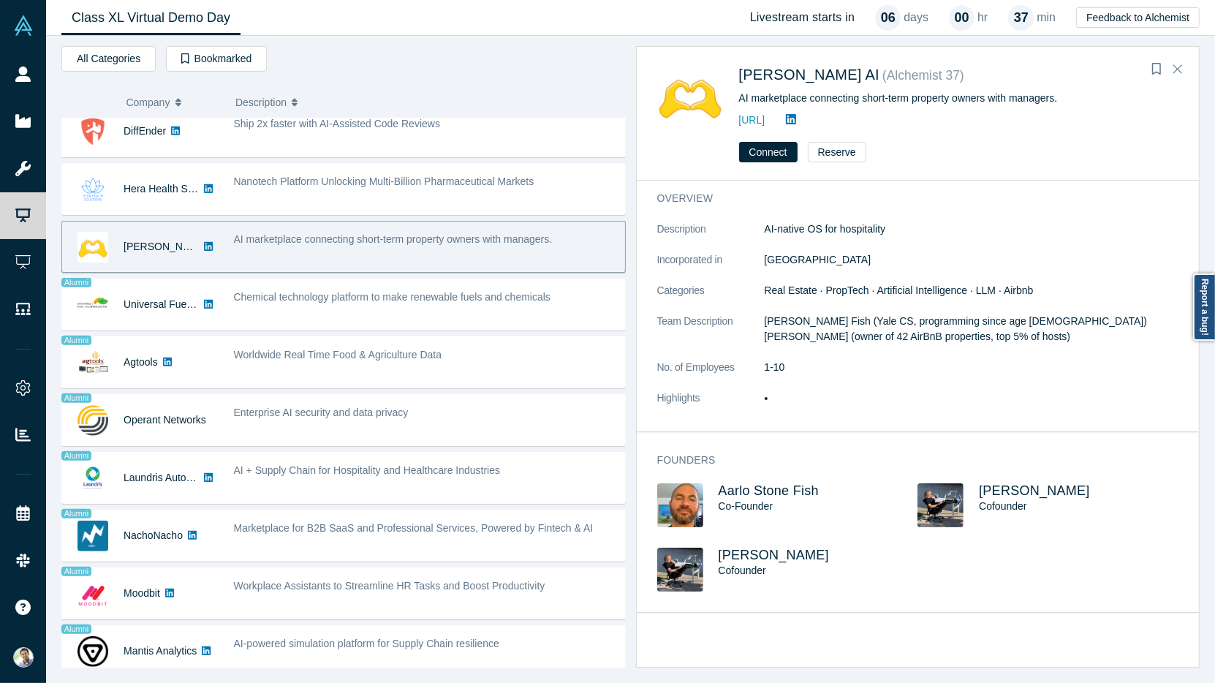
click at [538, 248] on div "AI marketplace connecting short-term property owners with managers." at bounding box center [425, 247] width 399 height 46
click at [288, 246] on div "AI marketplace connecting short-term property owners with managers." at bounding box center [425, 247] width 399 height 46
click at [765, 124] on link "[URL]" at bounding box center [752, 120] width 26 height 12
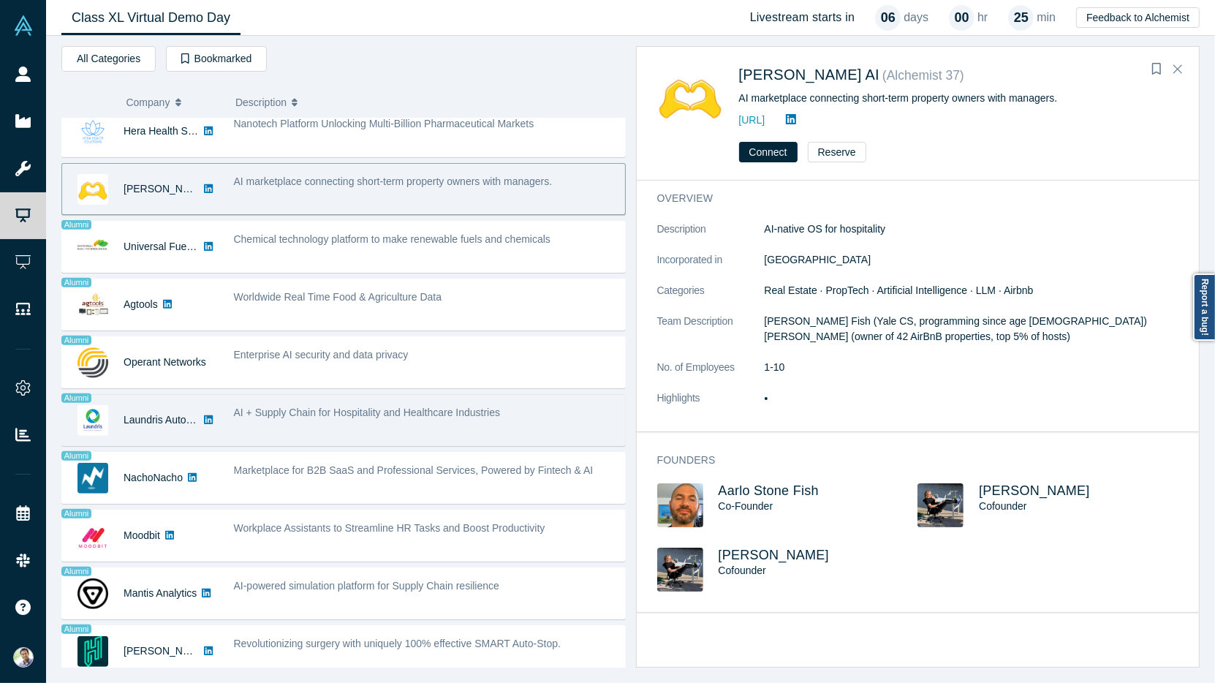
scroll to position [876, 0]
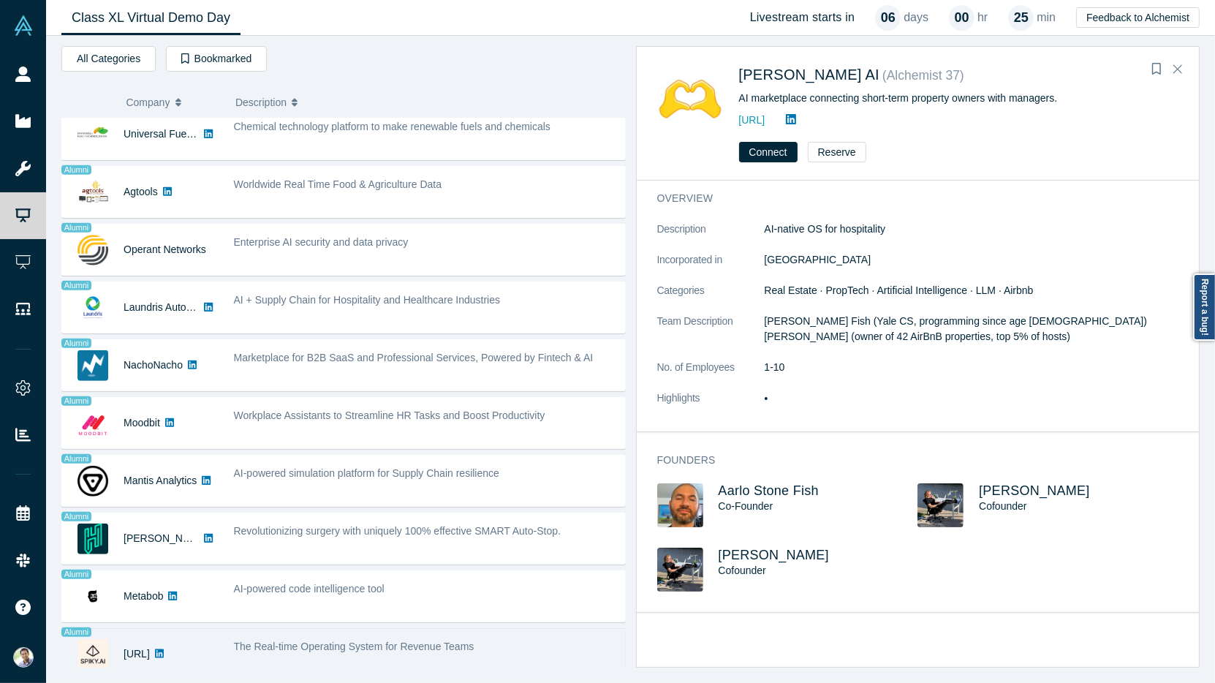
click at [316, 640] on span "The Real-time Operating System for Revenue Teams" at bounding box center [354, 646] width 240 height 12
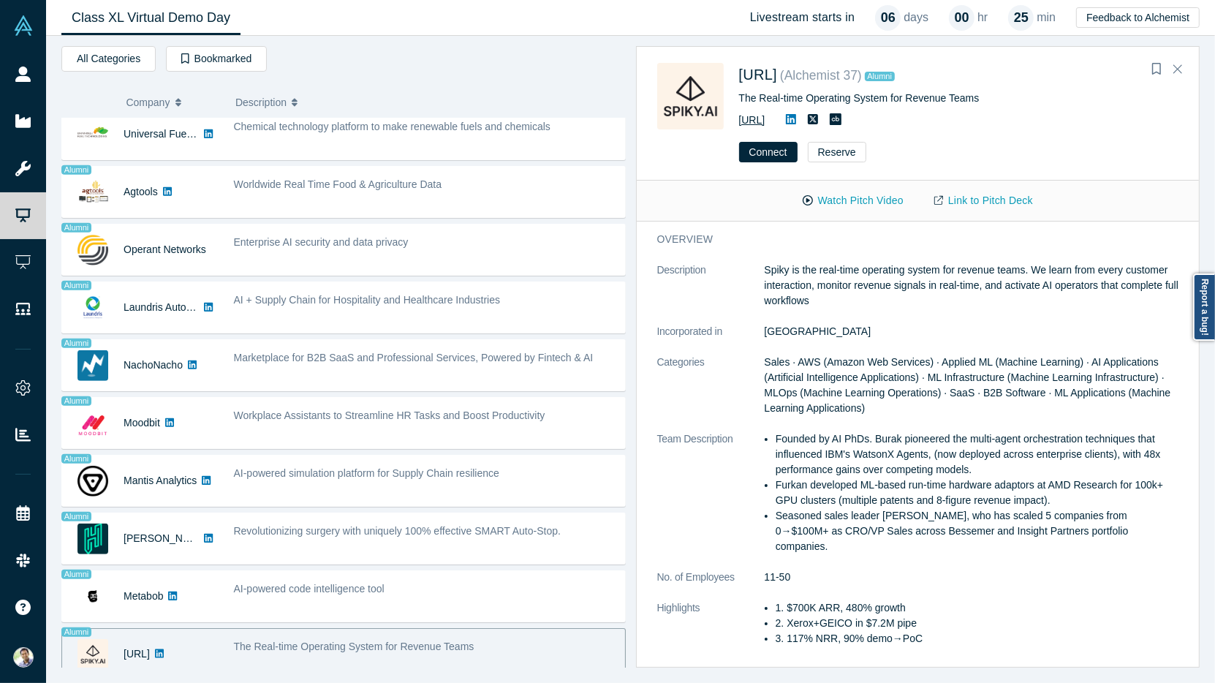
click at [765, 120] on link "[URL]" at bounding box center [752, 120] width 26 height 12
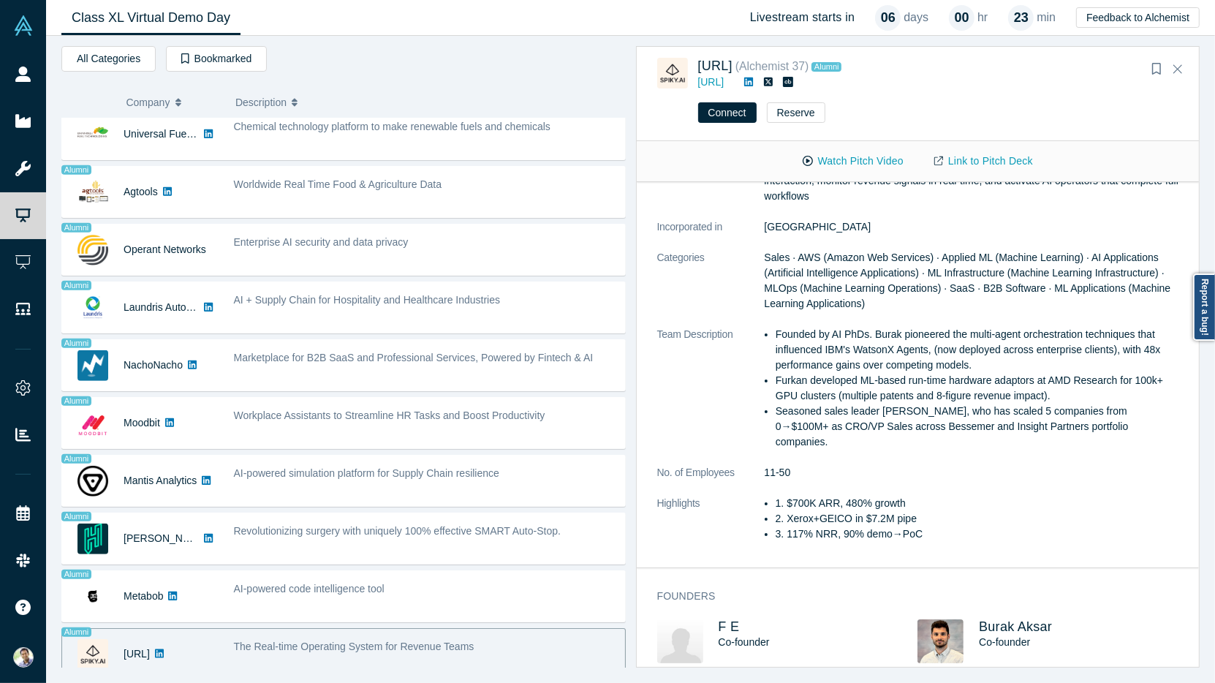
scroll to position [0, 0]
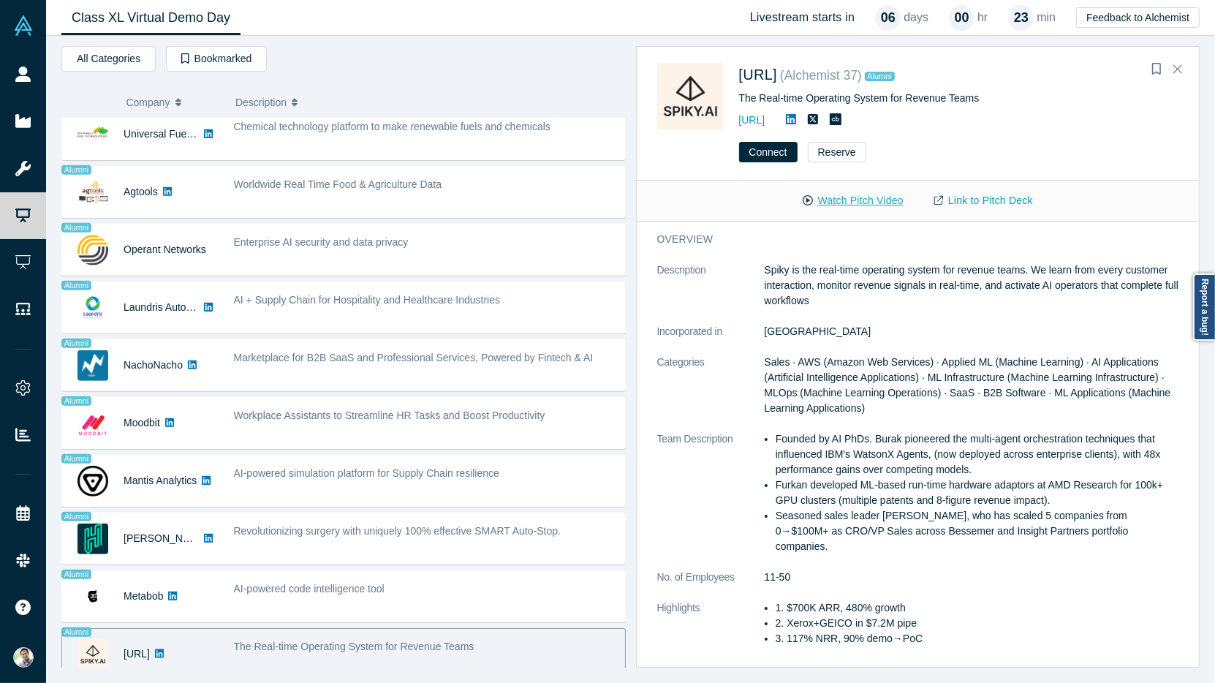
click at [827, 207] on button "Watch Pitch Video" at bounding box center [853, 201] width 132 height 26
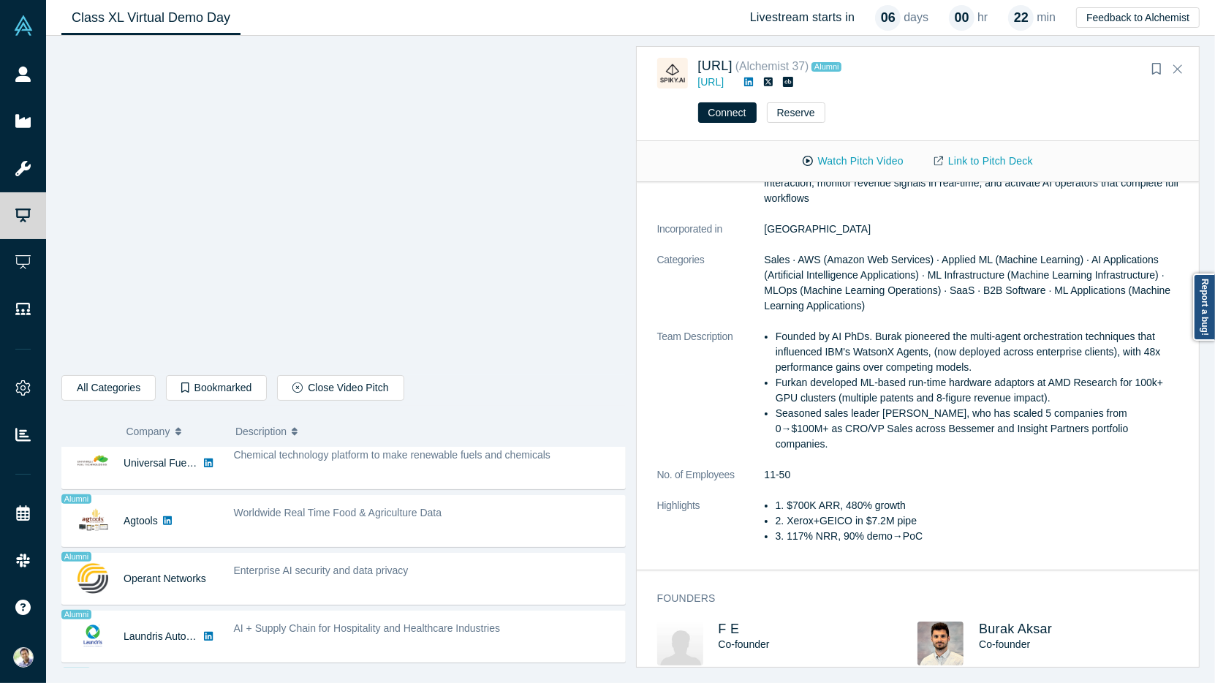
scroll to position [65, 0]
click at [990, 619] on span "Burak Aksar" at bounding box center [1015, 626] width 73 height 15
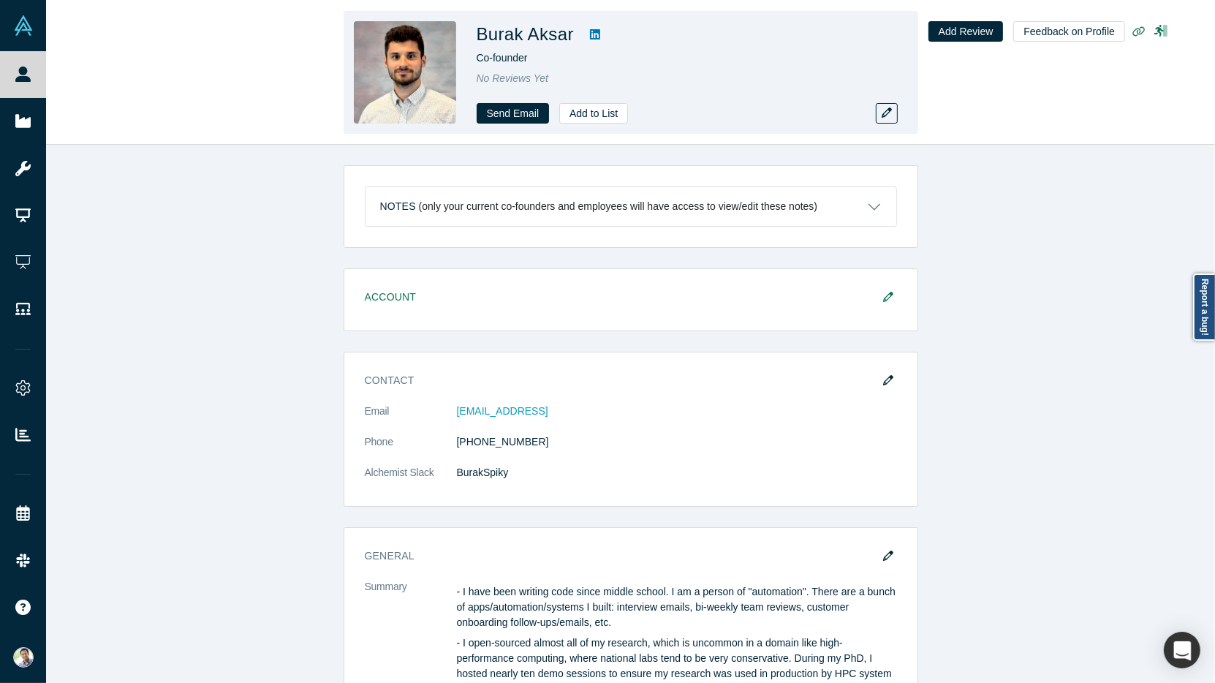
click at [597, 34] on icon at bounding box center [595, 35] width 10 height 12
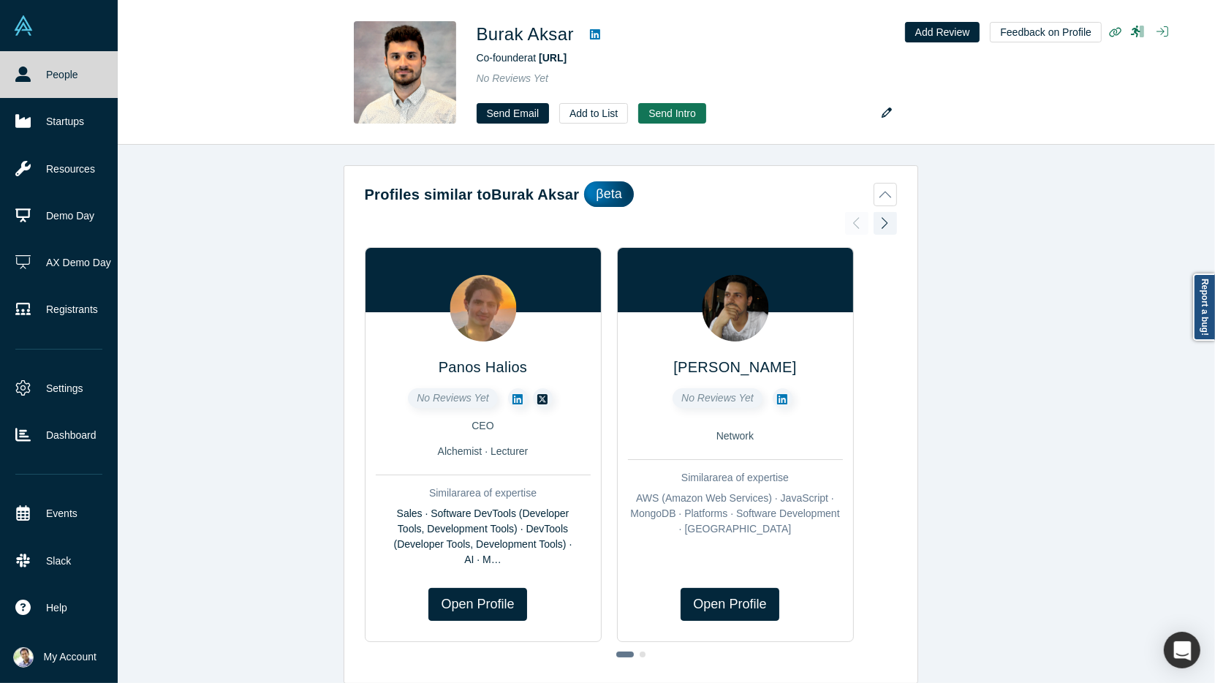
click at [37, 80] on link "People" at bounding box center [59, 74] width 118 height 47
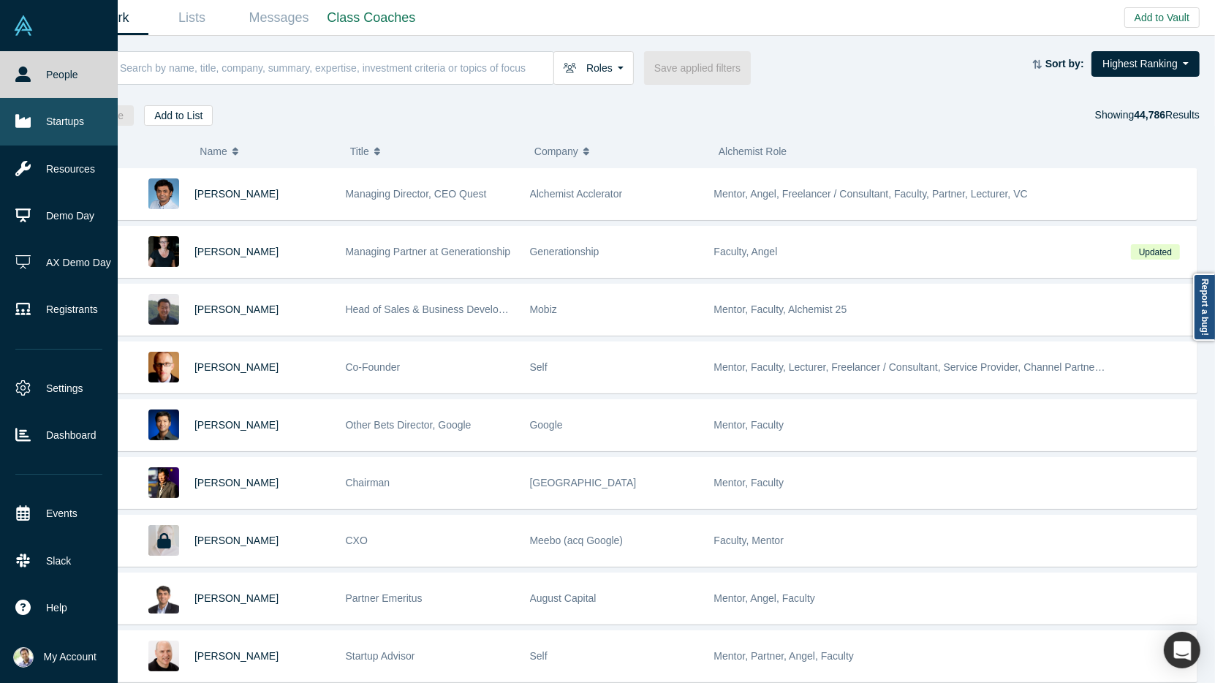
click at [34, 126] on link "Startups" at bounding box center [59, 121] width 118 height 47
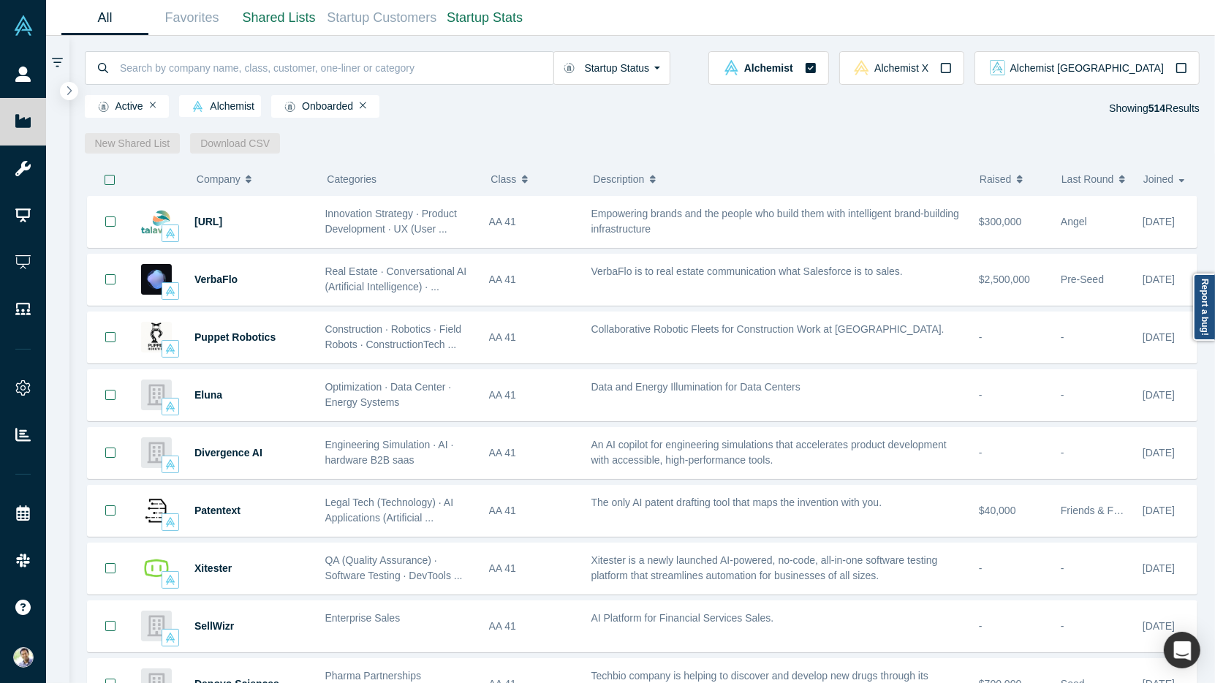
scroll to position [107, 0]
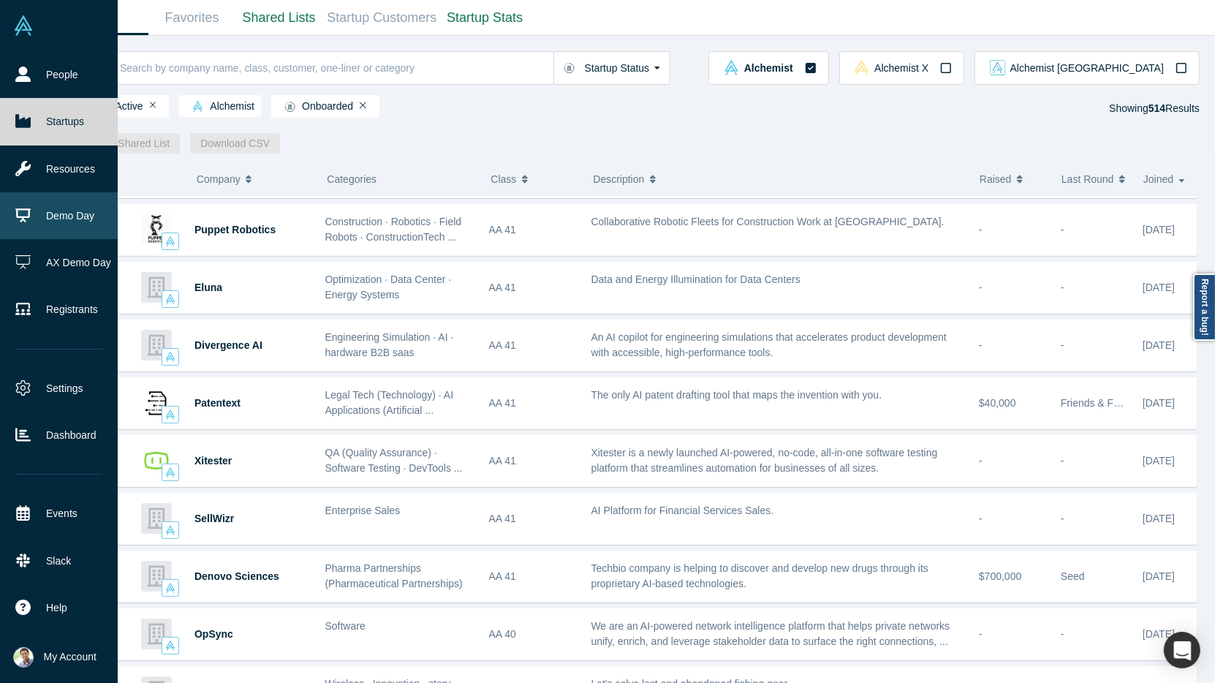
click at [48, 227] on link "Demo Day" at bounding box center [59, 215] width 118 height 47
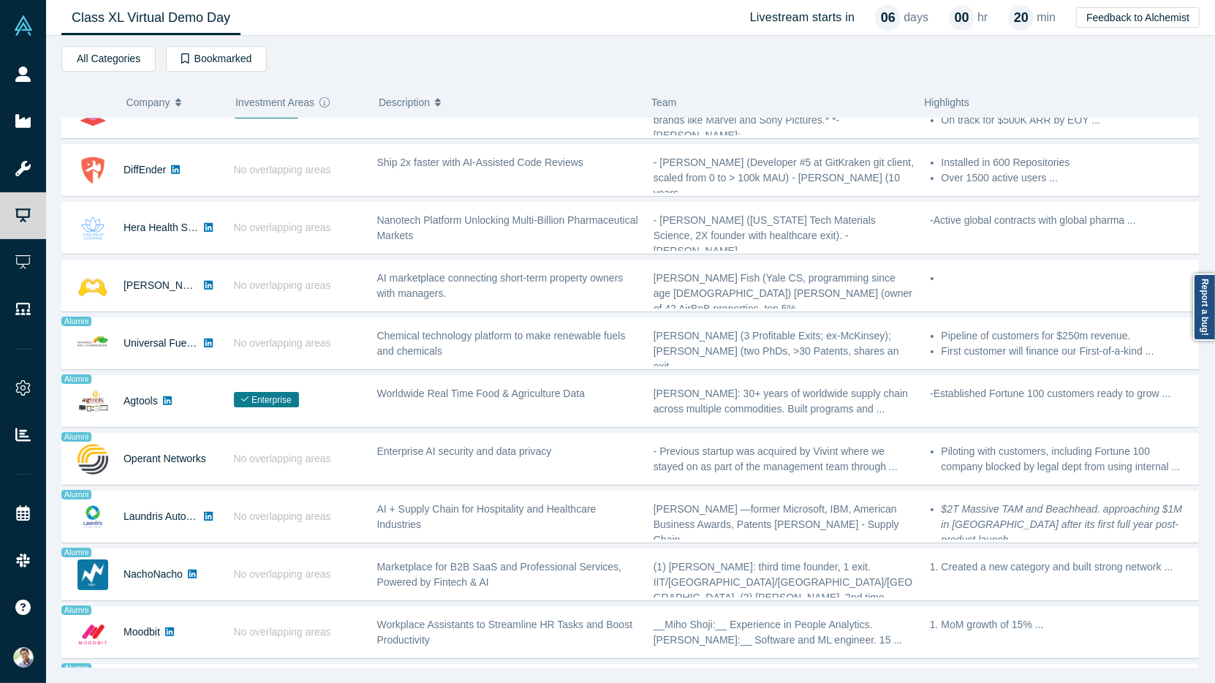
scroll to position [702, 0]
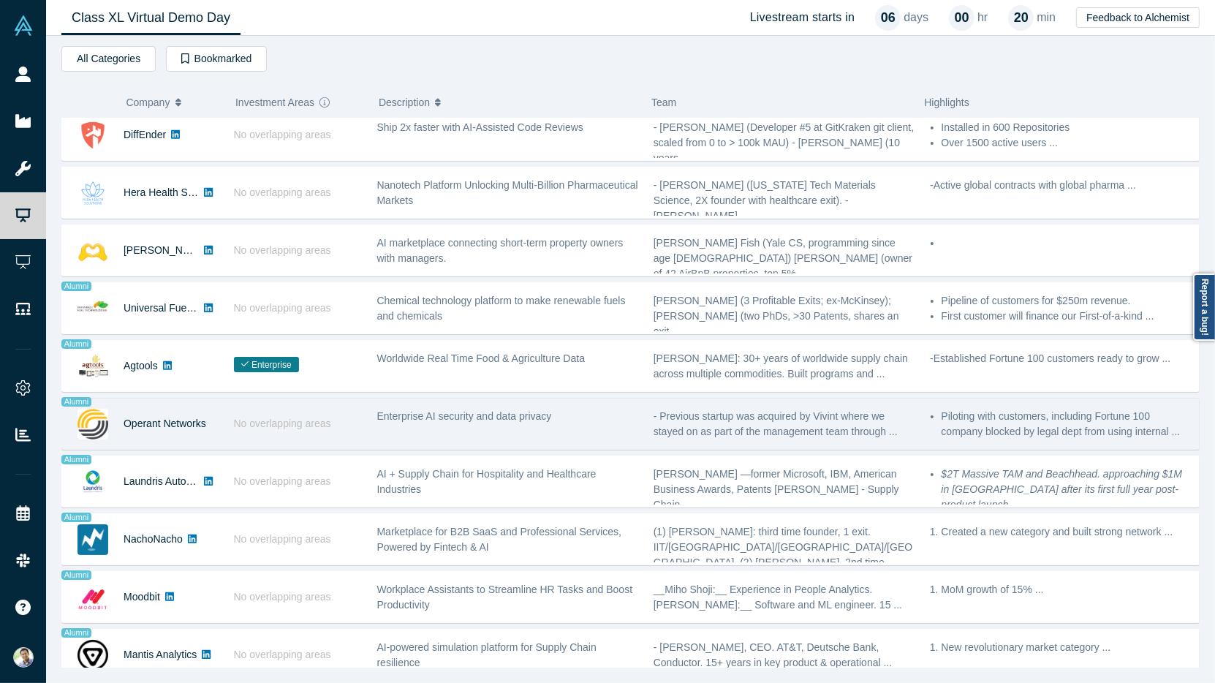
click at [391, 417] on div "Enterprise AI security and data privacy" at bounding box center [507, 424] width 276 height 46
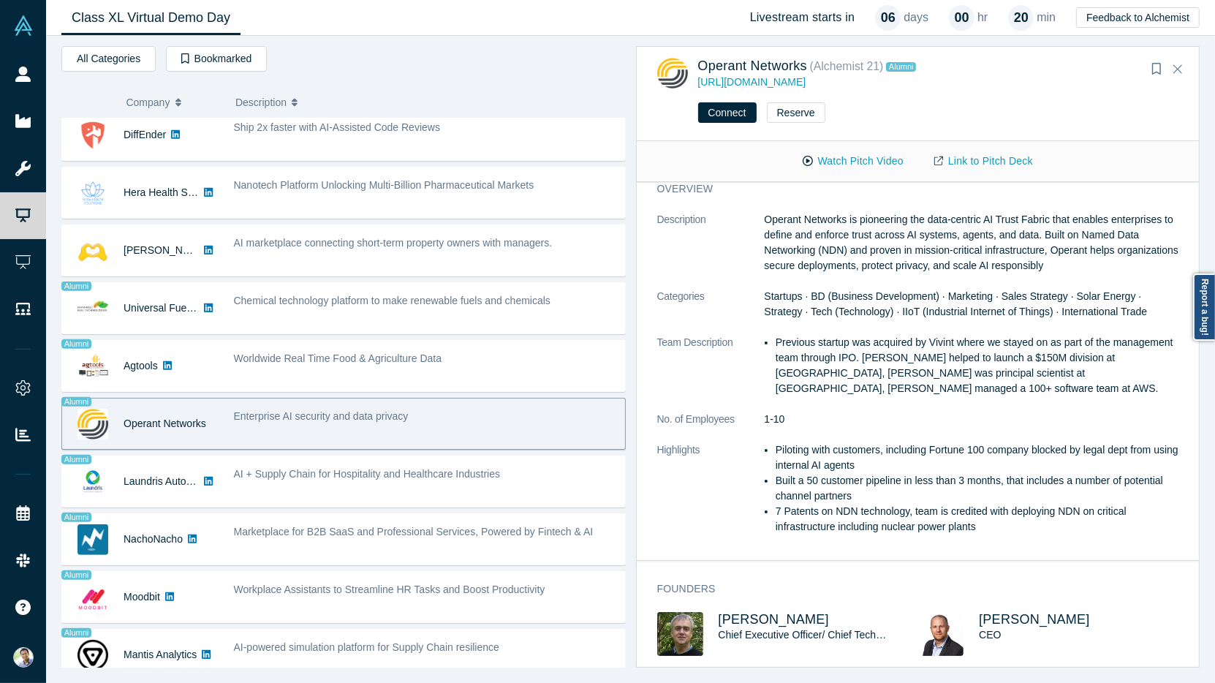
scroll to position [0, 0]
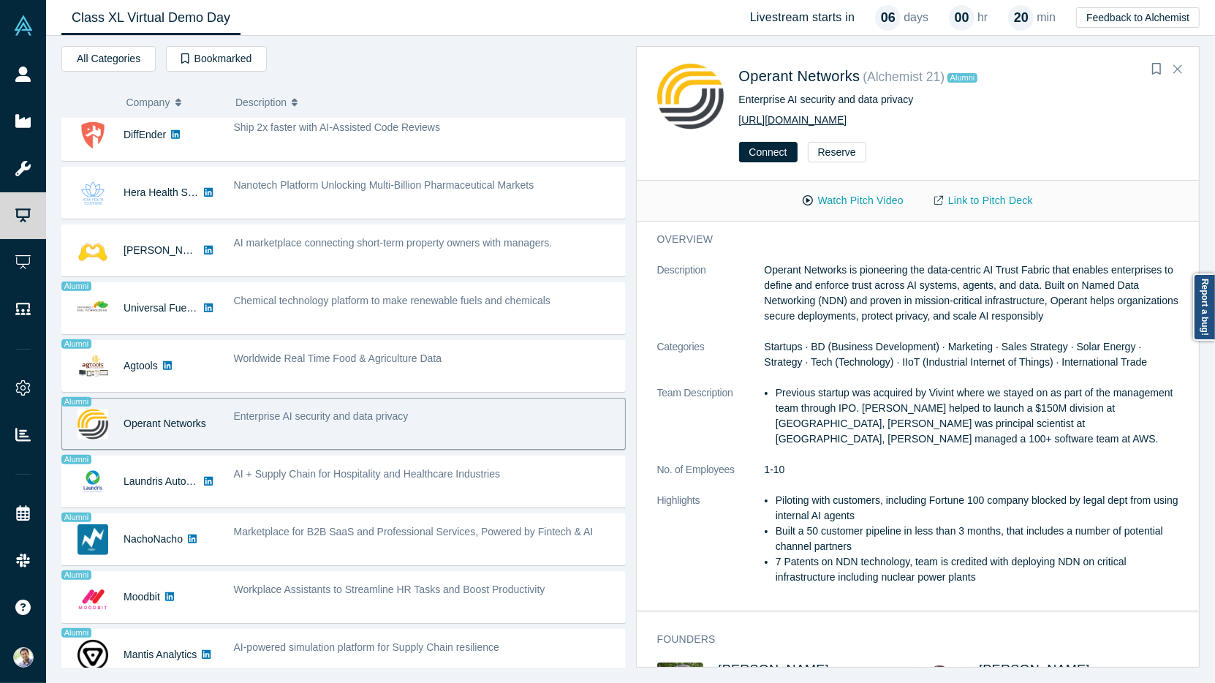
click at [806, 114] on link "[URL][DOMAIN_NAME]" at bounding box center [793, 120] width 108 height 12
